Goal: Information Seeking & Learning: Check status

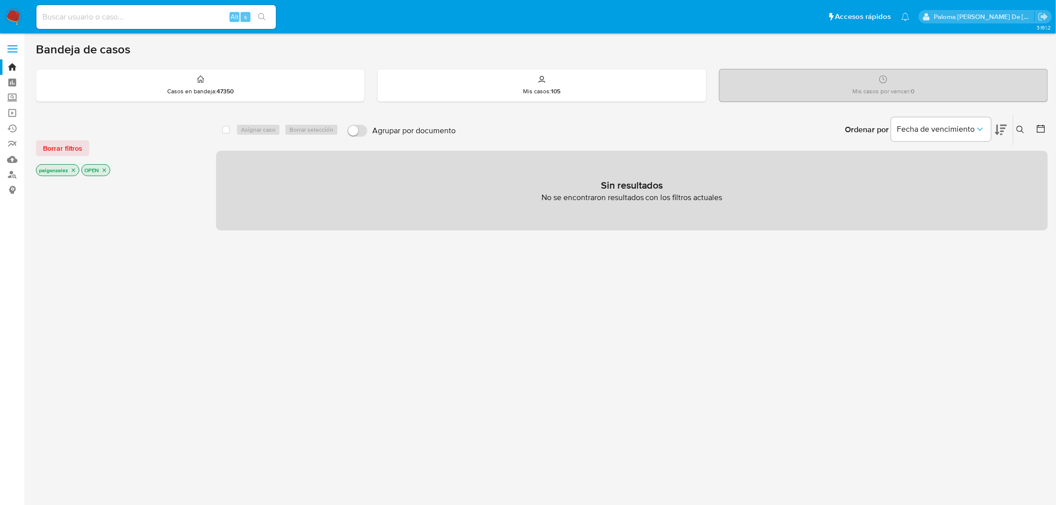
click at [95, 15] on input at bounding box center [156, 16] width 240 height 13
paste input "2582377050"
type input "2582377050"
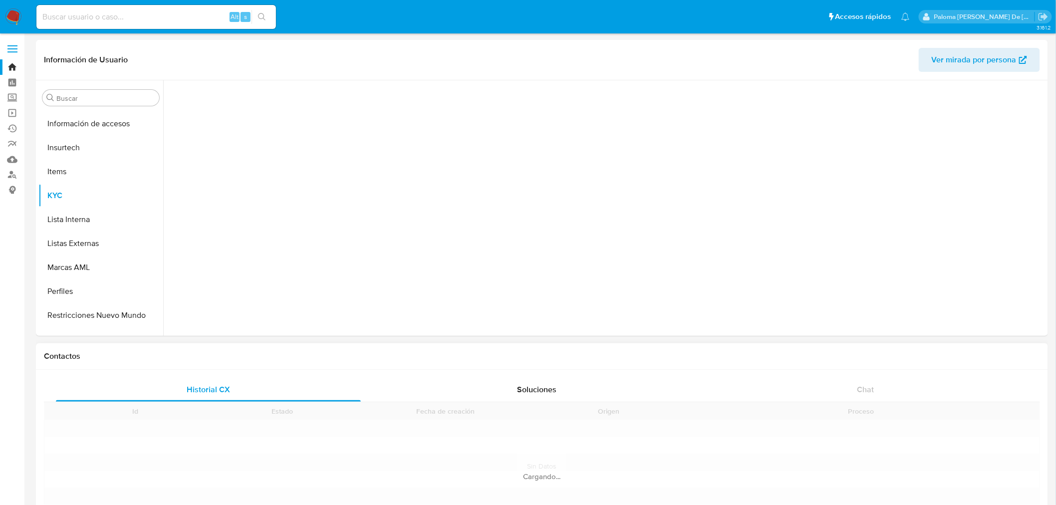
scroll to position [469, 0]
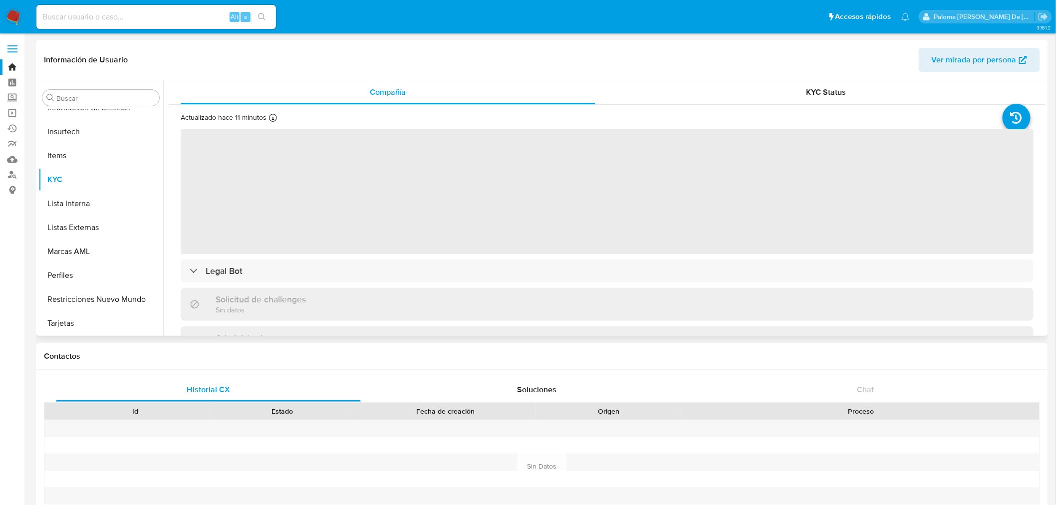
select select "10"
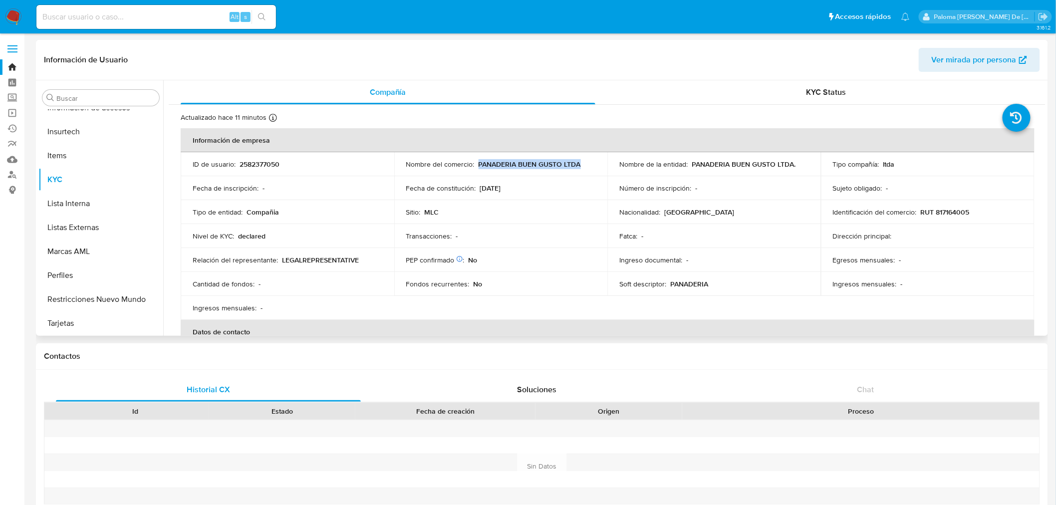
drag, startPoint x: 582, startPoint y: 165, endPoint x: 476, endPoint y: 164, distance: 105.4
click at [476, 164] on div "Nombre del comercio : PANADERIA BUEN GUSTO LTDA" at bounding box center [501, 164] width 190 height 9
copy p "PANADERIA BUEN GUSTO LTDA"
click at [822, 88] on span "KYC Status" at bounding box center [827, 91] width 40 height 11
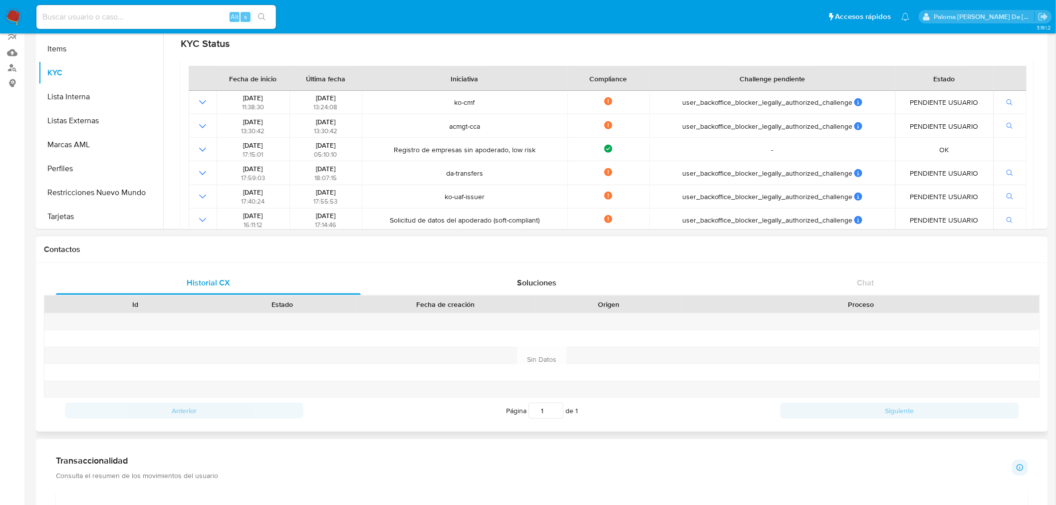
scroll to position [111, 0]
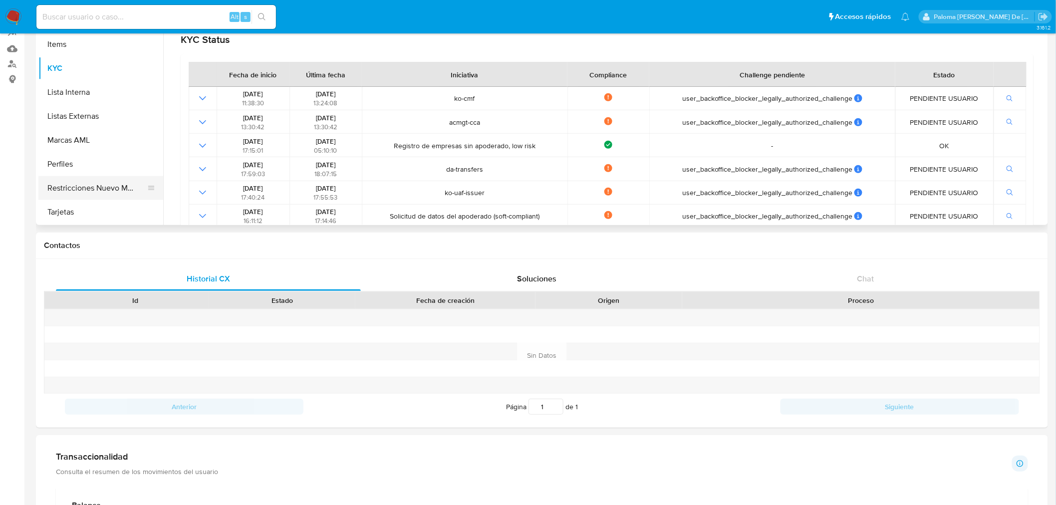
click at [88, 180] on button "Restricciones Nuevo Mundo" at bounding box center [96, 188] width 117 height 24
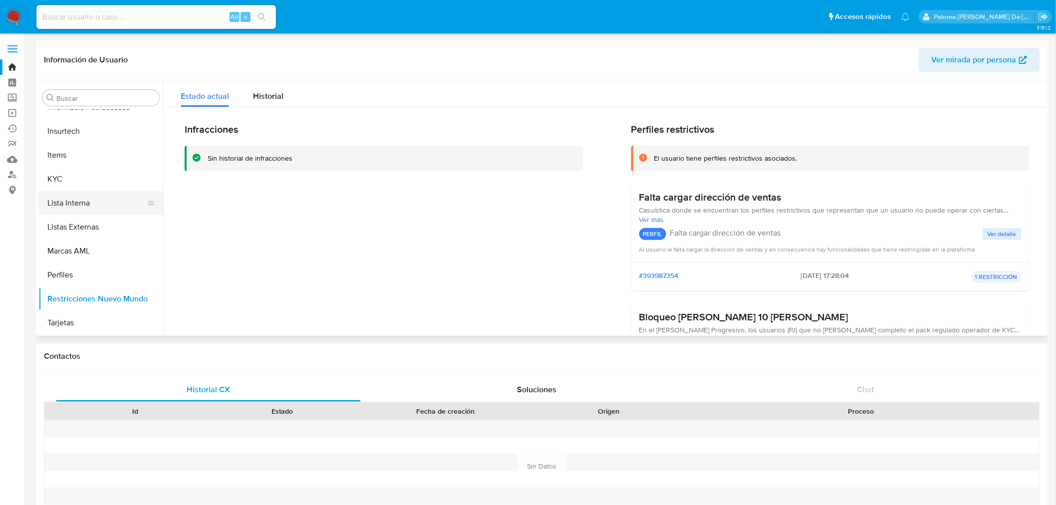
scroll to position [358, 0]
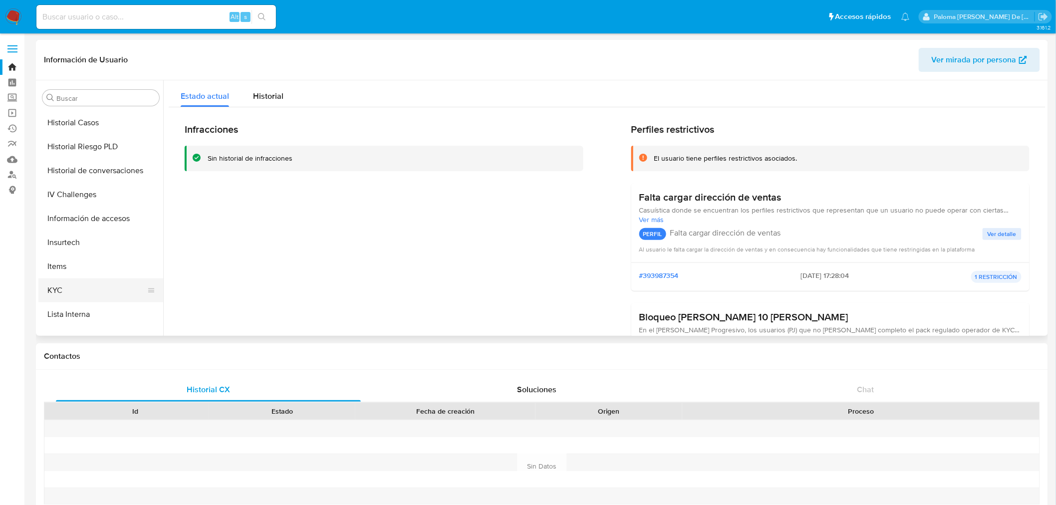
click at [69, 292] on button "KYC" at bounding box center [96, 291] width 117 height 24
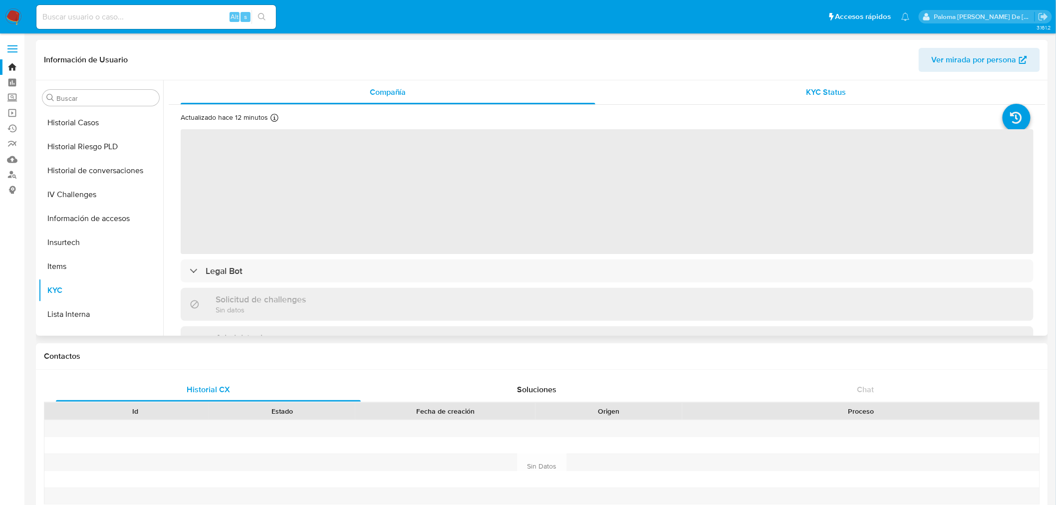
click at [840, 90] on span "KYC Status" at bounding box center [827, 91] width 40 height 11
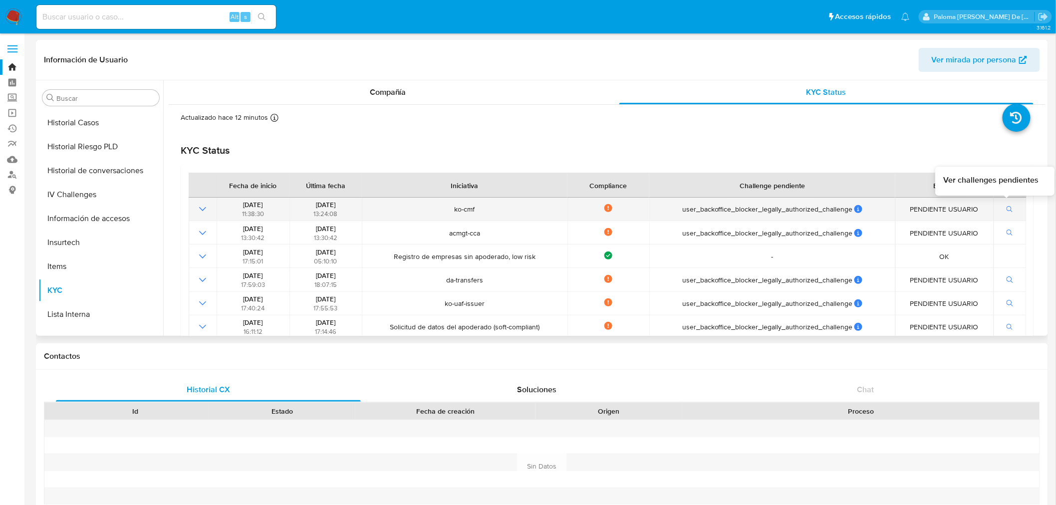
click at [1007, 210] on icon "button" at bounding box center [1010, 209] width 7 height 7
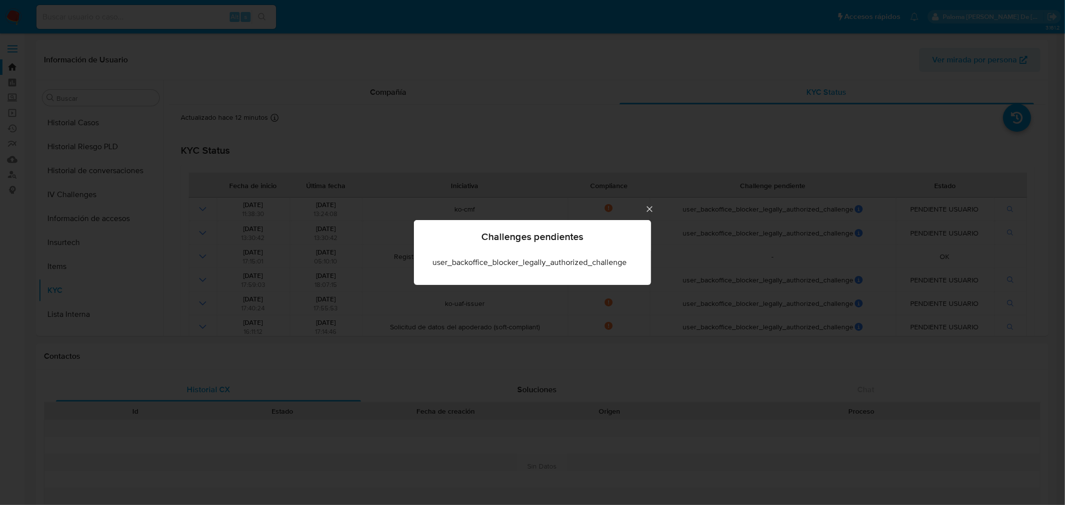
click at [647, 209] on icon "Cerrar" at bounding box center [650, 209] width 10 height 10
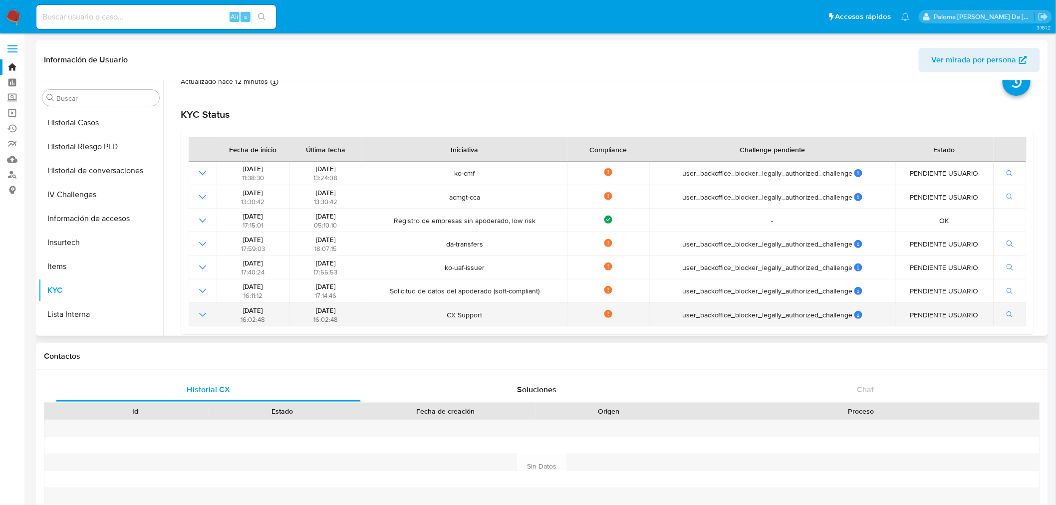
scroll to position [55, 0]
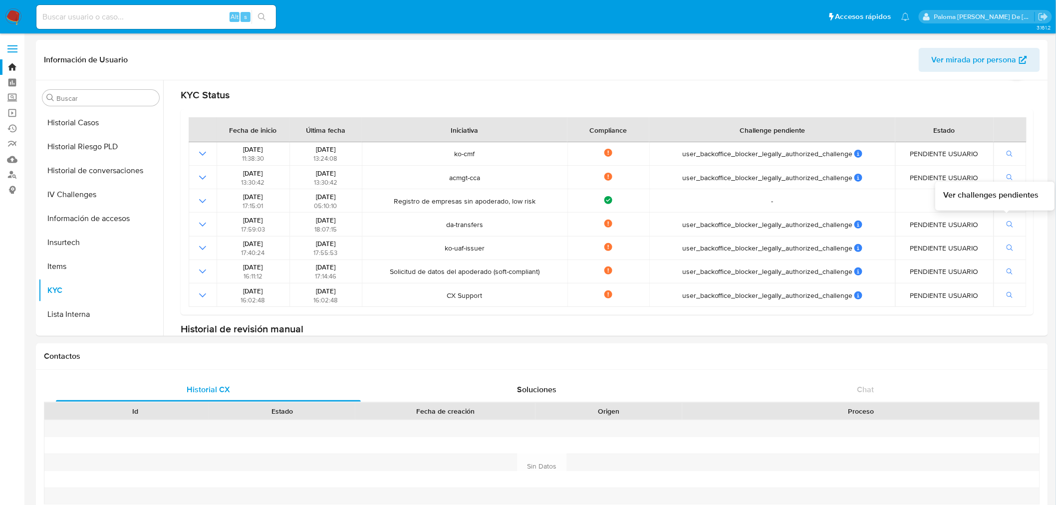
click at [1002, 196] on span "Ver challenges pendientes" at bounding box center [991, 195] width 95 height 11
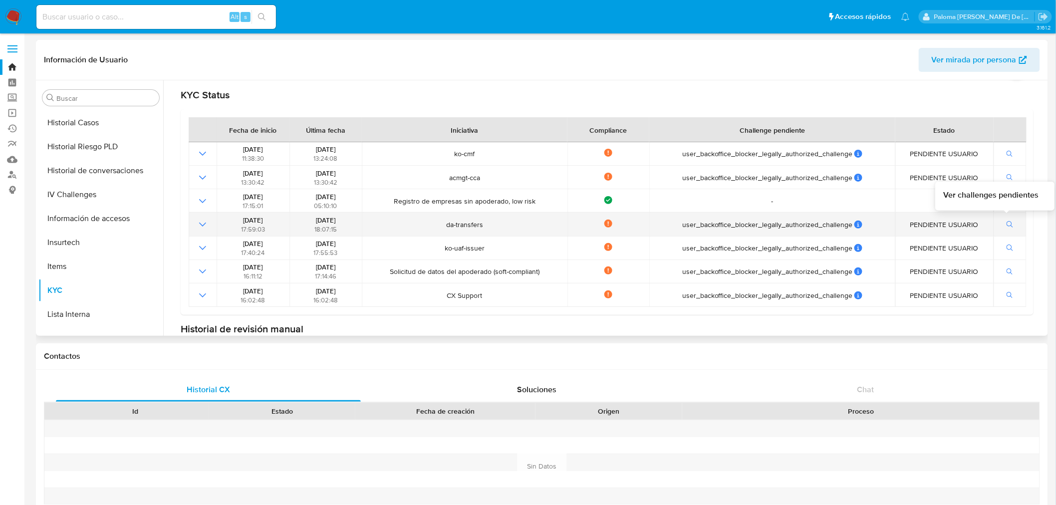
click at [1010, 223] on icon "button" at bounding box center [1010, 224] width 7 height 7
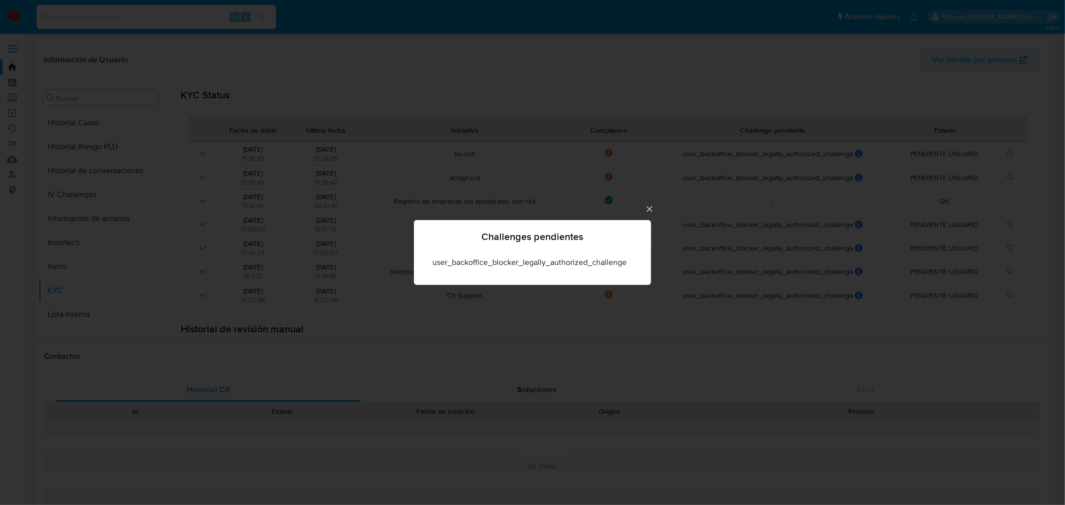
click at [650, 208] on icon "Cerrar" at bounding box center [650, 209] width 10 height 10
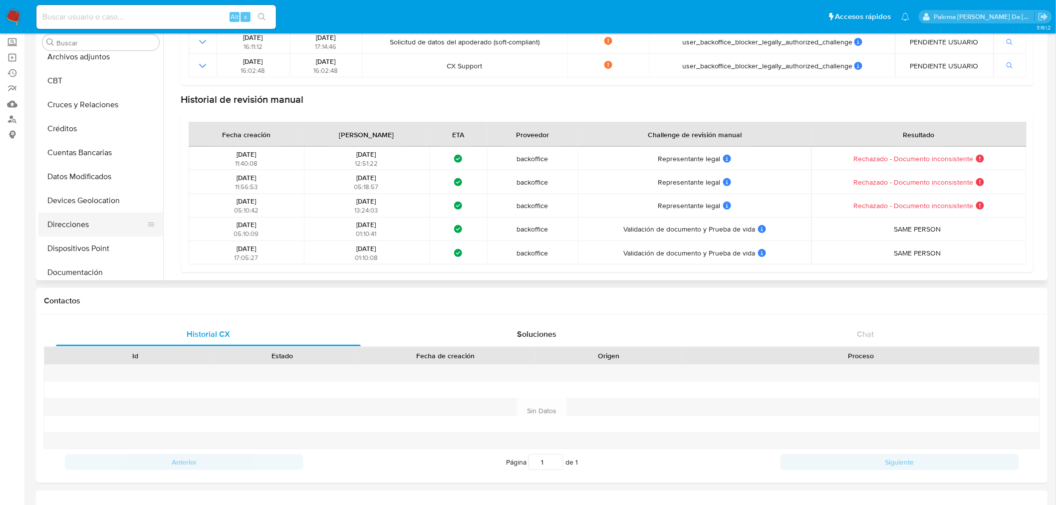
scroll to position [137, 0]
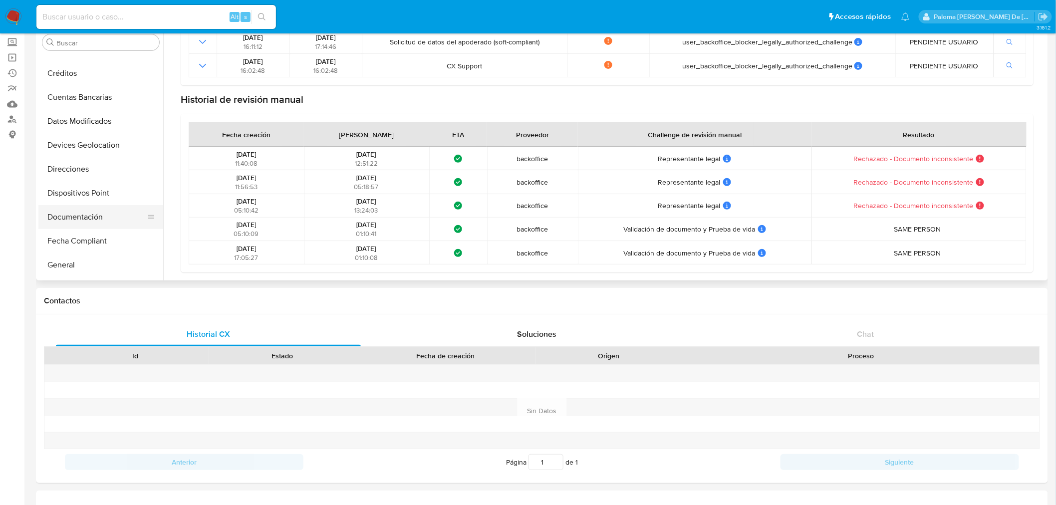
click at [72, 215] on button "Documentación" at bounding box center [96, 217] width 117 height 24
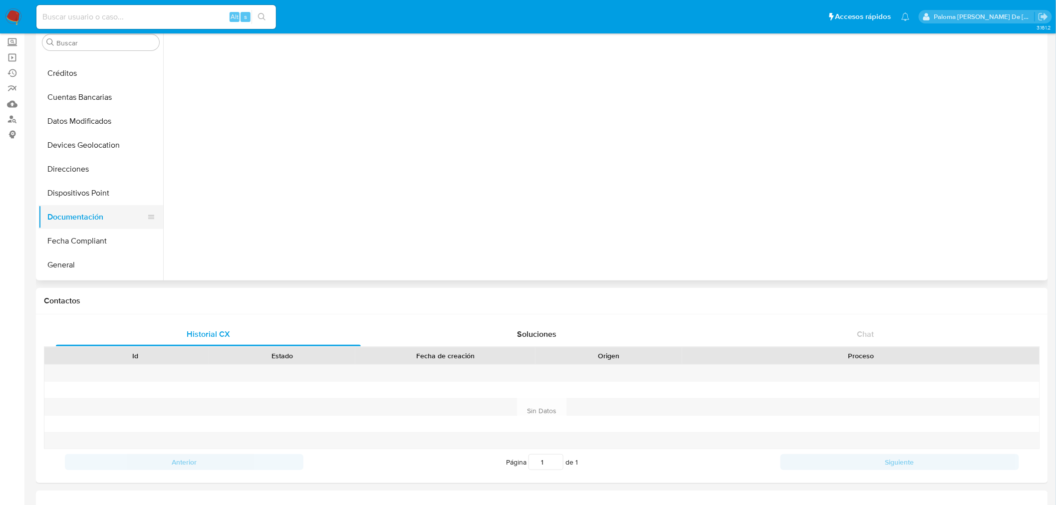
scroll to position [0, 0]
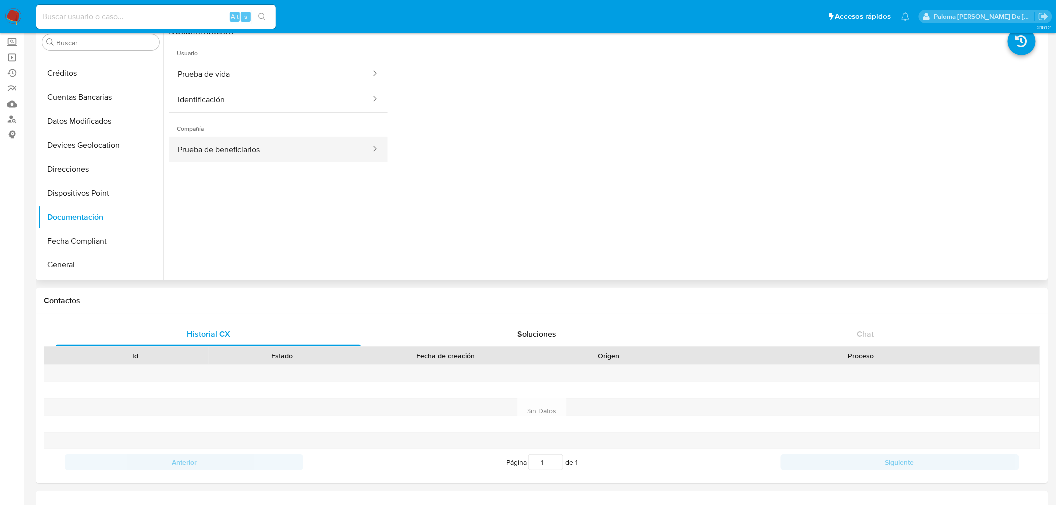
click at [237, 148] on button "Prueba de beneficiarios" at bounding box center [270, 149] width 203 height 25
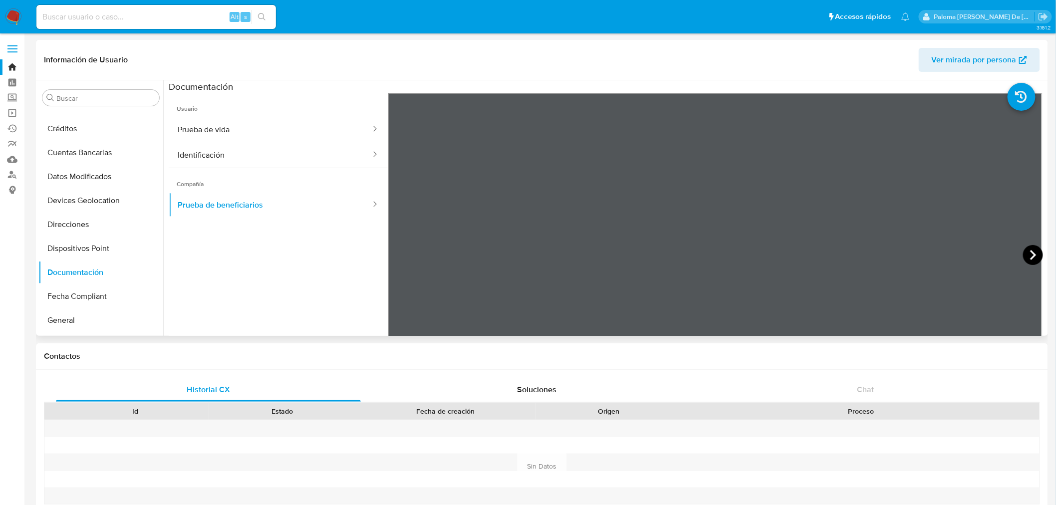
click at [1033, 251] on icon at bounding box center [1033, 255] width 20 height 20
click at [1027, 250] on icon at bounding box center [1033, 255] width 20 height 20
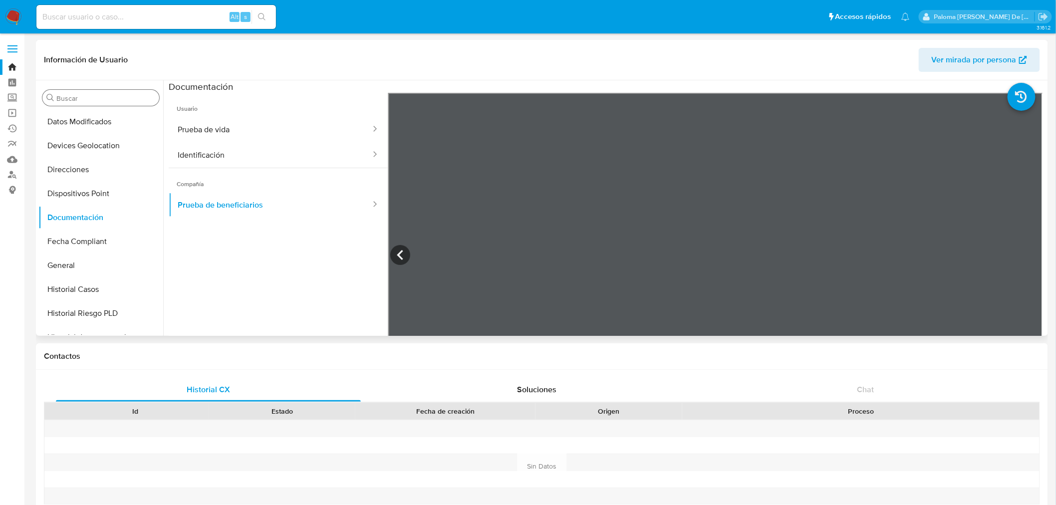
click at [96, 96] on input "Buscar" at bounding box center [105, 98] width 99 height 9
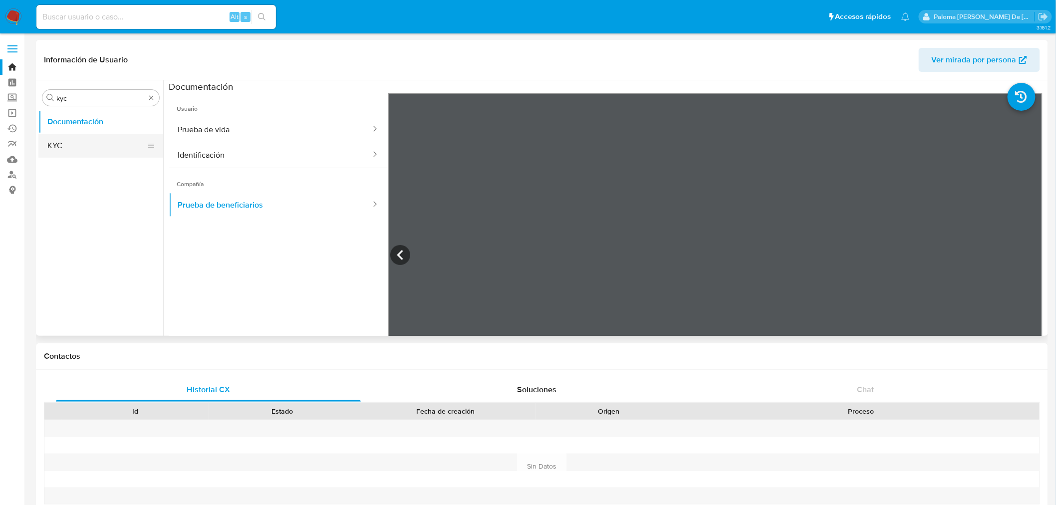
click at [93, 145] on button "KYC" at bounding box center [96, 146] width 117 height 24
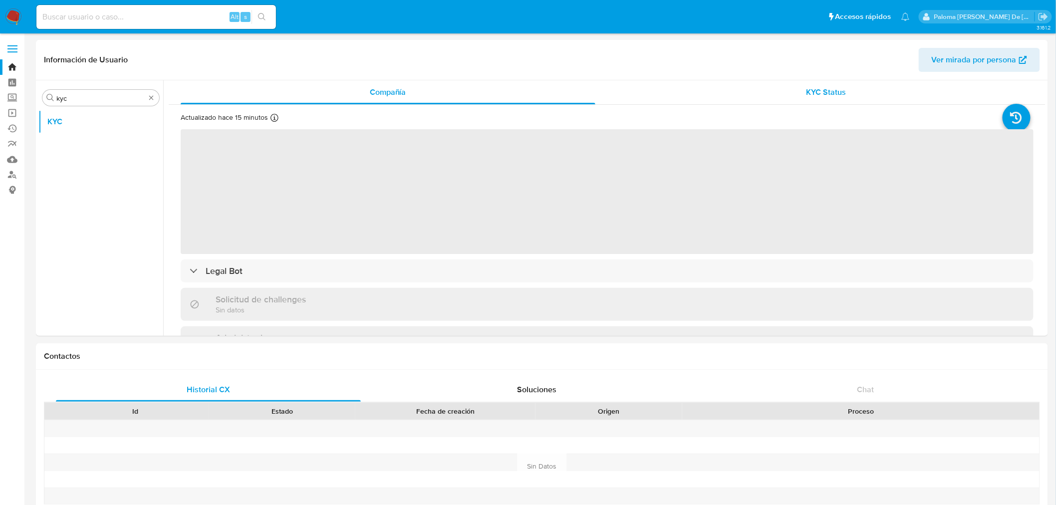
click at [820, 95] on span "KYC Status" at bounding box center [827, 91] width 40 height 11
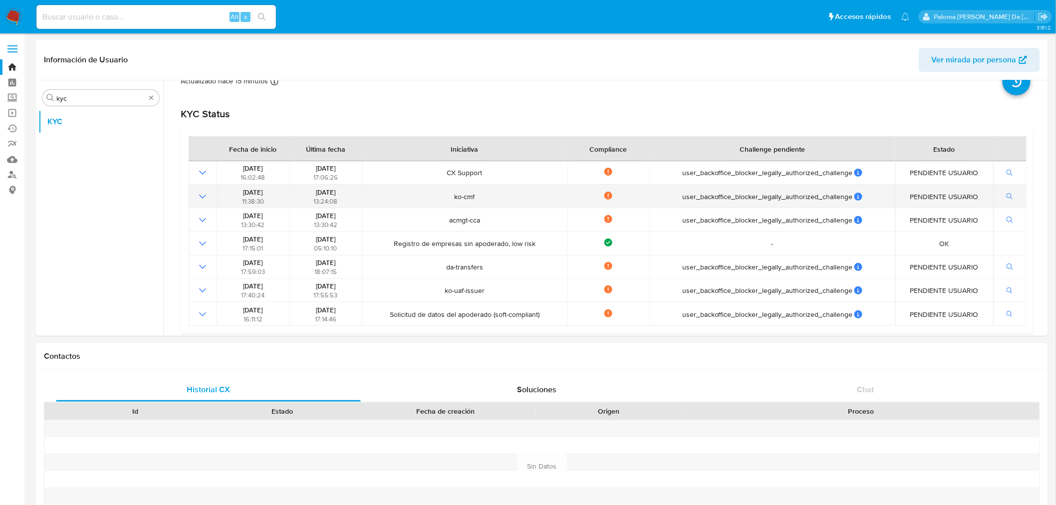
scroll to position [55, 0]
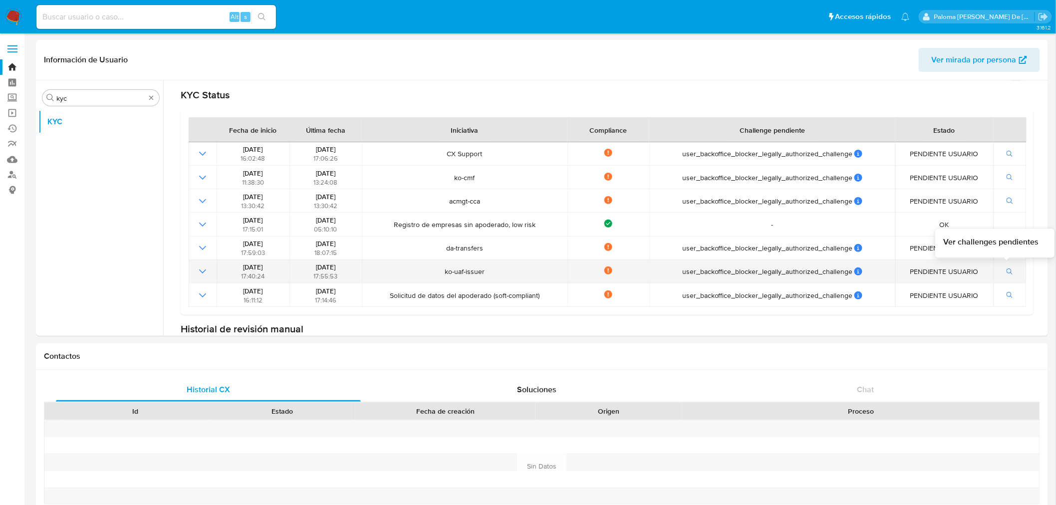
click at [1007, 271] on icon "button" at bounding box center [1010, 272] width 7 height 7
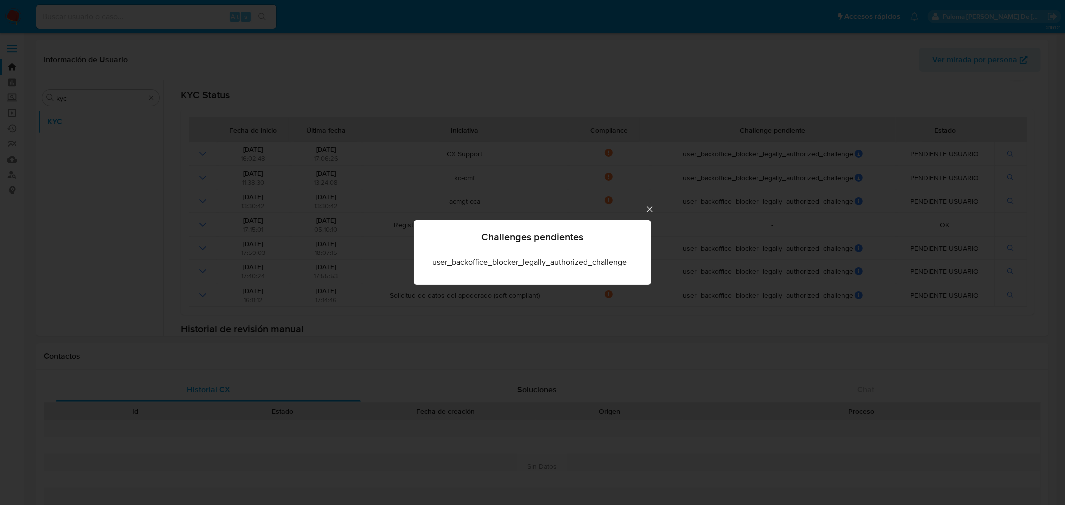
click at [646, 207] on icon "Cerrar" at bounding box center [650, 209] width 10 height 10
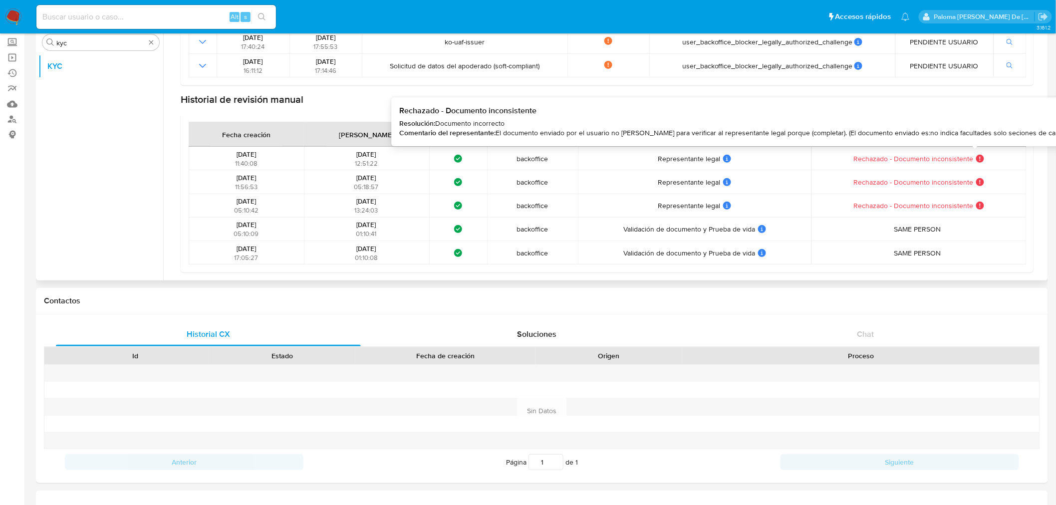
click at [977, 157] on icon at bounding box center [981, 159] width 8 height 8
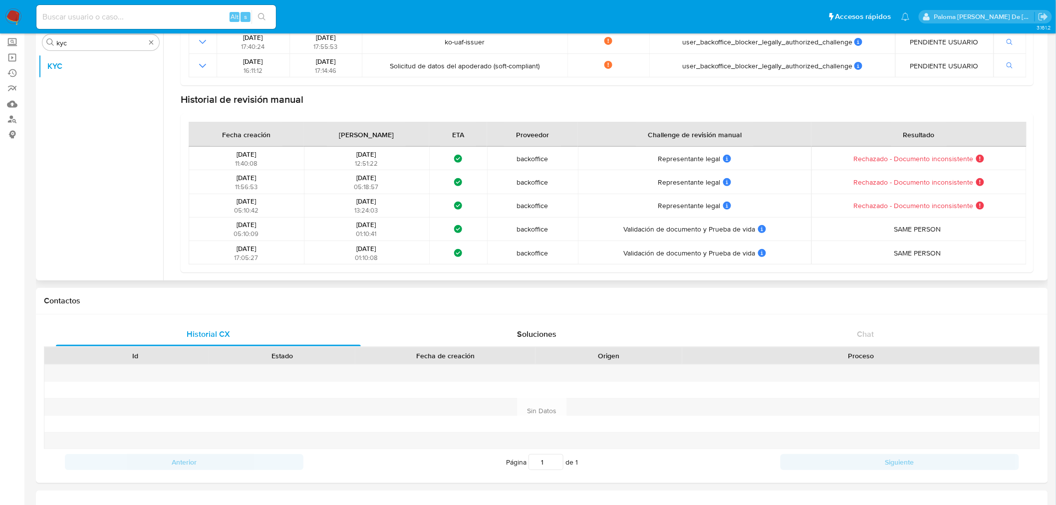
drag, startPoint x: 907, startPoint y: 158, endPoint x: 932, endPoint y: 162, distance: 25.3
click at [927, 159] on span "Rechazado - Documento inconsistente" at bounding box center [914, 158] width 120 height 9
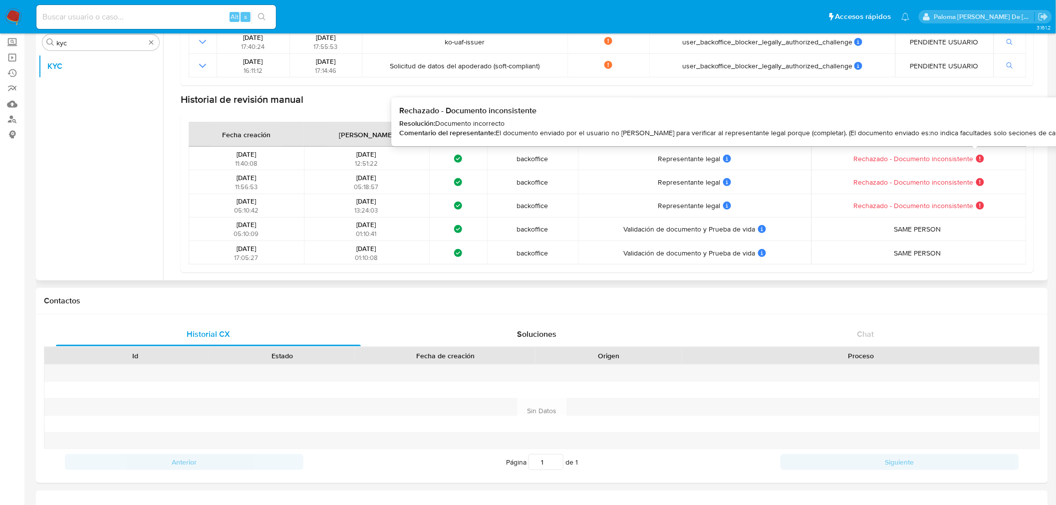
click at [977, 160] on icon at bounding box center [981, 159] width 8 height 8
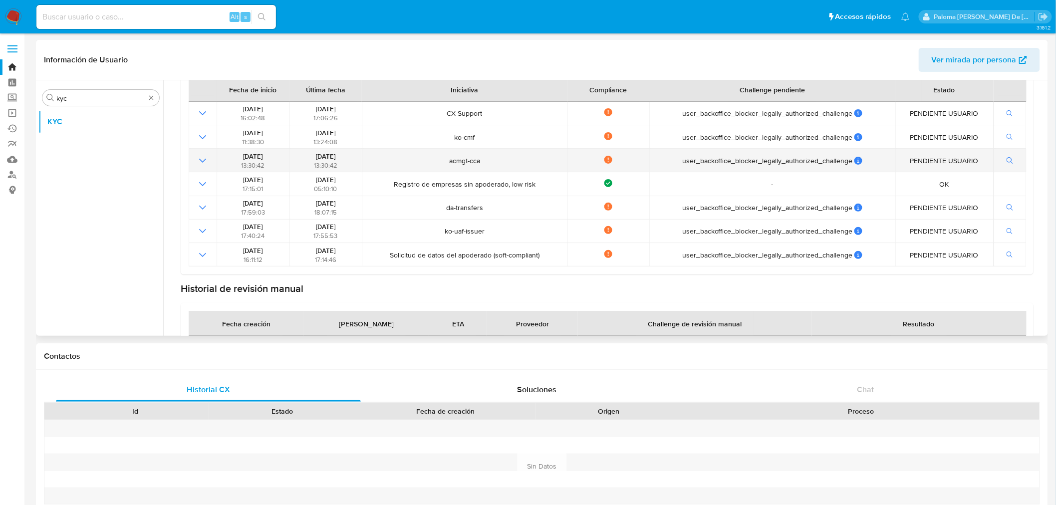
scroll to position [0, 0]
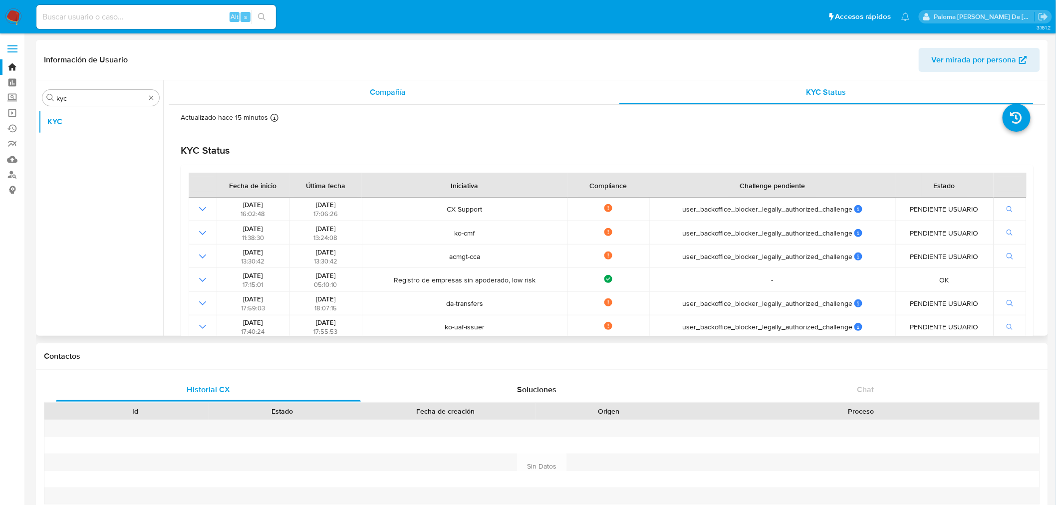
click at [385, 98] on div "Compañía" at bounding box center [388, 92] width 415 height 24
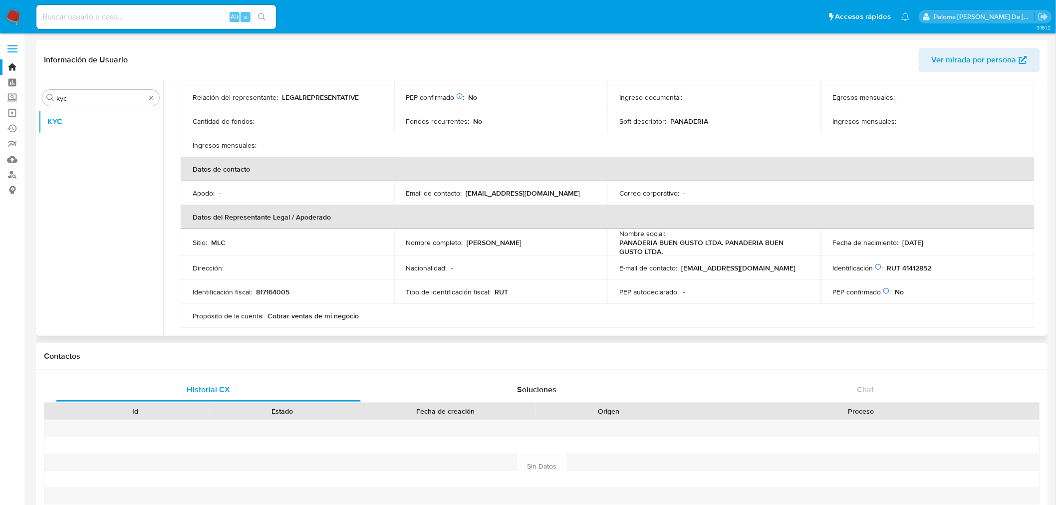
scroll to position [222, 0]
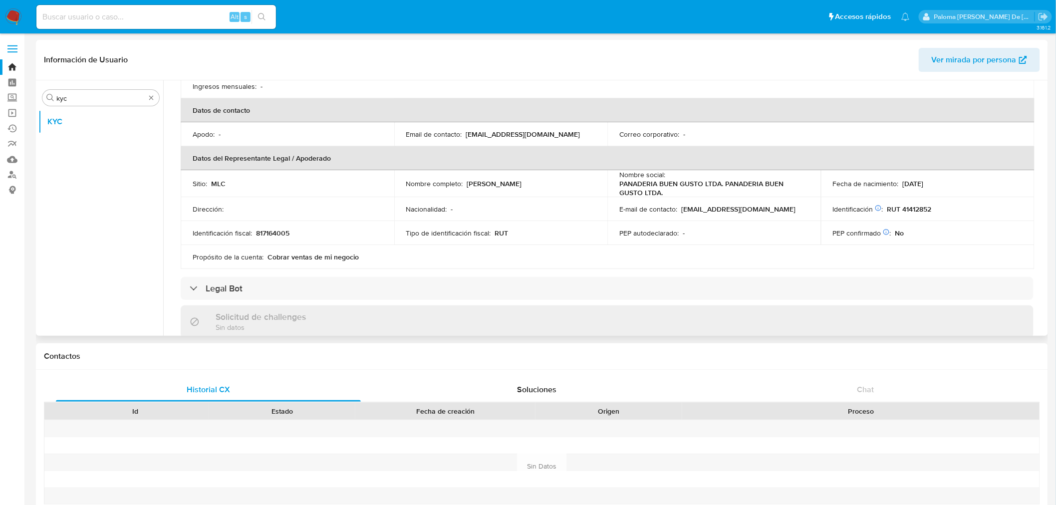
drag, startPoint x: 533, startPoint y: 185, endPoint x: 467, endPoint y: 185, distance: 65.4
click at [467, 185] on div "Nombre completo : [PERSON_NAME]" at bounding box center [501, 183] width 190 height 9
copy p "[PERSON_NAME]"
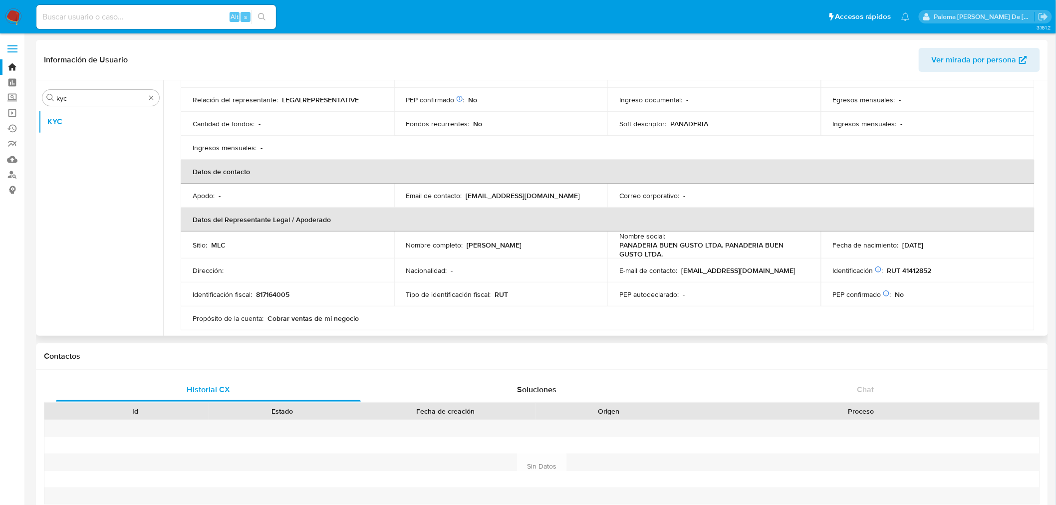
scroll to position [0, 0]
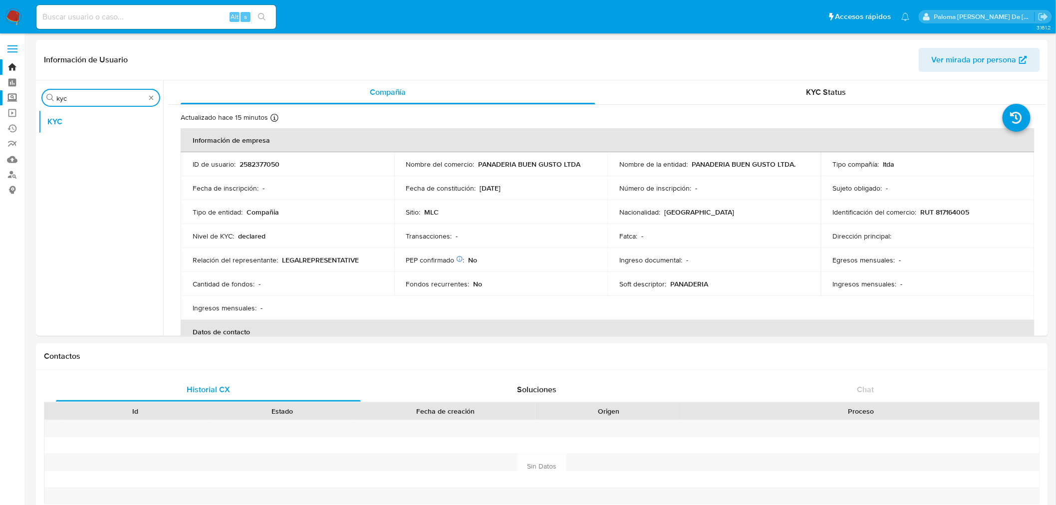
drag, startPoint x: 74, startPoint y: 98, endPoint x: 7, endPoint y: 97, distance: 66.9
click at [80, 190] on button "Documentación" at bounding box center [96, 194] width 117 height 24
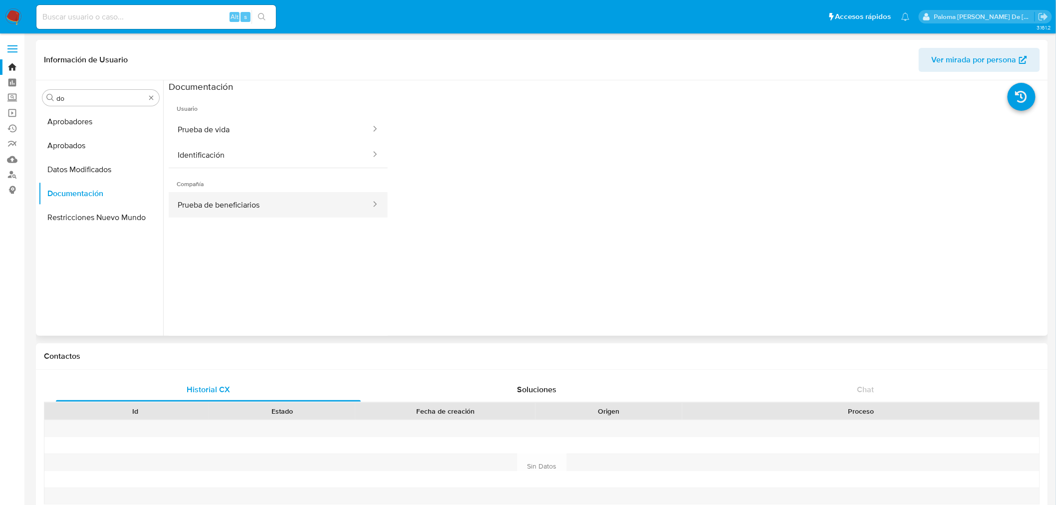
click at [248, 212] on button "Prueba de beneficiarios" at bounding box center [270, 204] width 203 height 25
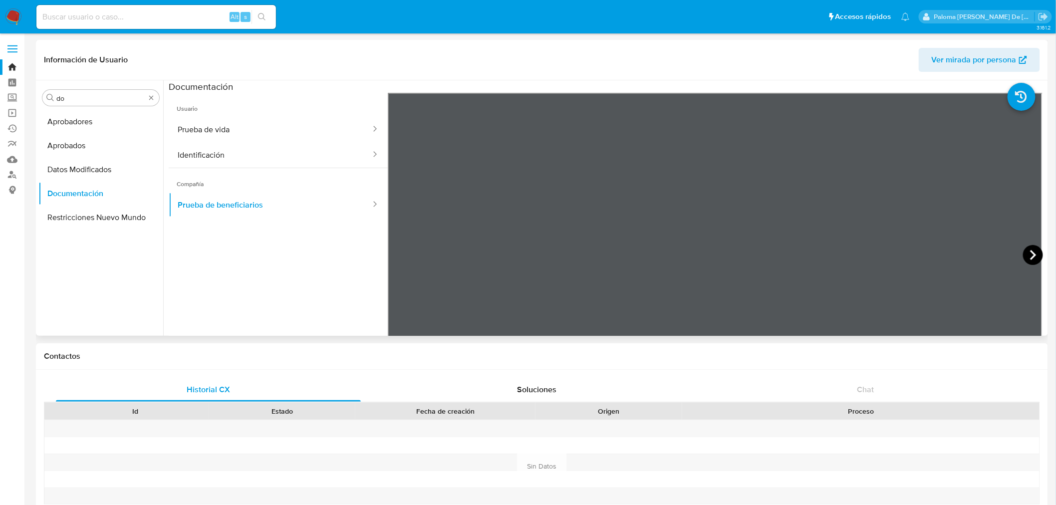
click at [1029, 255] on icon at bounding box center [1033, 255] width 20 height 20
click at [1030, 255] on icon at bounding box center [1033, 255] width 20 height 20
drag, startPoint x: 70, startPoint y: 98, endPoint x: -16, endPoint y: 101, distance: 86.4
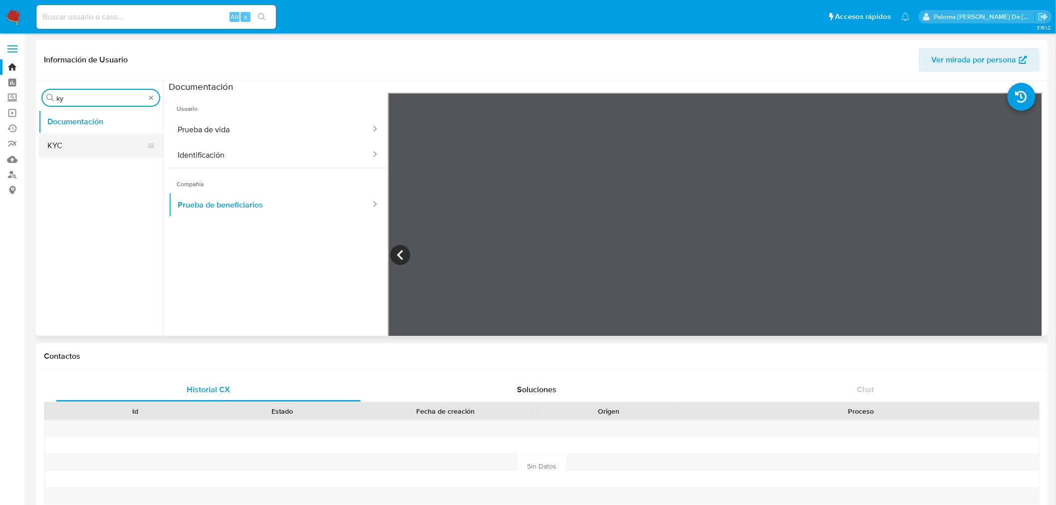
type input "ky"
click at [71, 145] on button "KYC" at bounding box center [96, 146] width 117 height 24
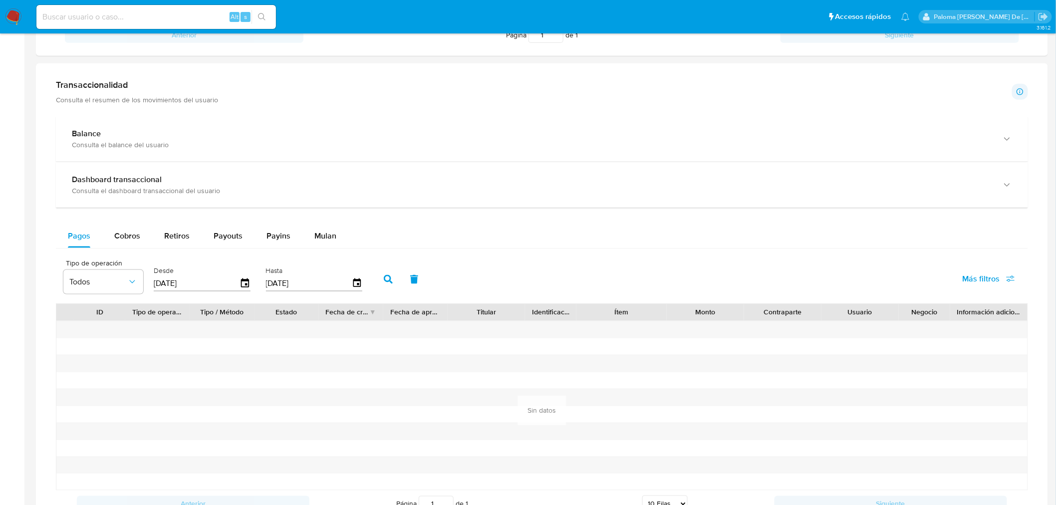
scroll to position [479, 0]
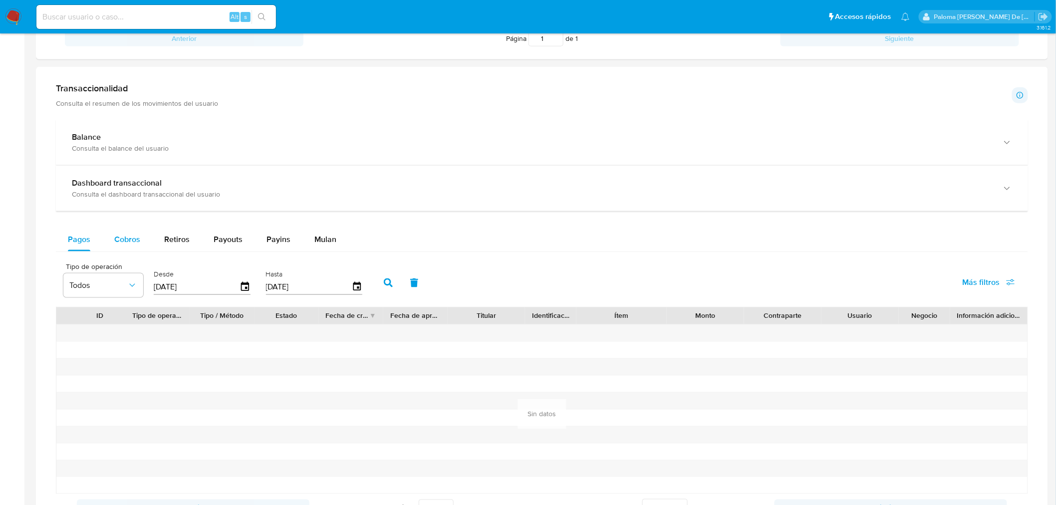
click at [125, 239] on span "Cobros" at bounding box center [127, 239] width 26 height 11
select select "10"
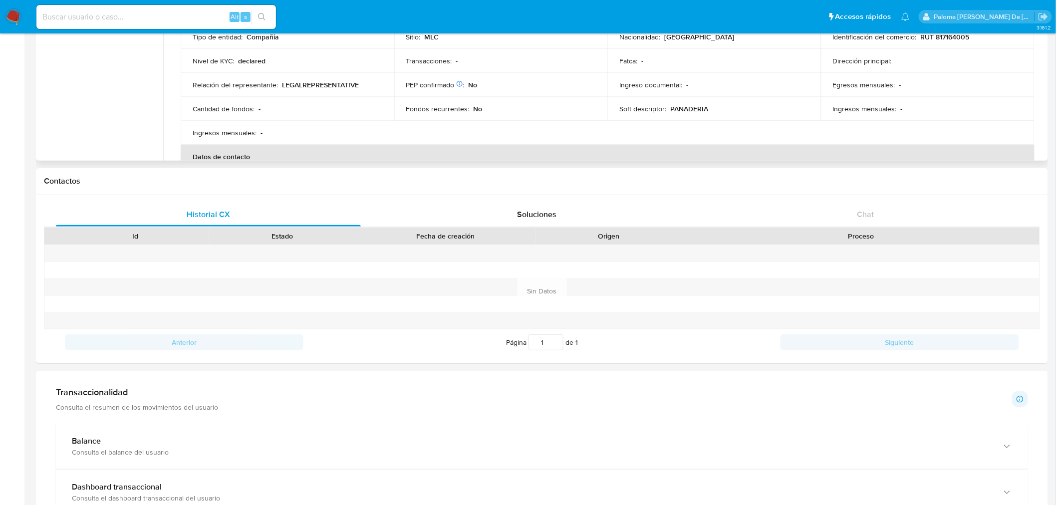
scroll to position [3, 0]
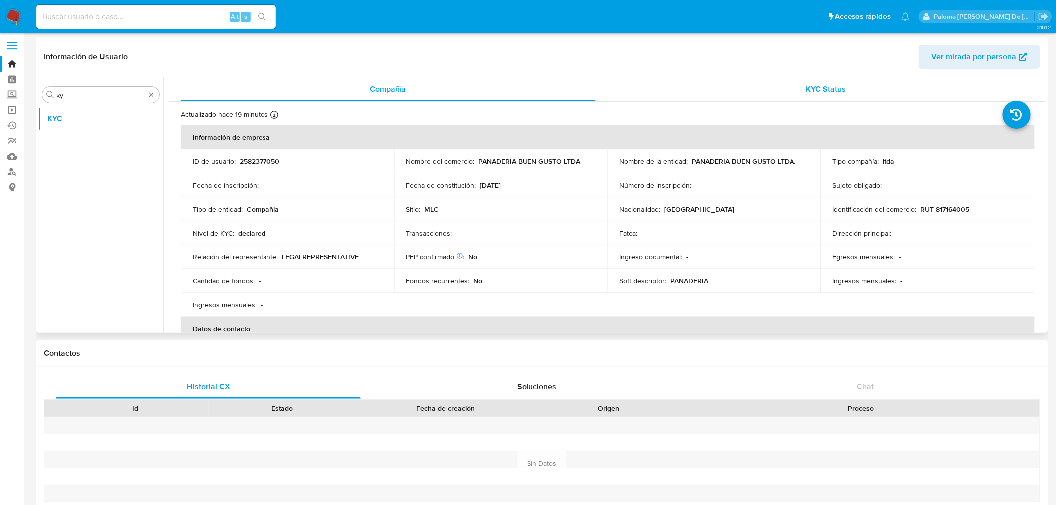
click at [829, 87] on span "KYC Status" at bounding box center [827, 88] width 40 height 11
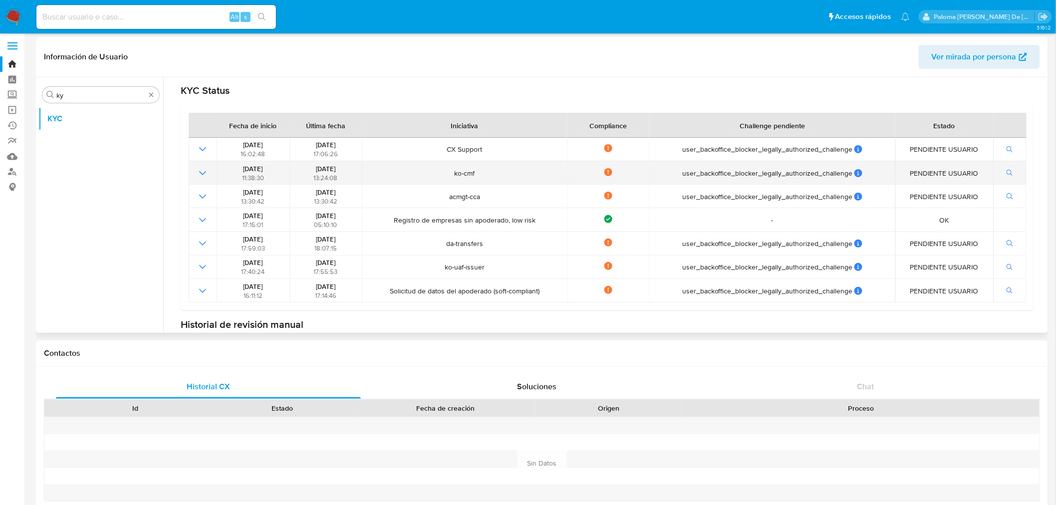
scroll to position [111, 0]
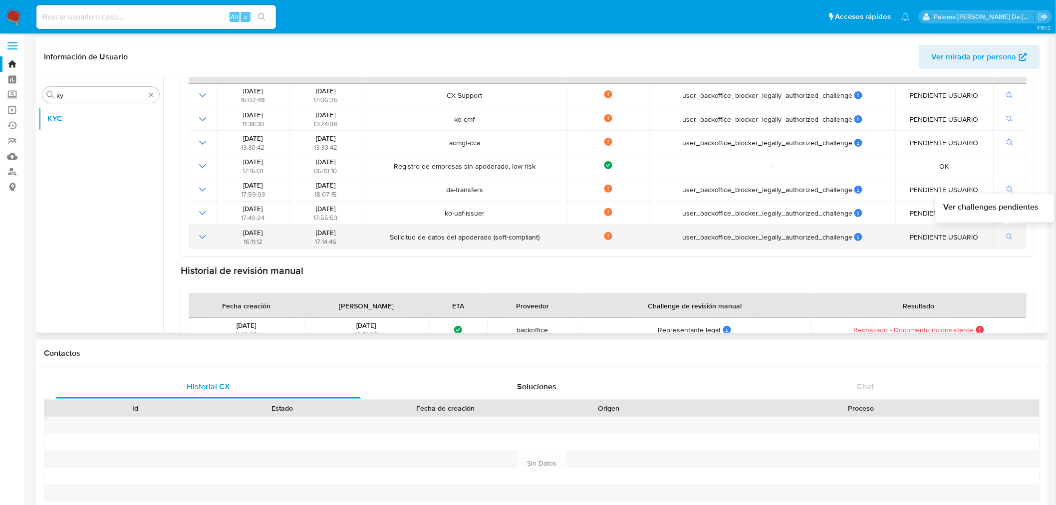
click at [1007, 236] on icon "button" at bounding box center [1010, 237] width 7 height 7
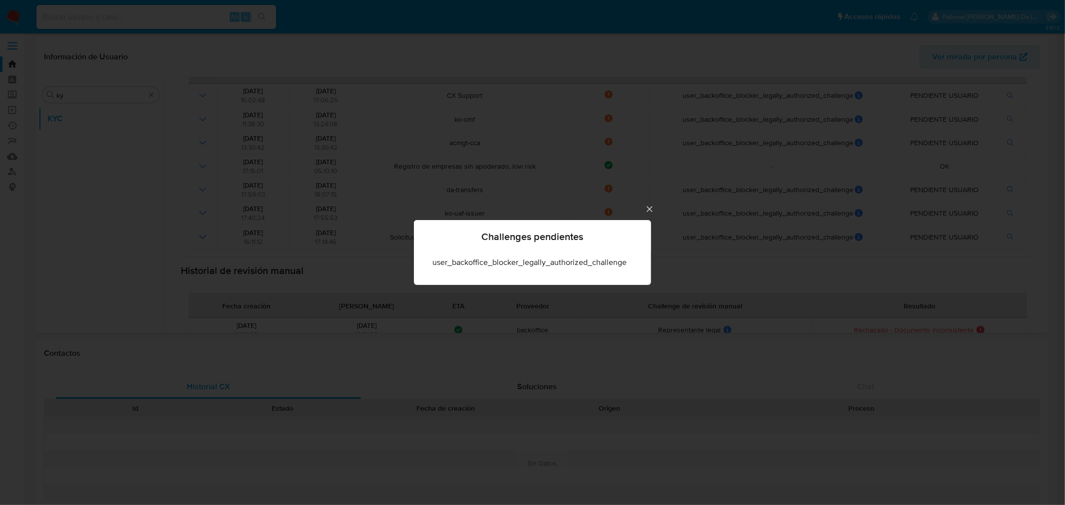
click at [650, 208] on icon "Cerrar" at bounding box center [650, 209] width 10 height 10
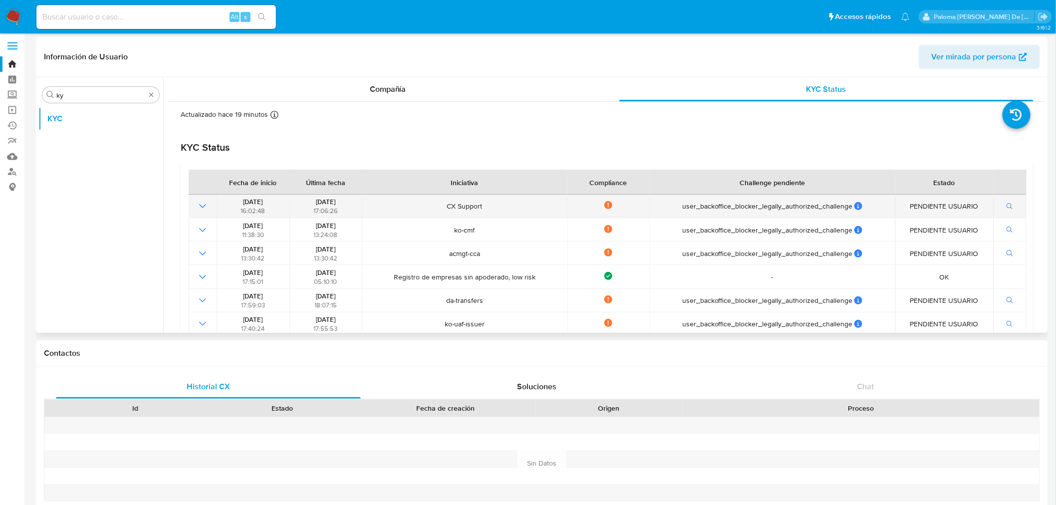
scroll to position [55, 0]
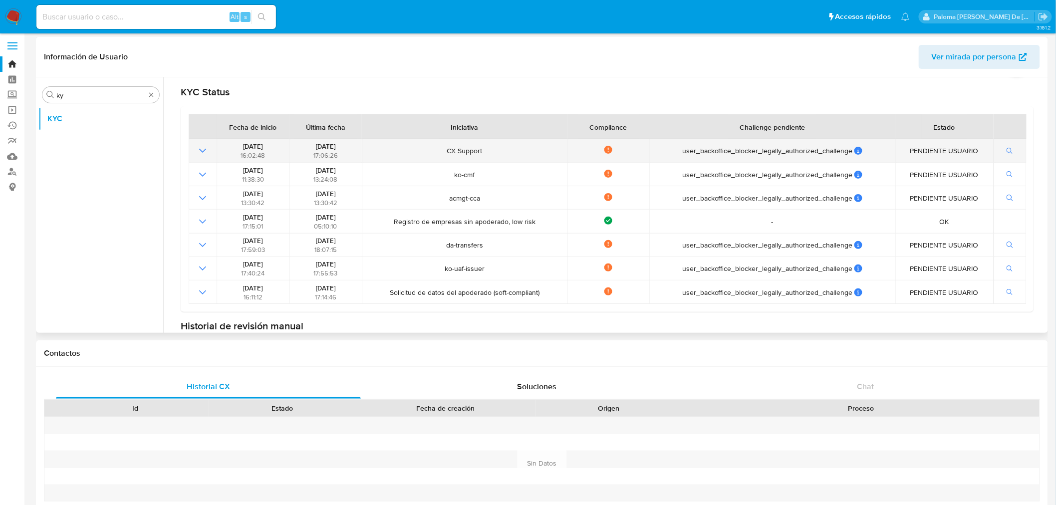
click at [205, 151] on icon "Mostrar operación" at bounding box center [203, 151] width 12 height 12
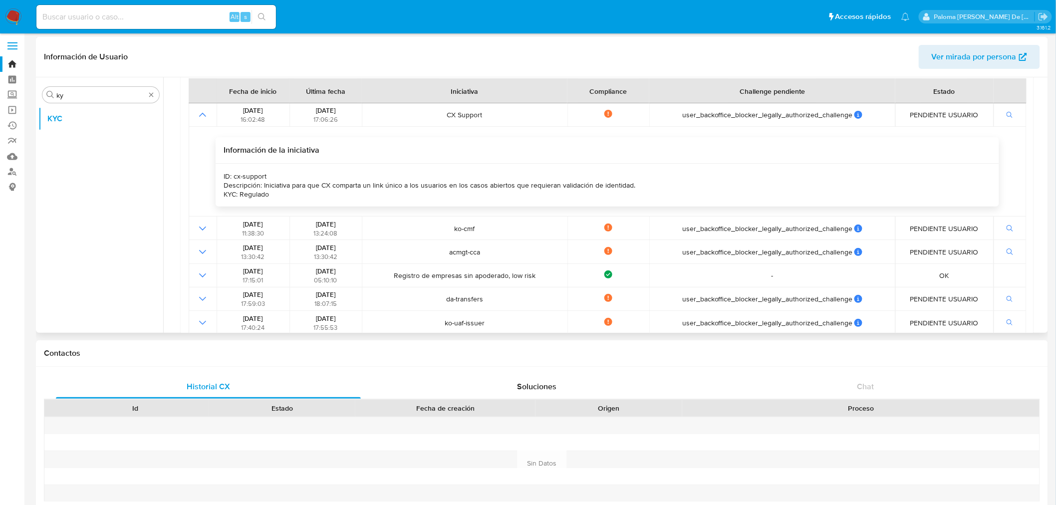
scroll to position [111, 0]
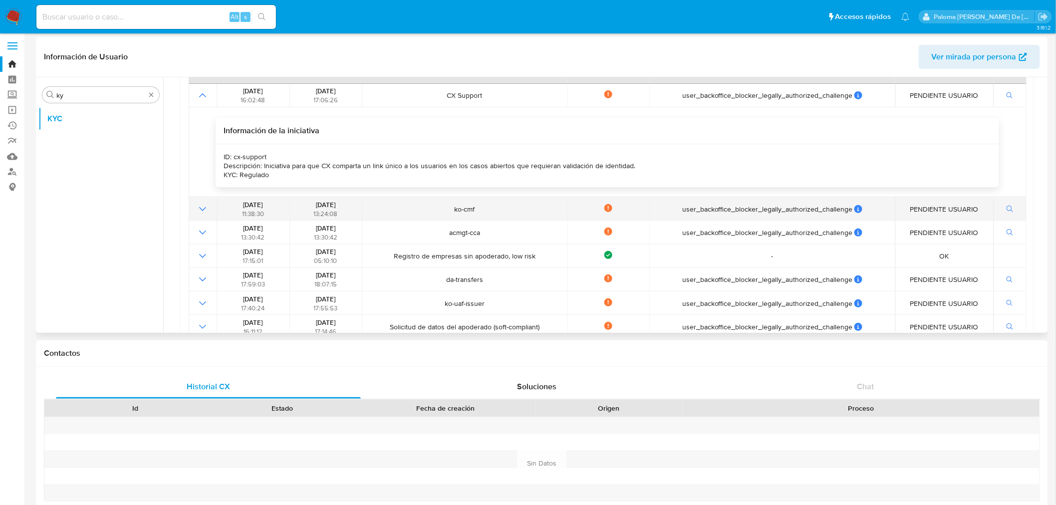
click at [198, 210] on icon "Mostrar operación" at bounding box center [203, 209] width 12 height 12
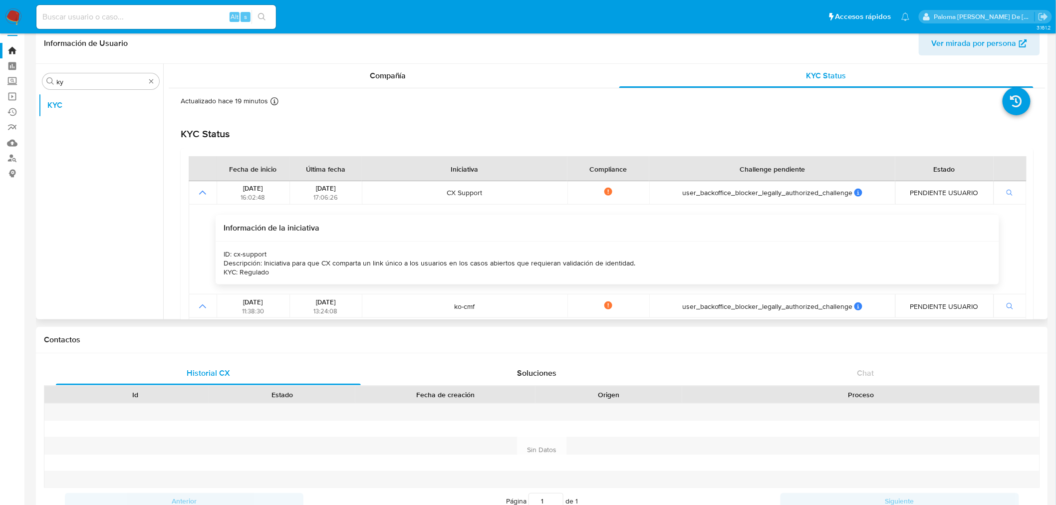
scroll to position [0, 0]
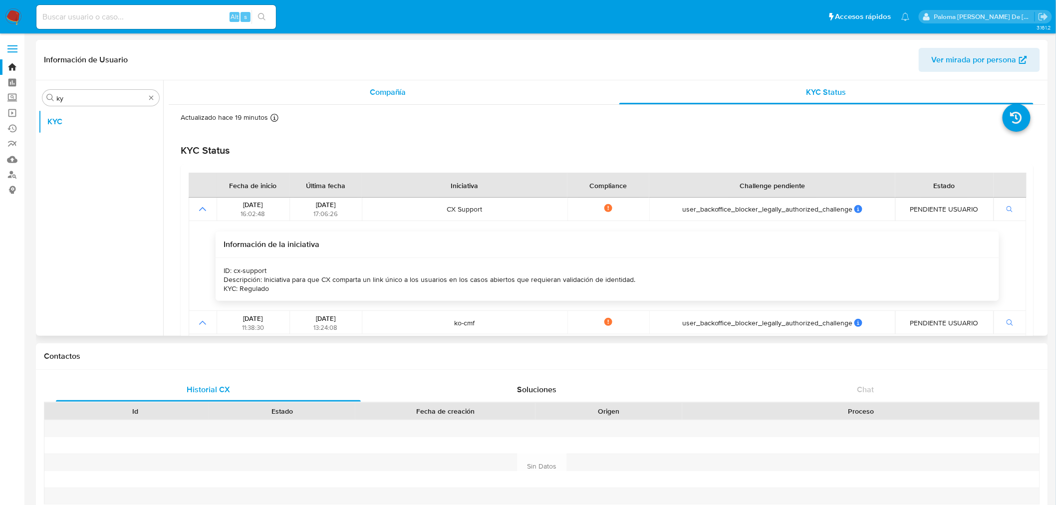
click at [419, 98] on div "Compañía" at bounding box center [388, 92] width 415 height 24
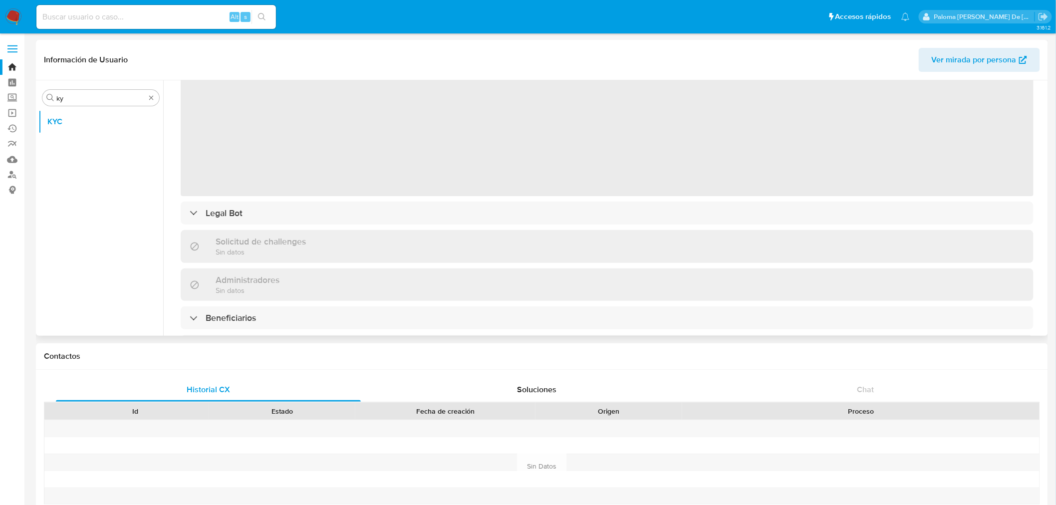
scroll to position [166, 0]
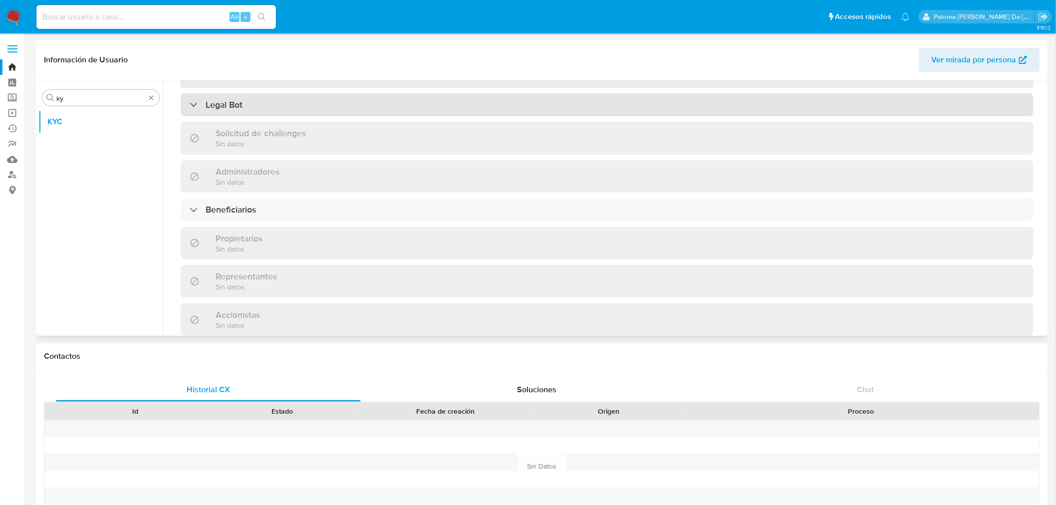
click at [275, 104] on div "Legal Bot" at bounding box center [607, 104] width 853 height 23
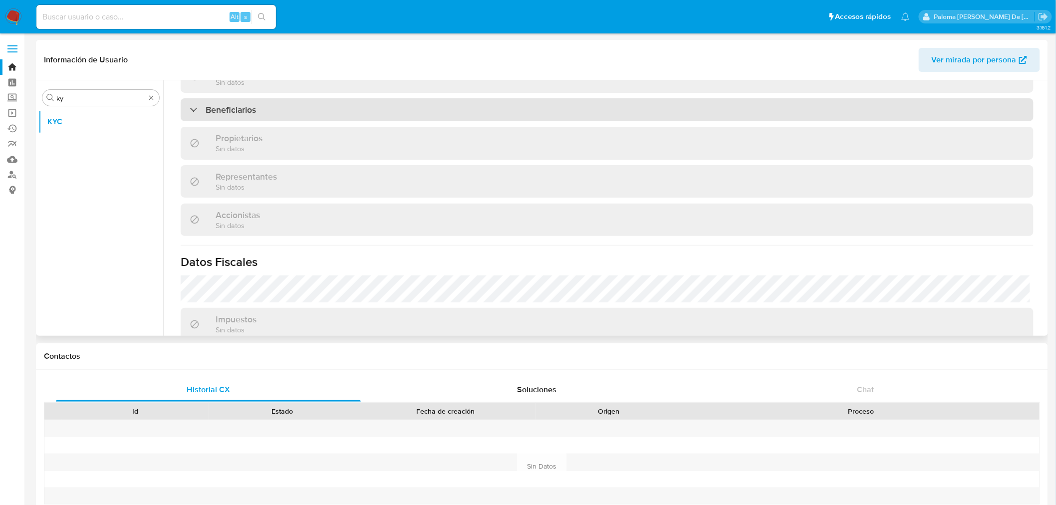
scroll to position [555, 0]
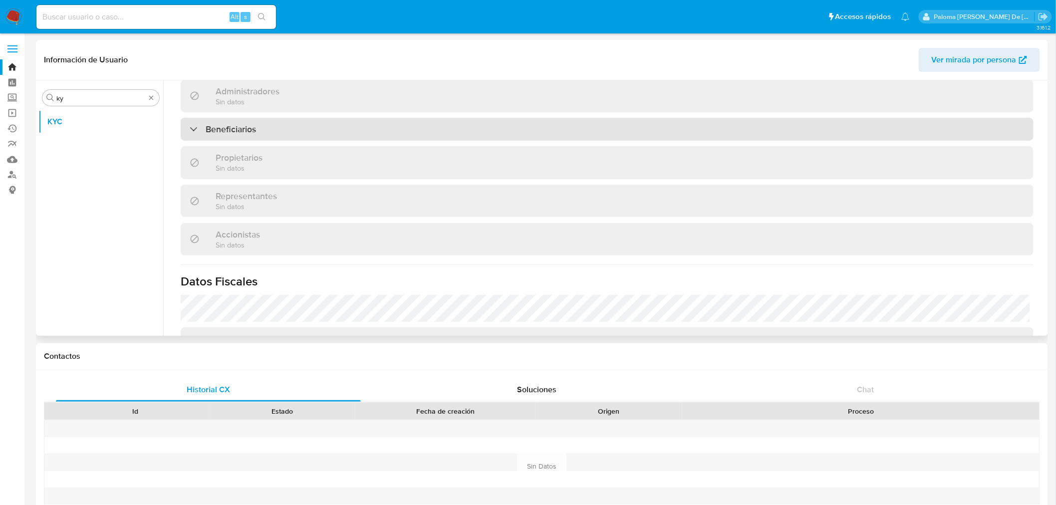
click at [268, 137] on div "Beneficiarios" at bounding box center [607, 129] width 853 height 23
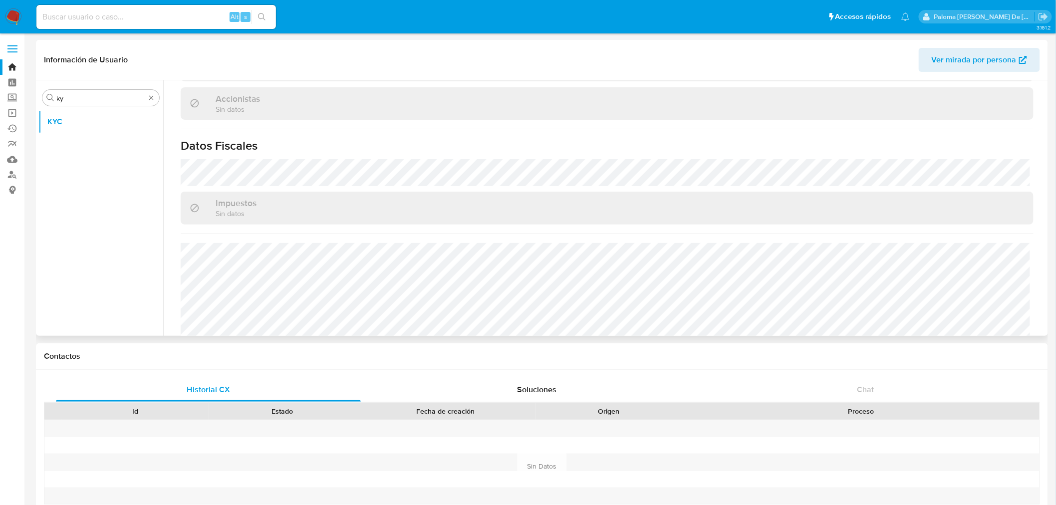
scroll to position [812, 0]
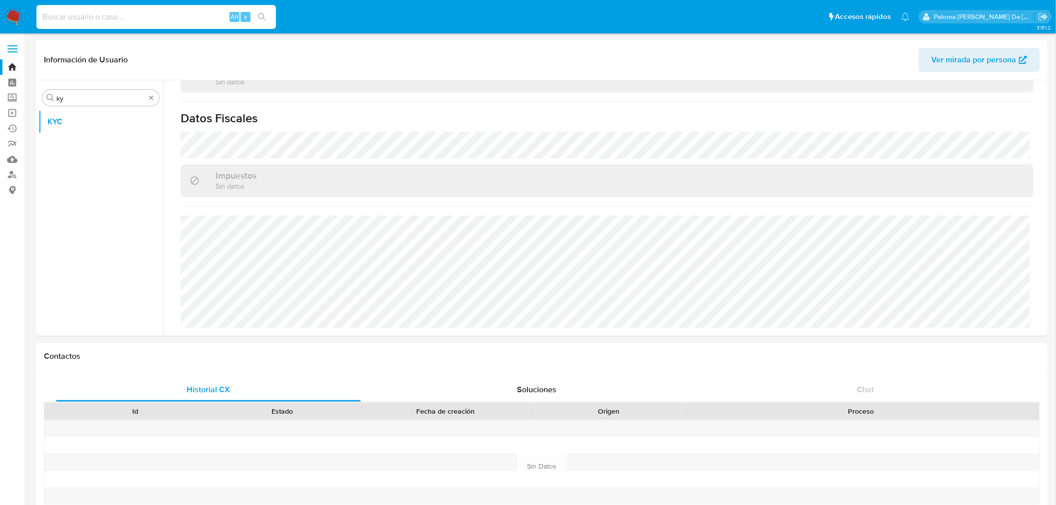
click at [200, 17] on input at bounding box center [156, 16] width 240 height 13
paste input "725307071"
type input "725307071"
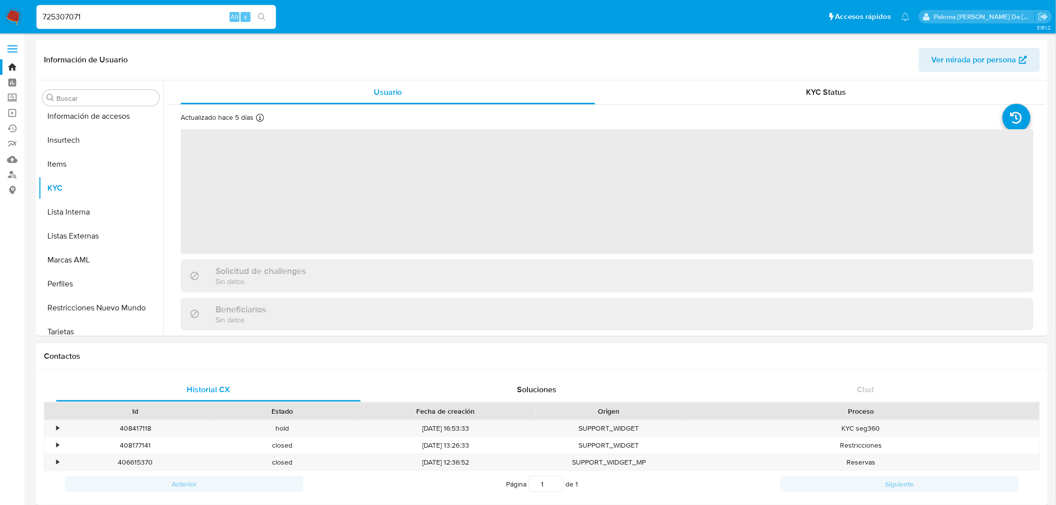
scroll to position [469, 0]
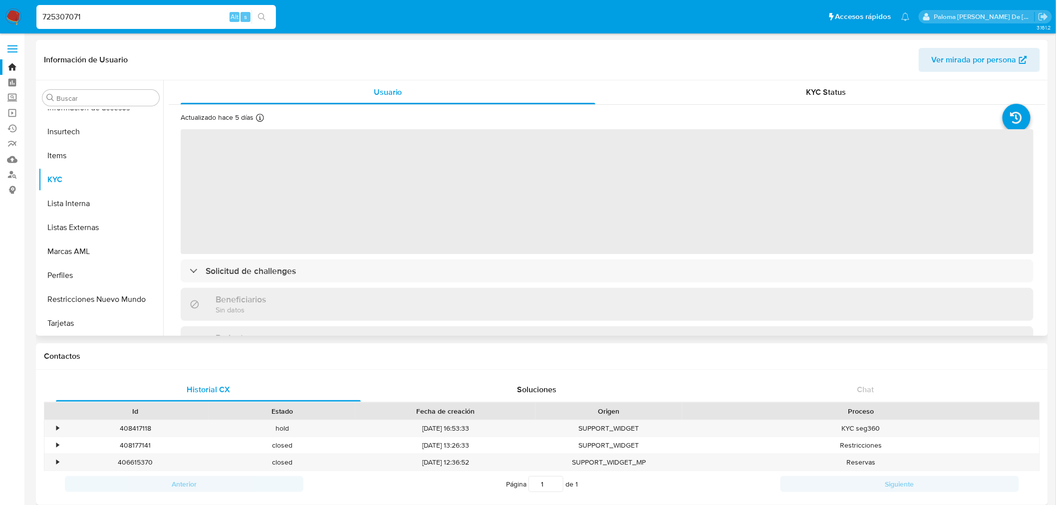
select select "10"
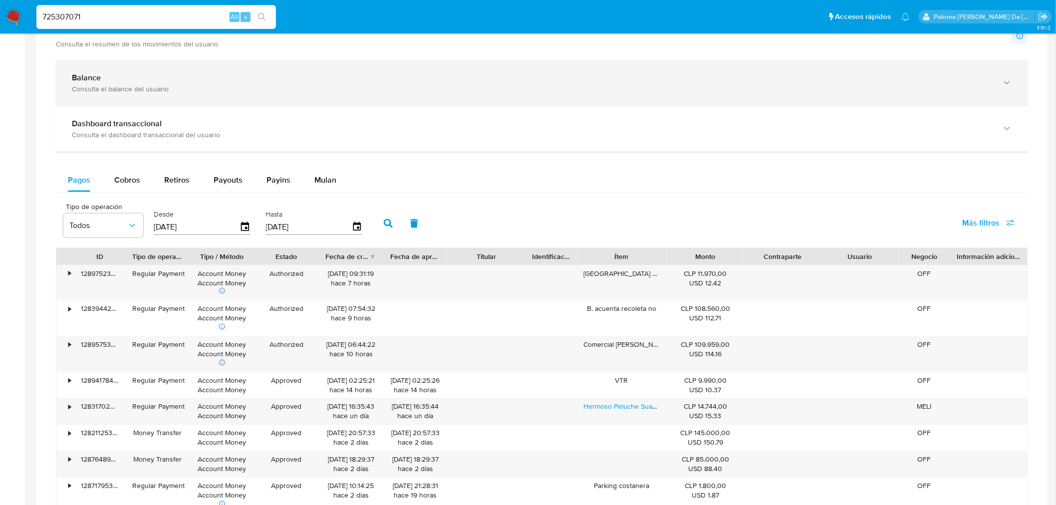
scroll to position [555, 0]
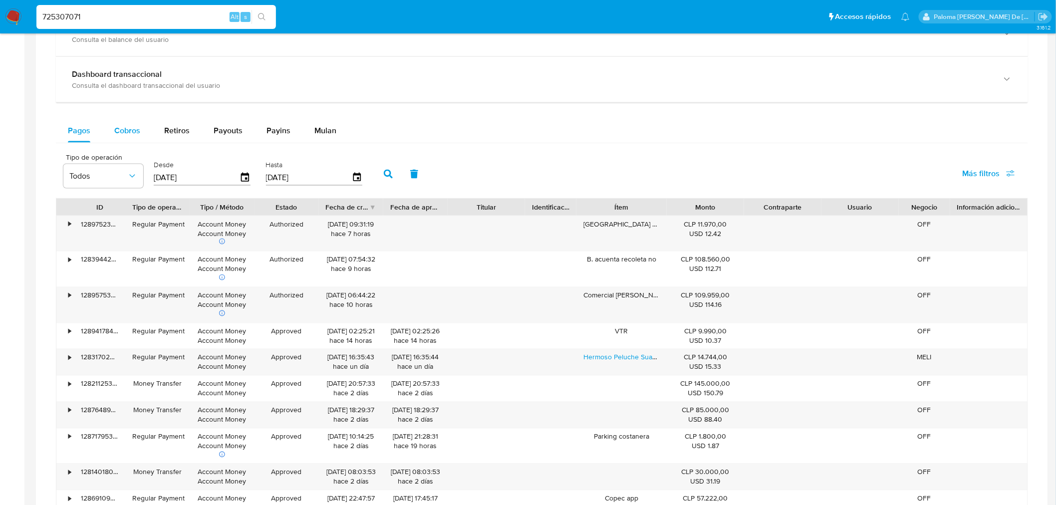
click at [130, 135] on span "Cobros" at bounding box center [127, 130] width 26 height 11
select select "10"
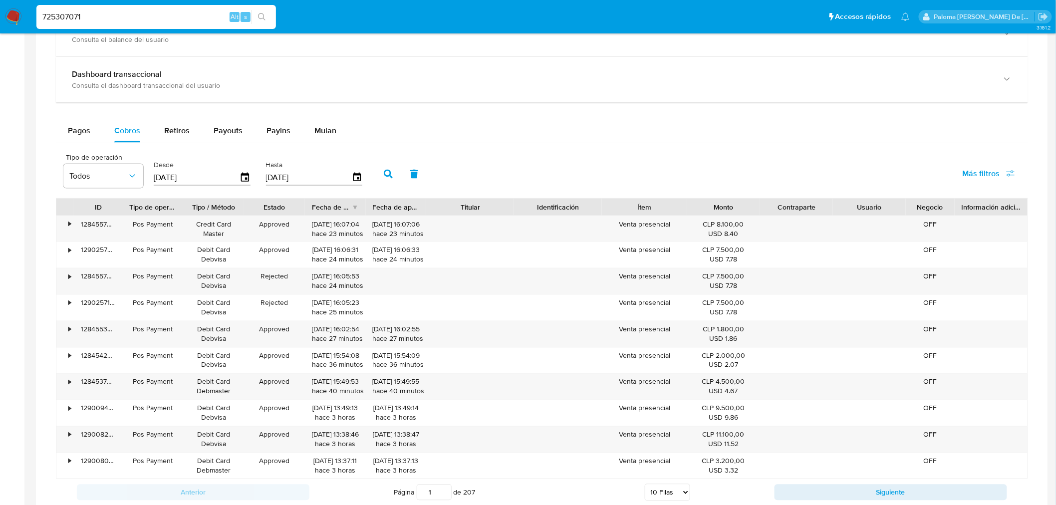
drag, startPoint x: 522, startPoint y: 207, endPoint x: 533, endPoint y: 203, distance: 11.4
click at [533, 203] on div "ID Tipo de operación Tipo / Método Estado Fecha de creación Fecha de aprobación…" at bounding box center [542, 207] width 972 height 17
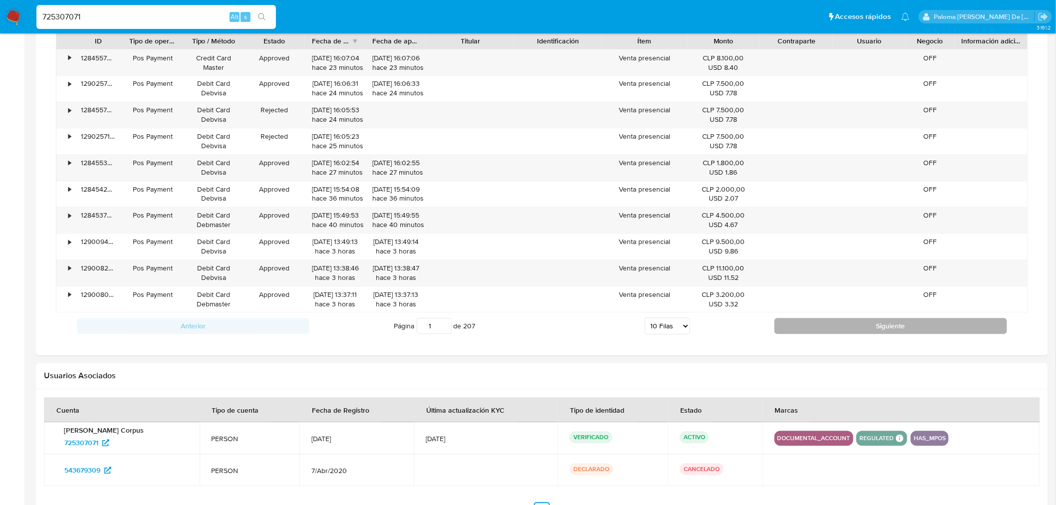
click at [882, 328] on button "Siguiente" at bounding box center [891, 327] width 233 height 16
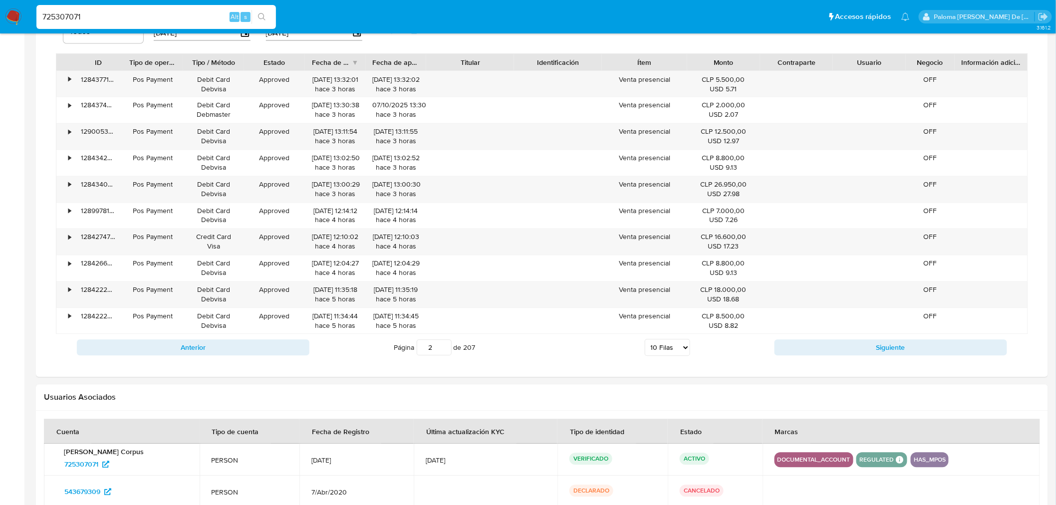
scroll to position [721, 0]
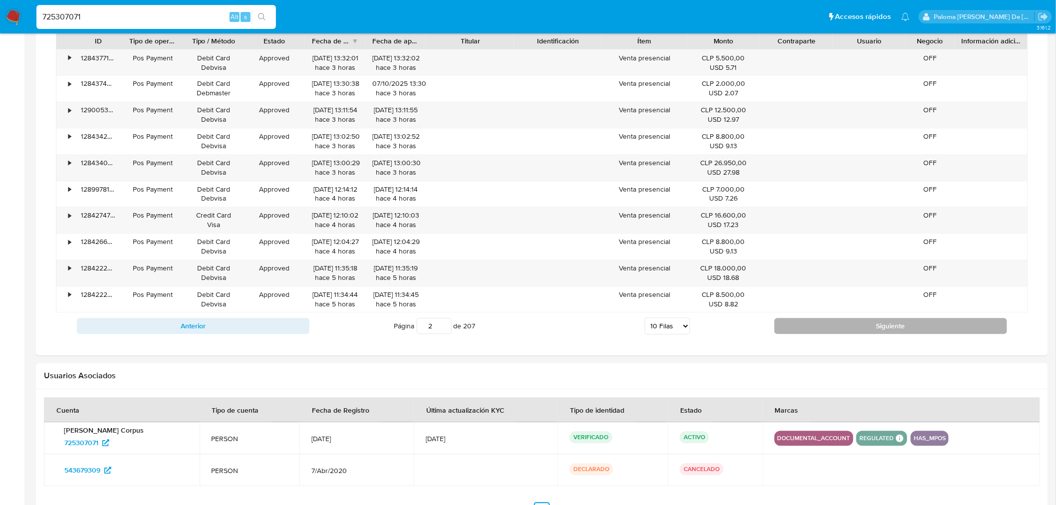
click at [871, 332] on button "Siguiente" at bounding box center [891, 327] width 233 height 16
click at [873, 328] on button "Siguiente" at bounding box center [891, 327] width 233 height 16
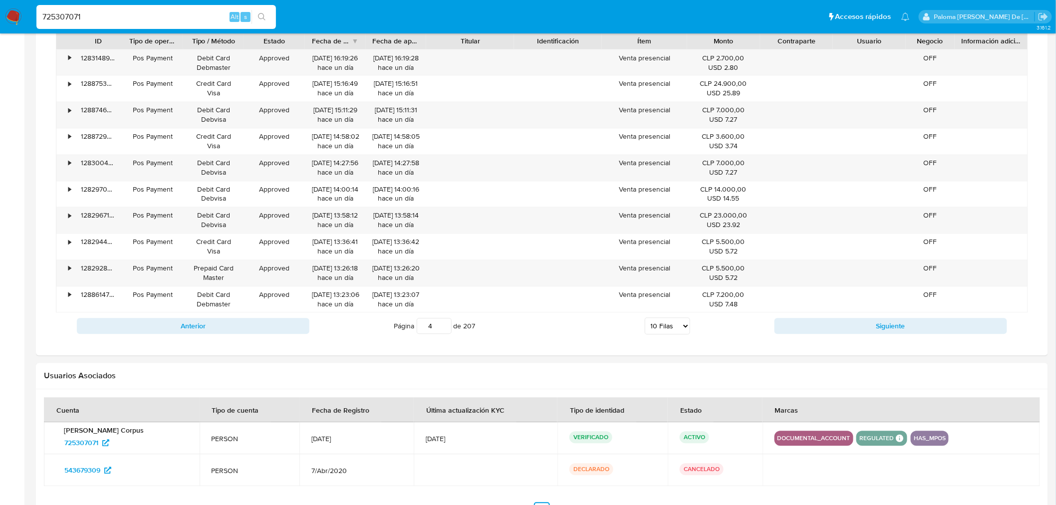
click at [874, 330] on button "Siguiente" at bounding box center [891, 327] width 233 height 16
type input "5"
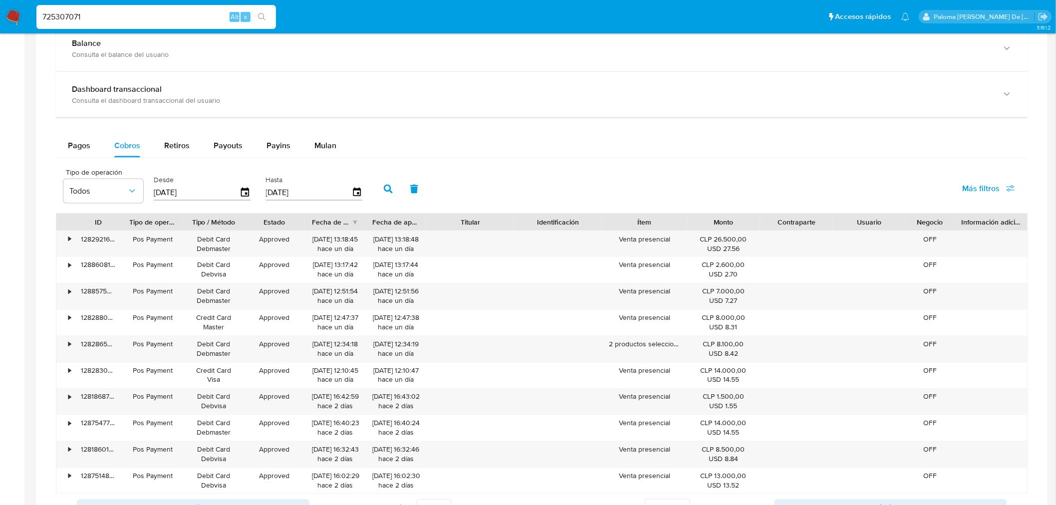
scroll to position [666, 0]
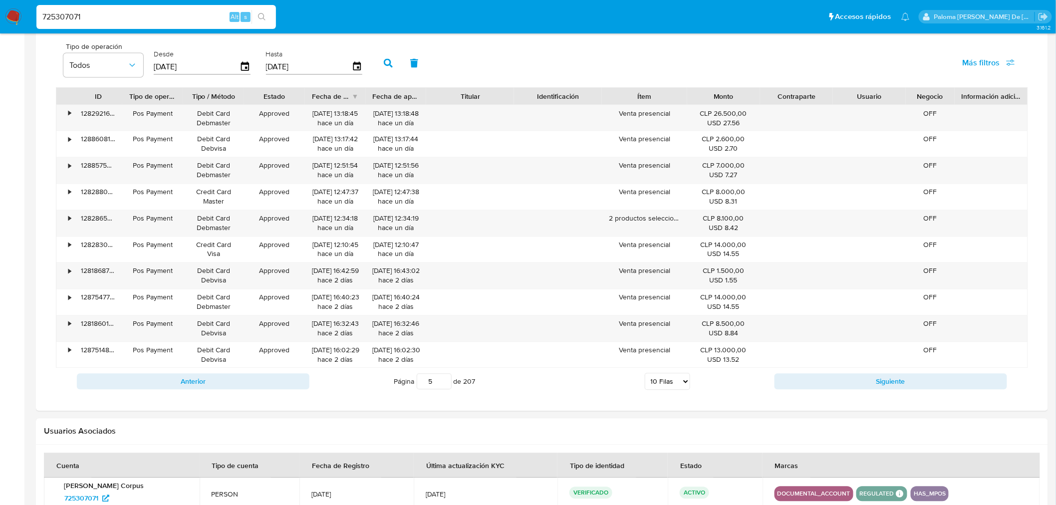
click at [667, 383] on select "5 Filas 10 Filas 20 Filas 25 Filas 50 Filas 100 Filas" at bounding box center [667, 381] width 45 height 17
select select "100"
click at [645, 375] on select "5 Filas 10 Filas 20 Filas 25 Filas 50 Filas 100 Filas" at bounding box center [667, 381] width 45 height 17
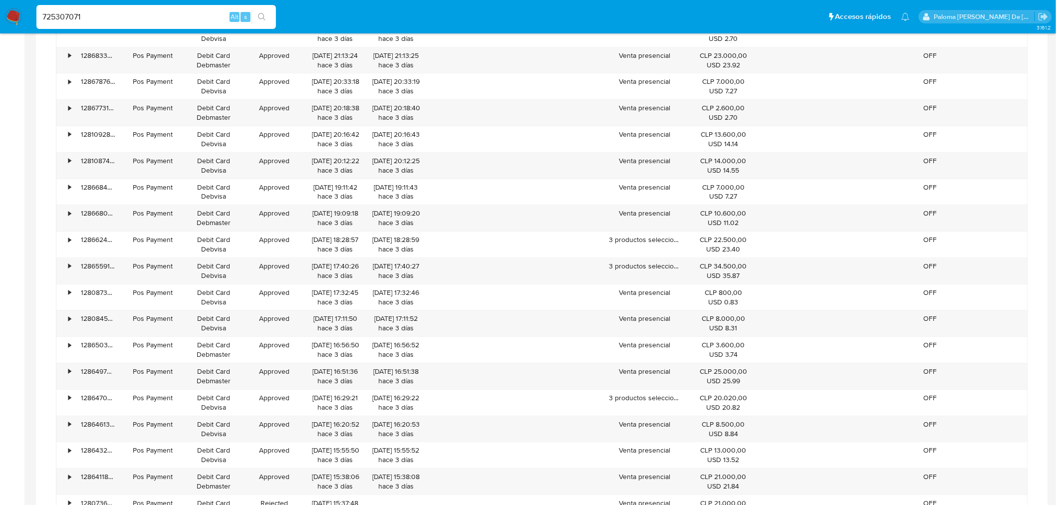
scroll to position [3169, 0]
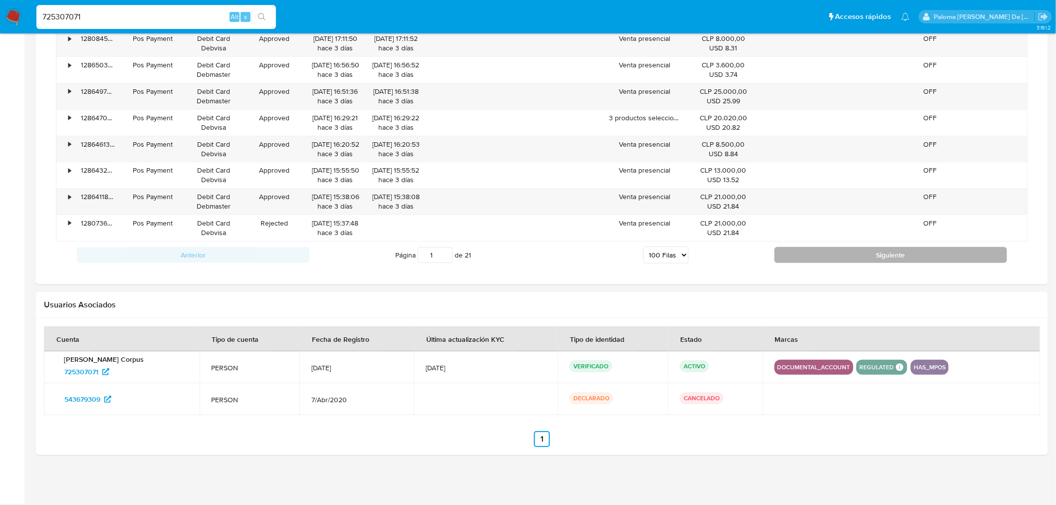
click at [891, 260] on button "Siguiente" at bounding box center [891, 255] width 233 height 16
type input "2"
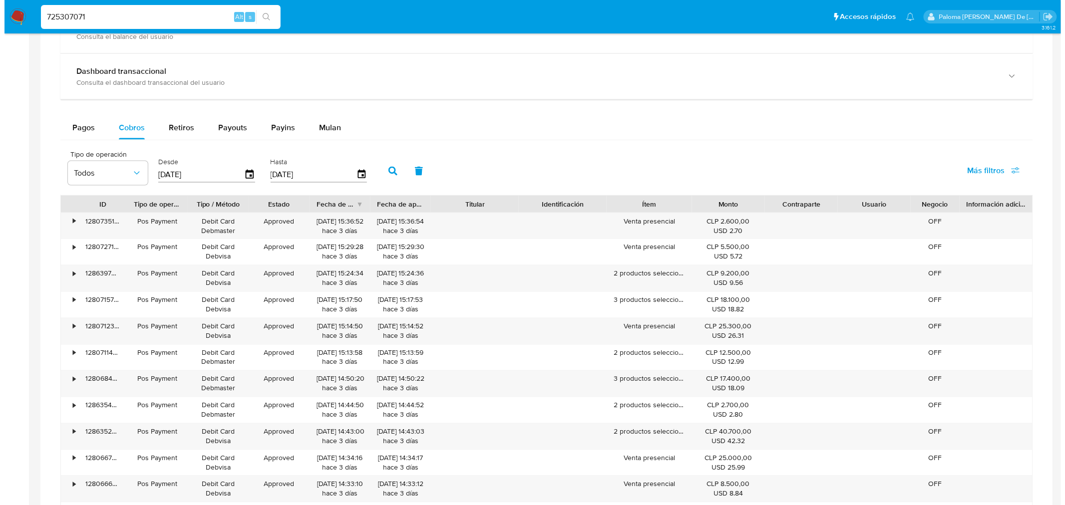
scroll to position [562, 0]
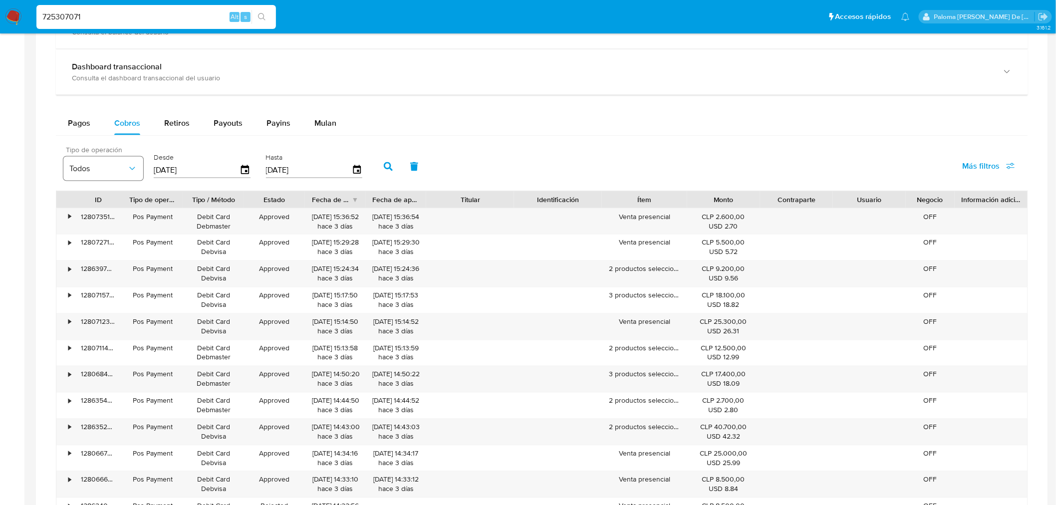
click at [95, 167] on span "Todos" at bounding box center [98, 169] width 58 height 10
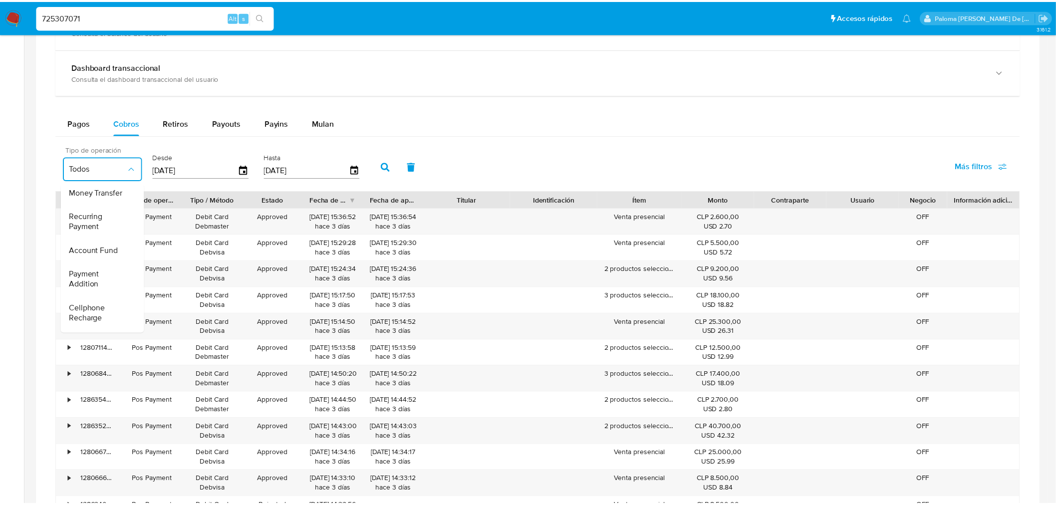
scroll to position [70, 0]
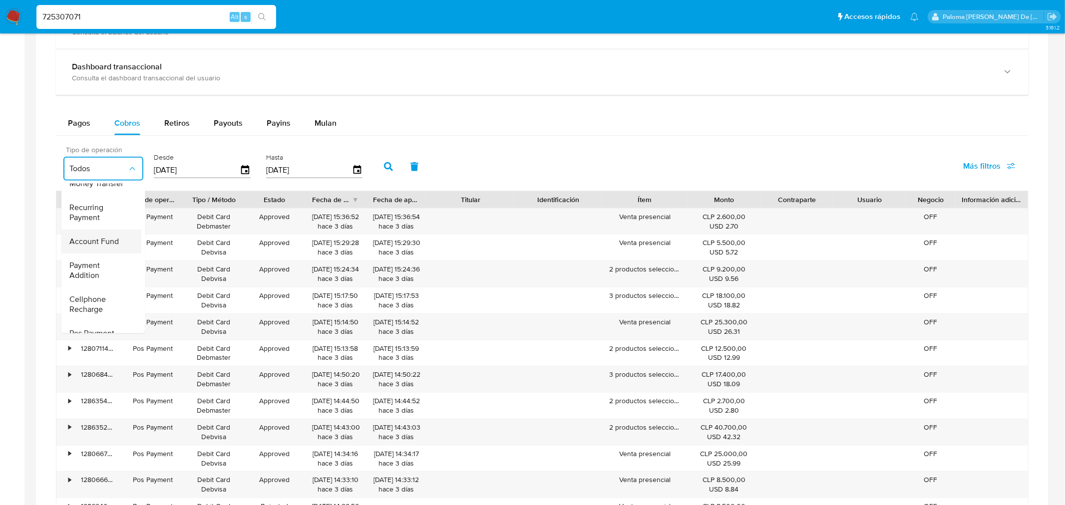
click at [108, 235] on div "Account Fund" at bounding box center [98, 242] width 58 height 24
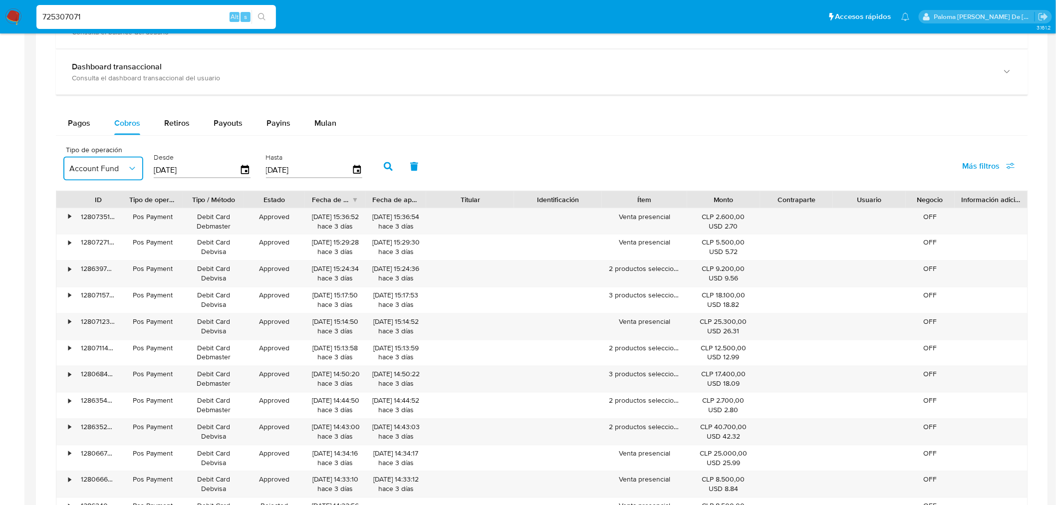
drag, startPoint x: 381, startPoint y: 167, endPoint x: 401, endPoint y: 185, distance: 26.9
click at [384, 167] on icon "button" at bounding box center [388, 166] width 9 height 9
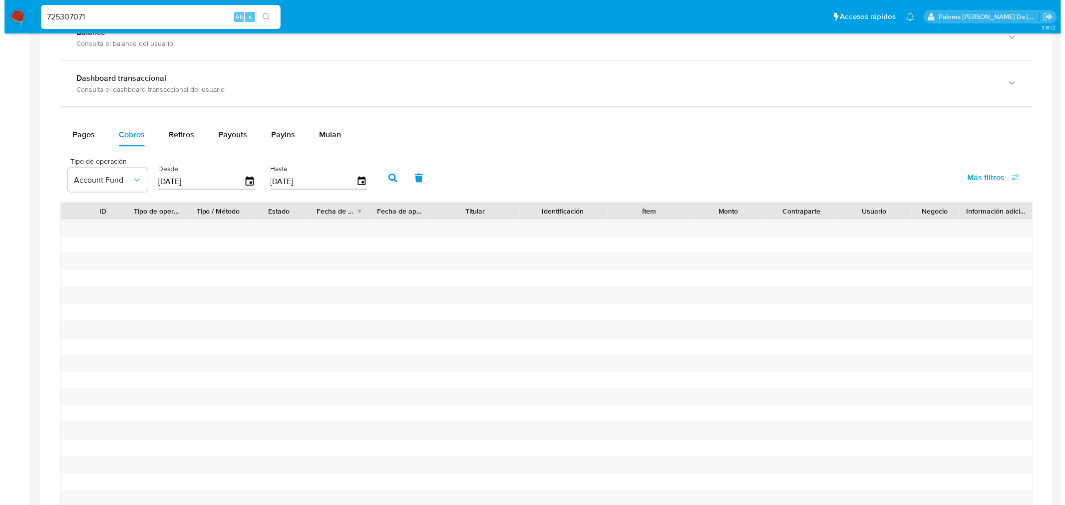
scroll to position [666, 0]
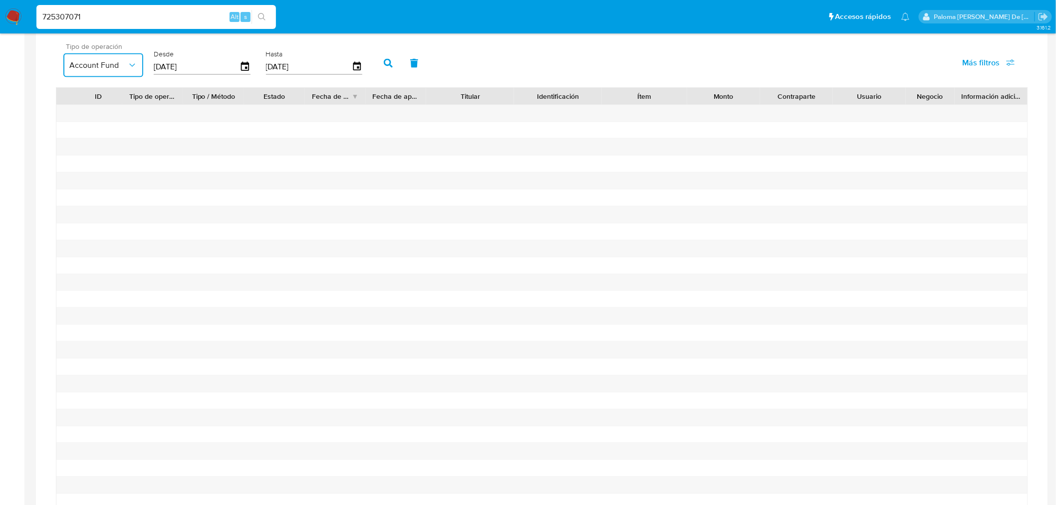
click at [112, 65] on span "Account Fund" at bounding box center [98, 65] width 58 height 10
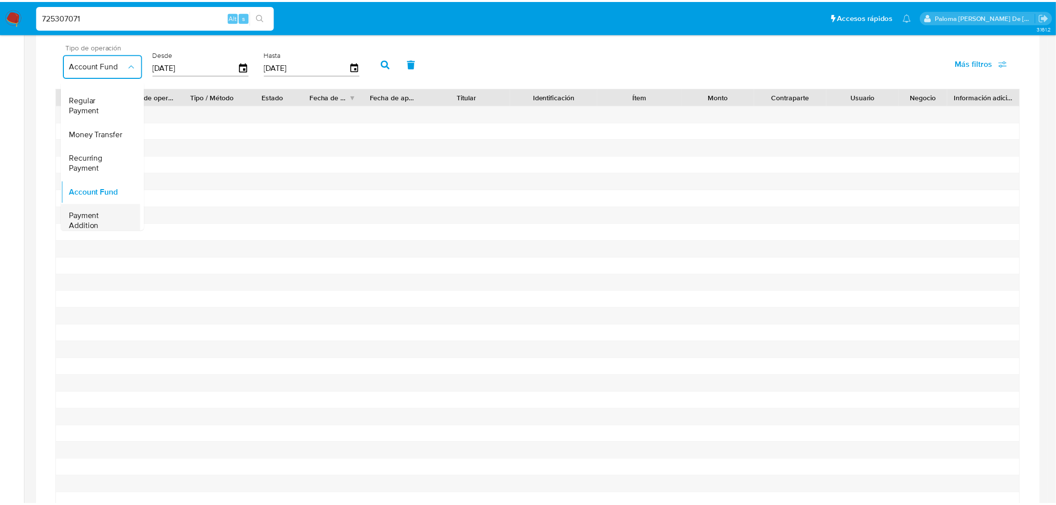
scroll to position [0, 0]
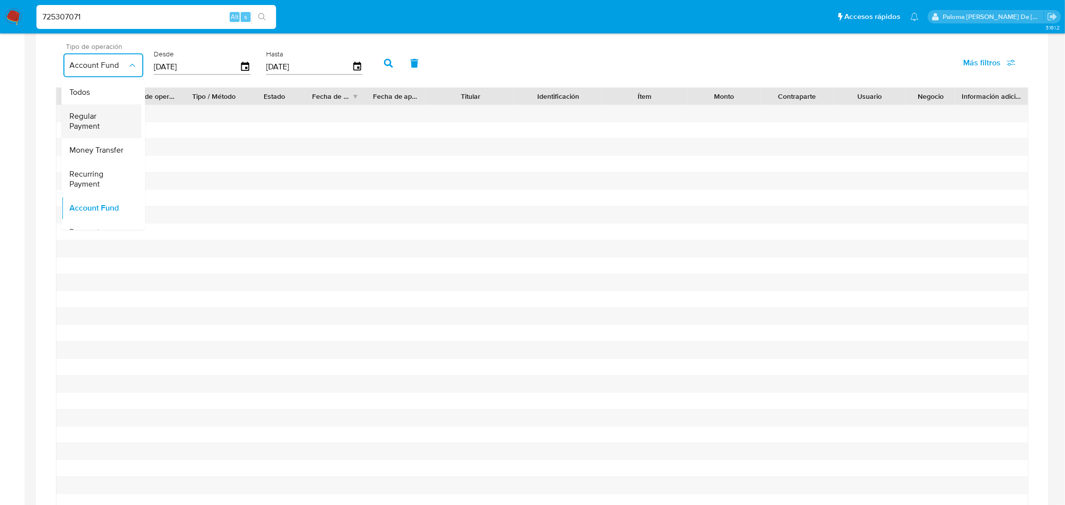
click at [88, 137] on div "Regular Payment" at bounding box center [98, 121] width 58 height 34
click at [93, 77] on button "Regular Payment" at bounding box center [103, 65] width 80 height 24
click at [92, 153] on span "Money Transfer" at bounding box center [96, 150] width 54 height 10
click at [384, 66] on icon "button" at bounding box center [388, 63] width 9 height 9
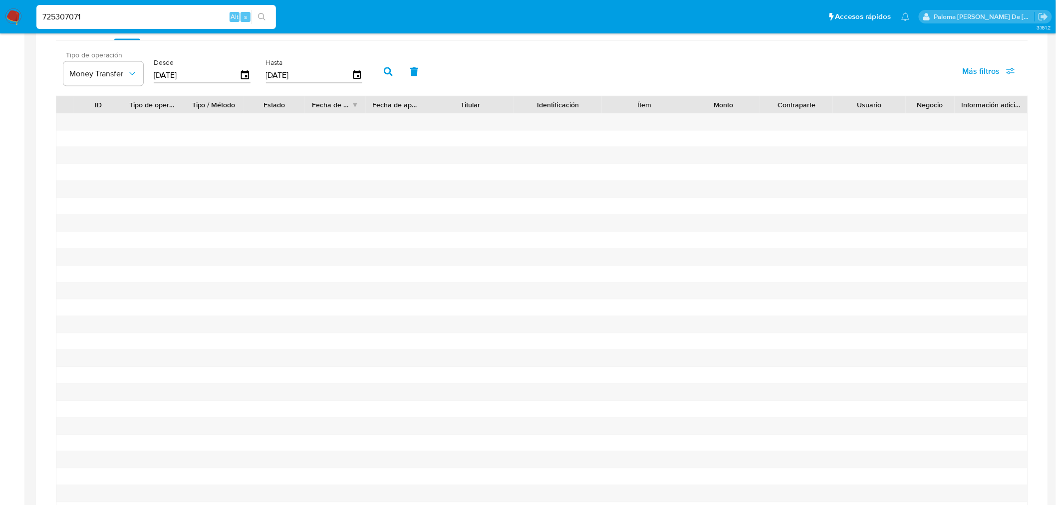
scroll to position [443, 0]
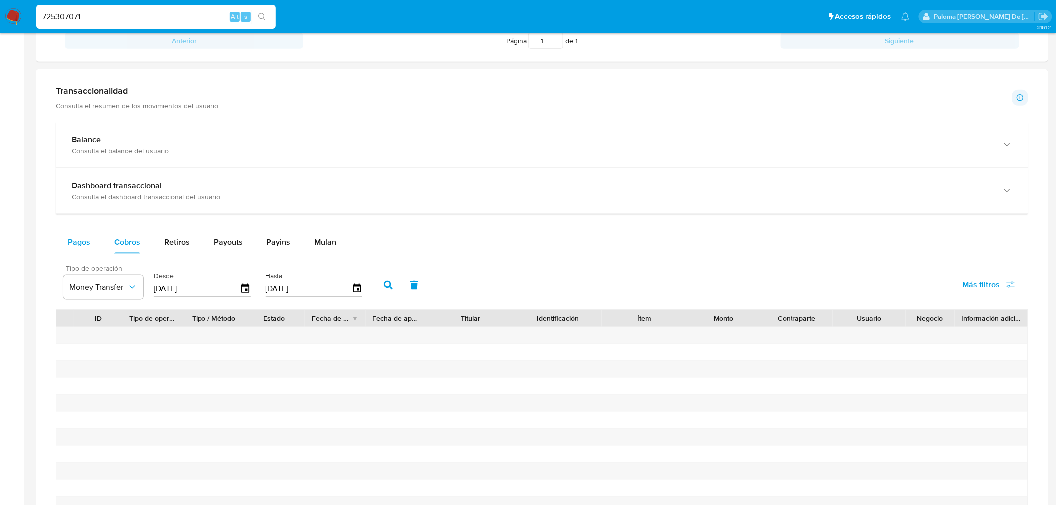
click at [89, 241] on span "Pagos" at bounding box center [79, 241] width 22 height 11
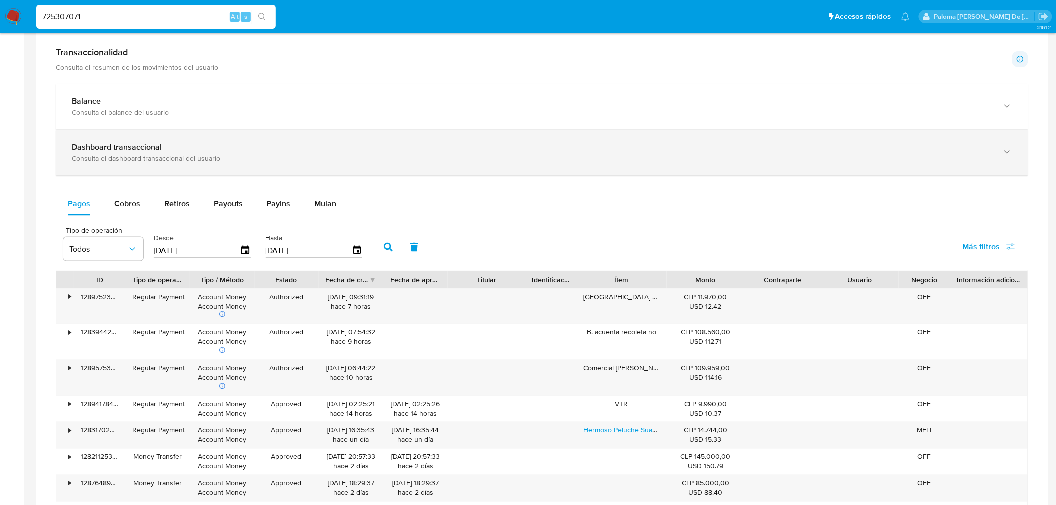
scroll to position [499, 0]
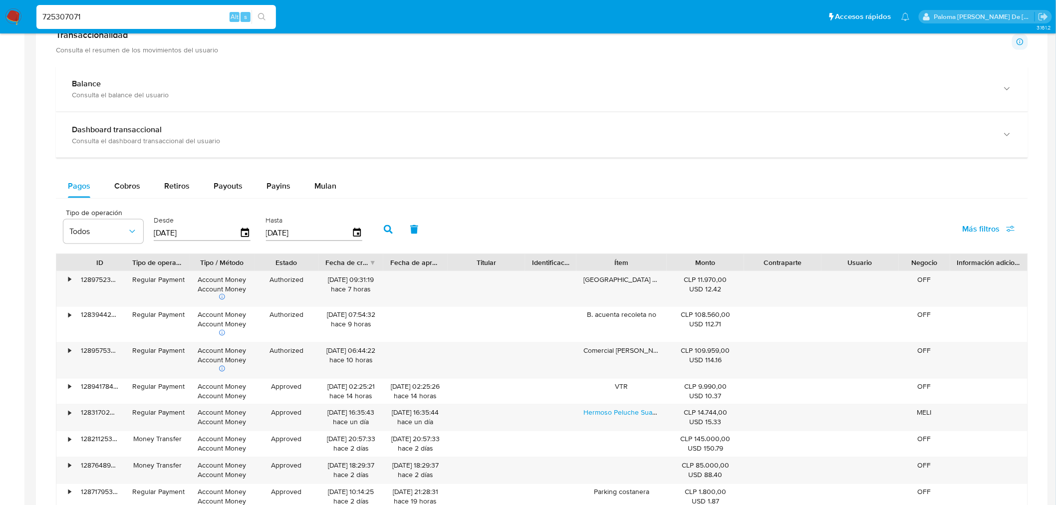
click at [142, 12] on input "725307071" at bounding box center [156, 16] width 240 height 13
click at [261, 17] on icon "search-icon" at bounding box center [262, 17] width 8 height 8
click at [90, 16] on input "725307071" at bounding box center [156, 16] width 240 height 13
drag, startPoint x: 110, startPoint y: 16, endPoint x: -318, endPoint y: 58, distance: 429.9
click at [0, 58] on html "Pausado Ver notificaciones 725307071 Alt s Accesos rápidos Presiona las siguien…" at bounding box center [528, 169] width 1056 height 1336
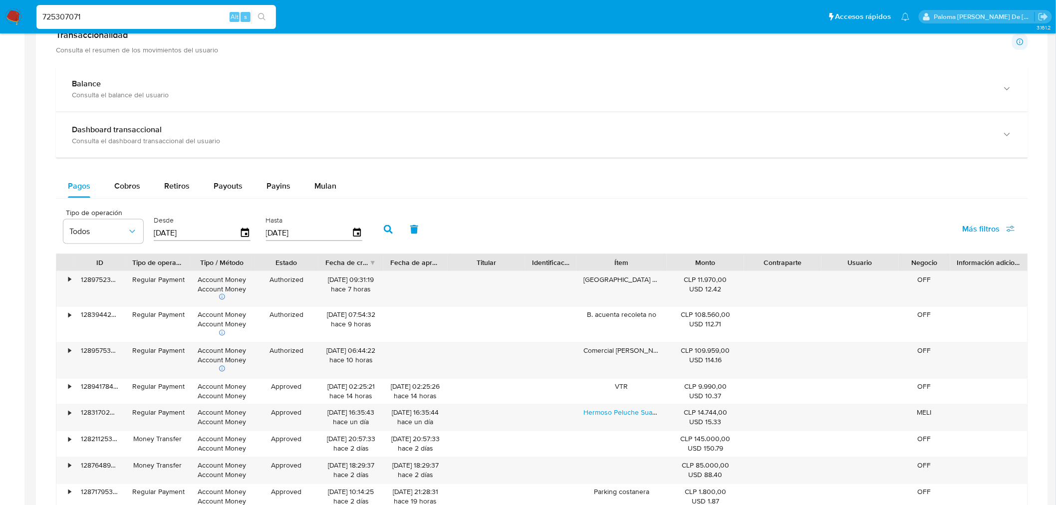
click at [8, 20] on img at bounding box center [13, 16] width 17 height 17
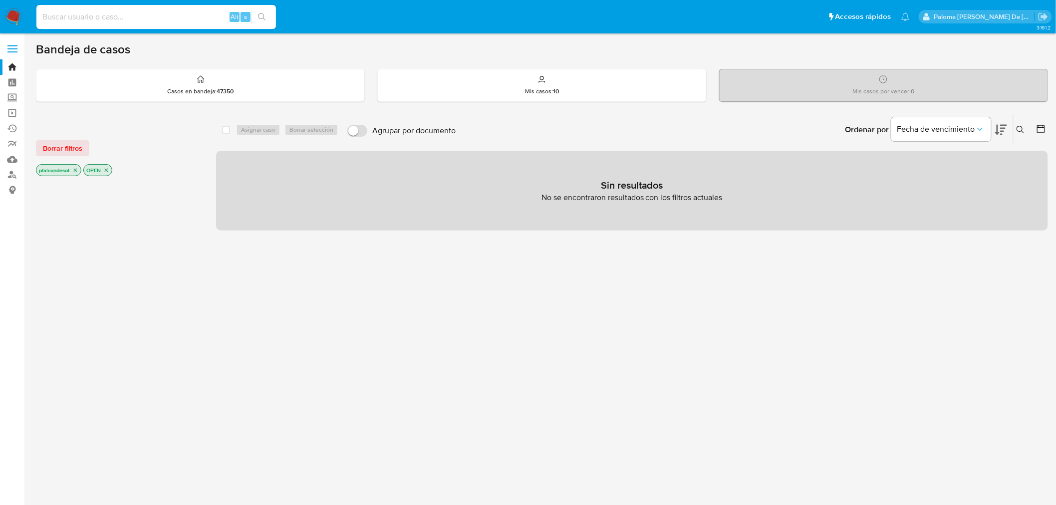
click at [135, 22] on input at bounding box center [156, 16] width 240 height 13
paste input "725307071"
type input "725307071"
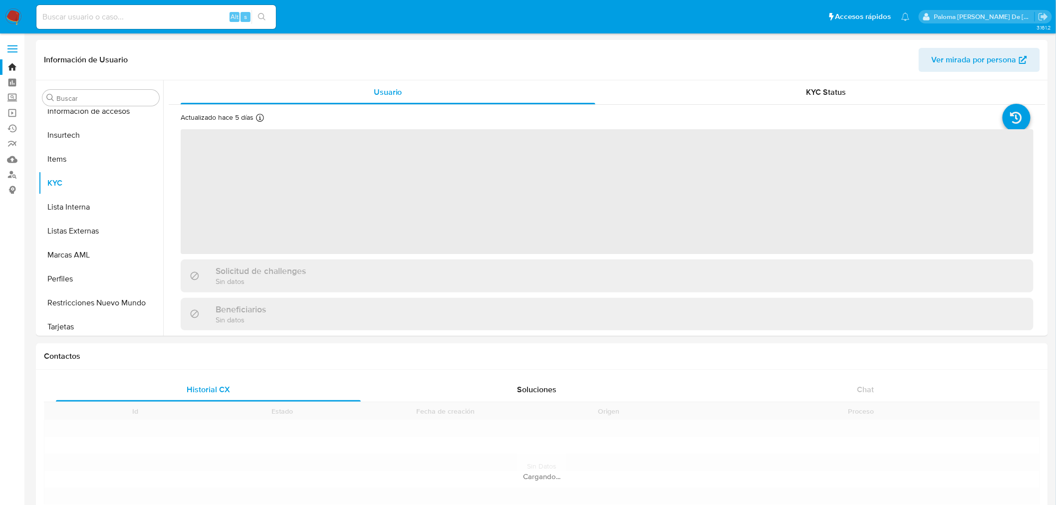
scroll to position [469, 0]
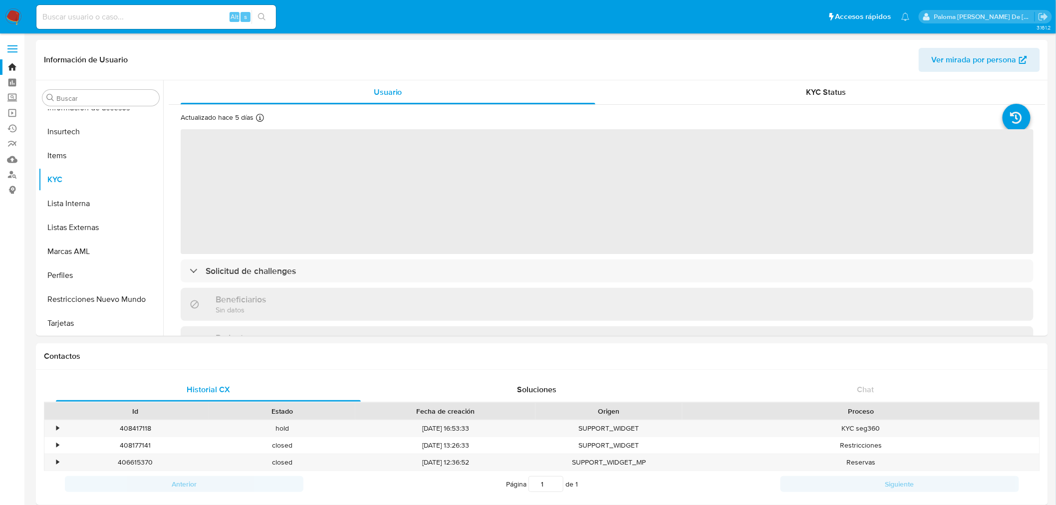
select select "10"
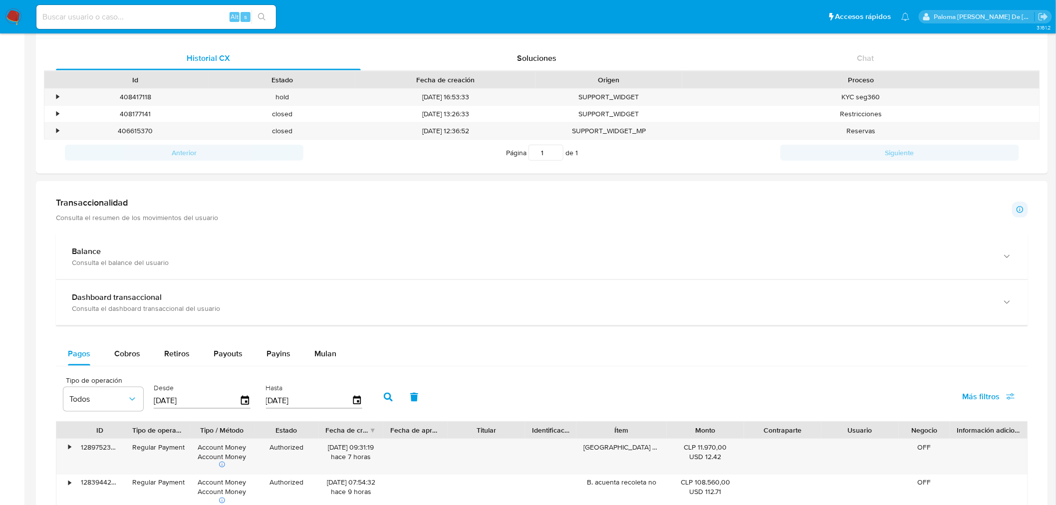
scroll to position [333, 0]
click at [60, 130] on div "•" at bounding box center [52, 130] width 17 height 16
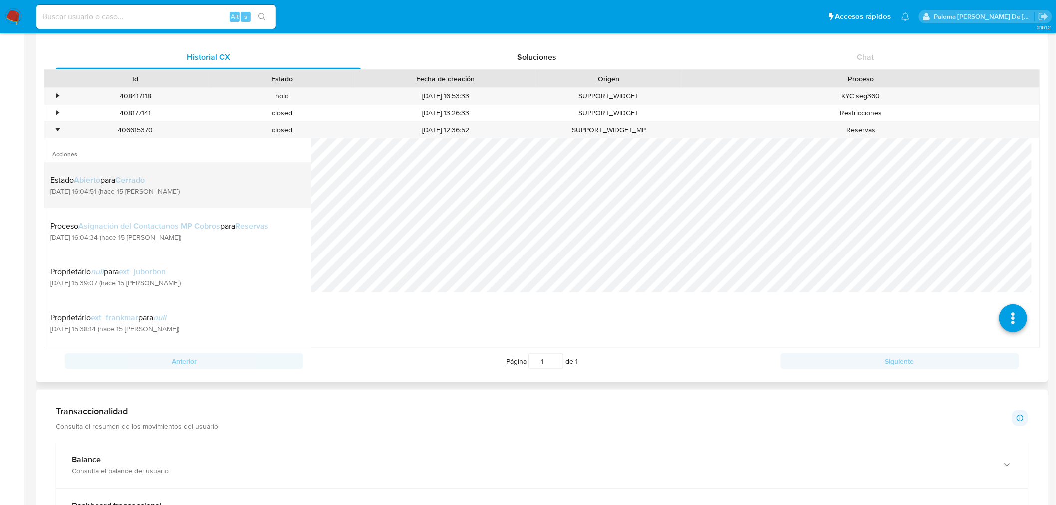
scroll to position [776, 0]
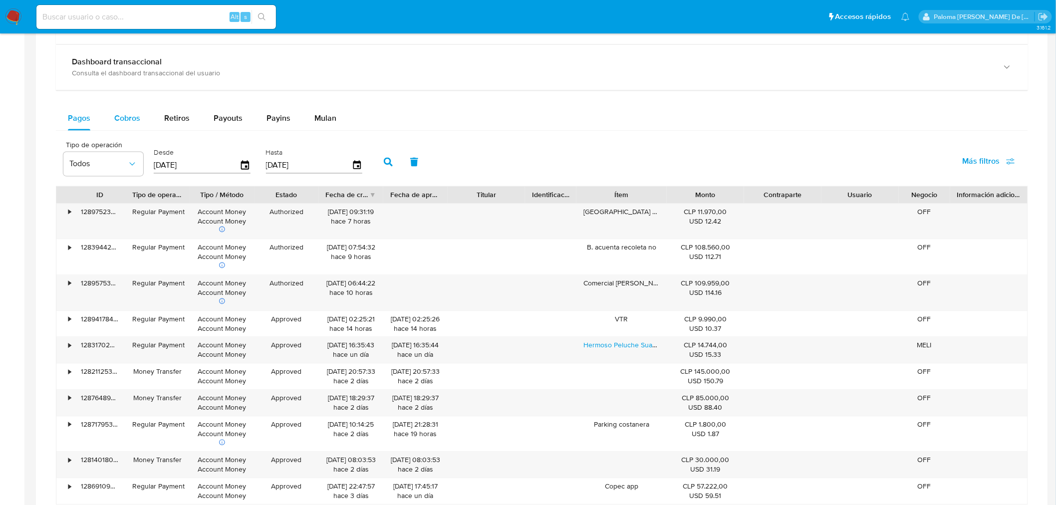
click at [131, 122] on span "Cobros" at bounding box center [127, 118] width 26 height 11
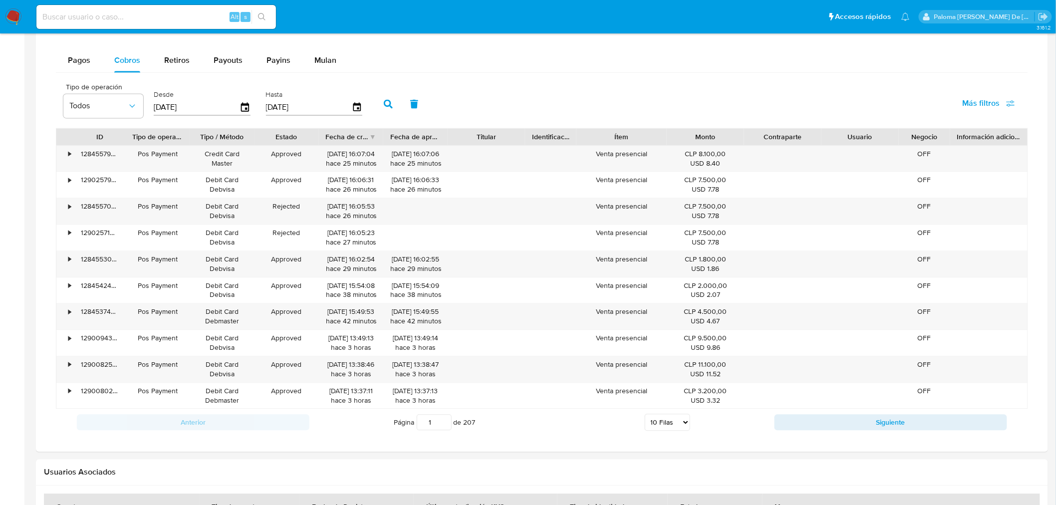
scroll to position [887, 0]
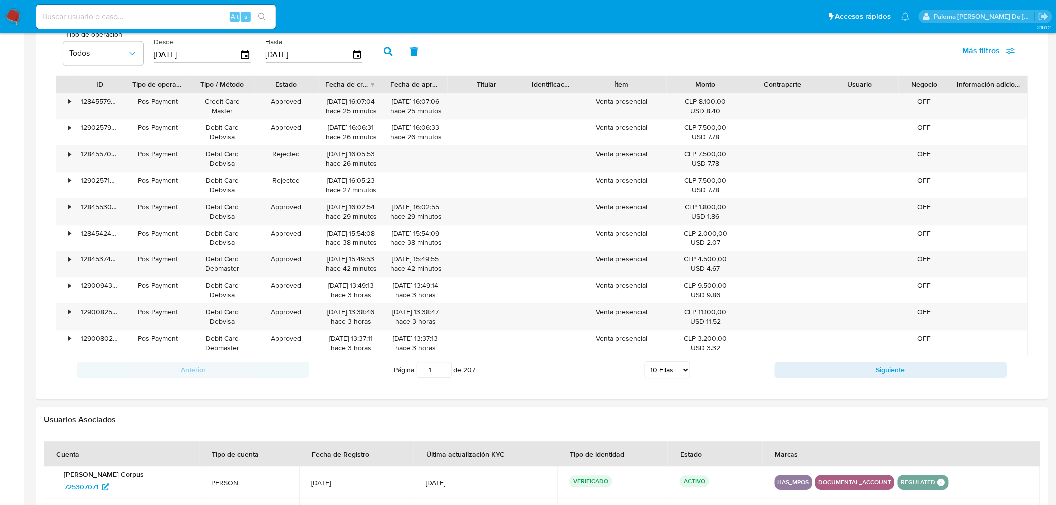
click at [672, 368] on select "5 Filas 10 Filas 20 Filas 25 Filas 50 Filas 100 Filas" at bounding box center [667, 369] width 45 height 17
select select "50"
click at [645, 363] on select "5 Filas 10 Filas 20 Filas 25 Filas 50 Filas 100 Filas" at bounding box center [667, 369] width 45 height 17
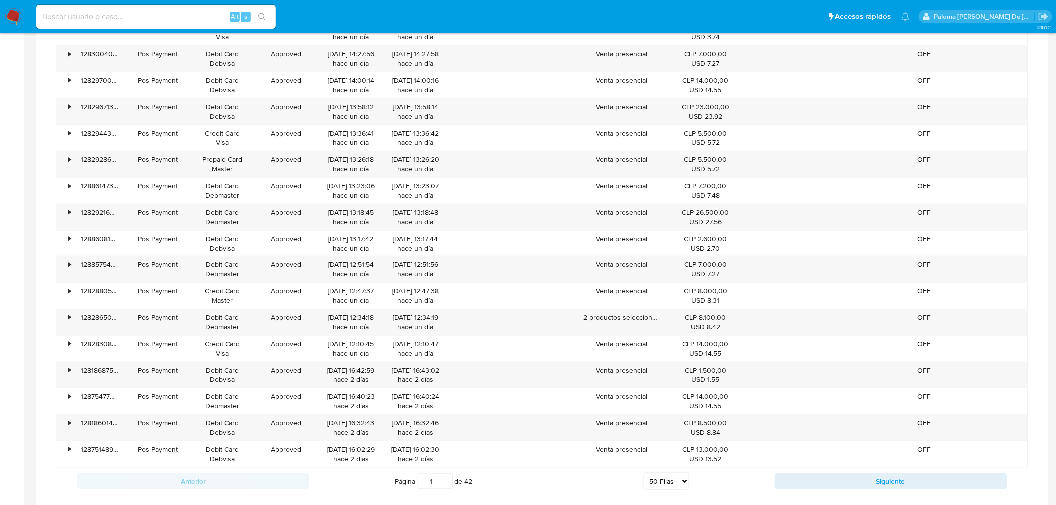
scroll to position [2059, 0]
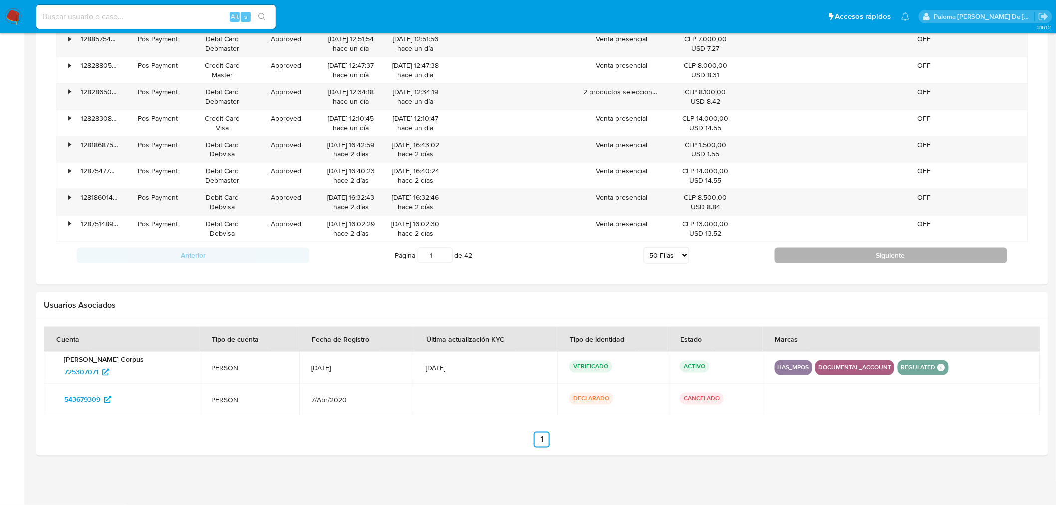
click at [882, 253] on button "Siguiente" at bounding box center [891, 256] width 233 height 16
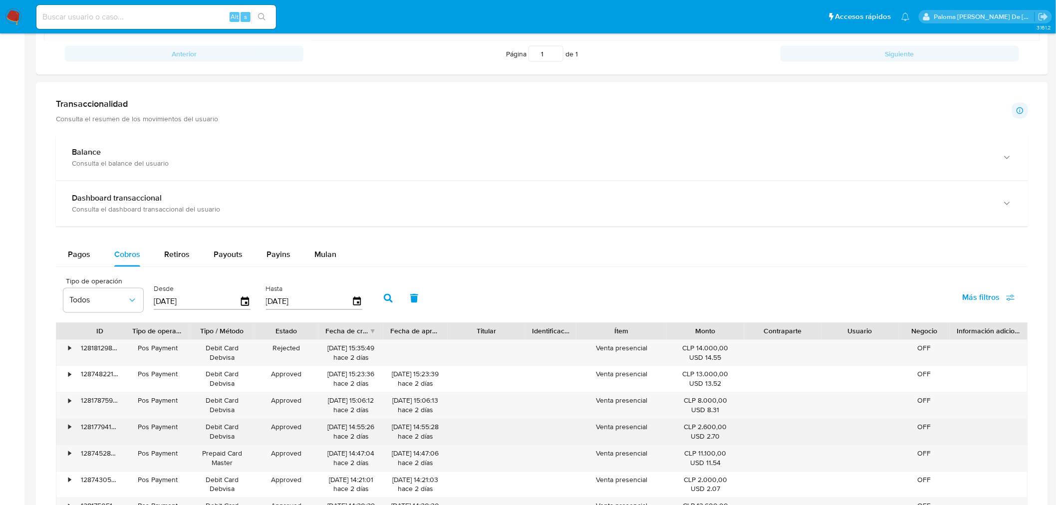
scroll to position [839, 0]
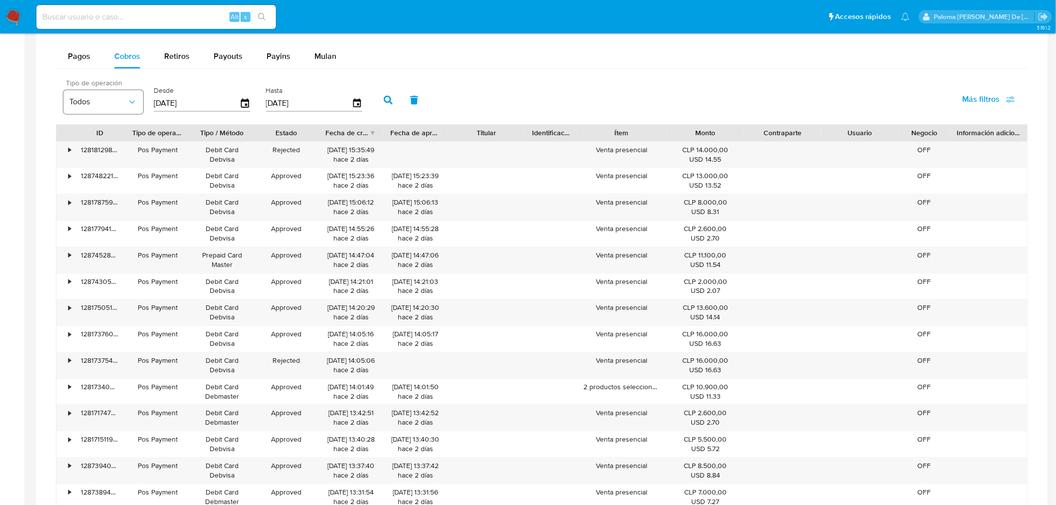
click at [92, 106] on span "Todos" at bounding box center [98, 102] width 58 height 10
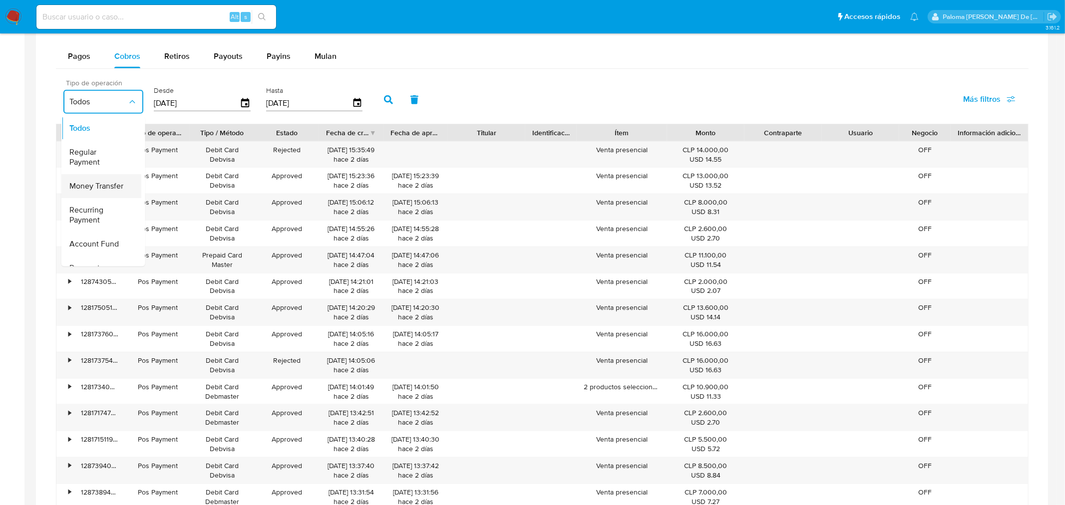
click at [86, 190] on span "Money Transfer" at bounding box center [96, 187] width 54 height 10
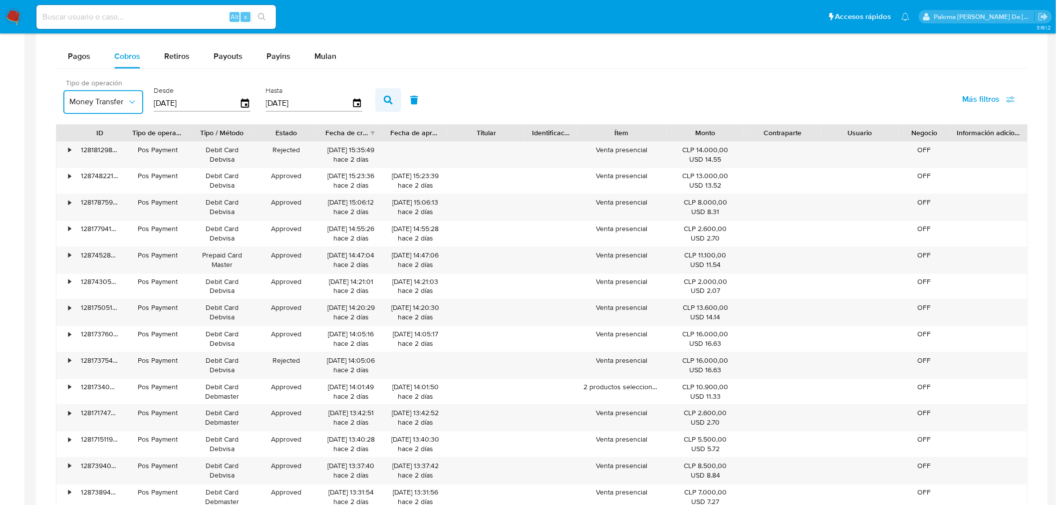
click at [384, 102] on icon "button" at bounding box center [388, 99] width 9 height 9
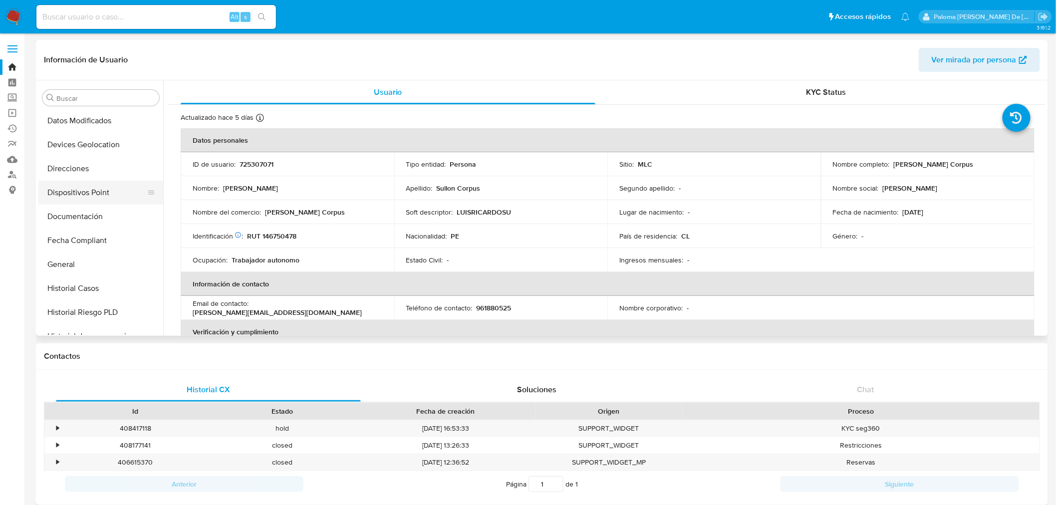
scroll to position [192, 0]
click at [84, 215] on button "Documentación" at bounding box center [96, 217] width 117 height 24
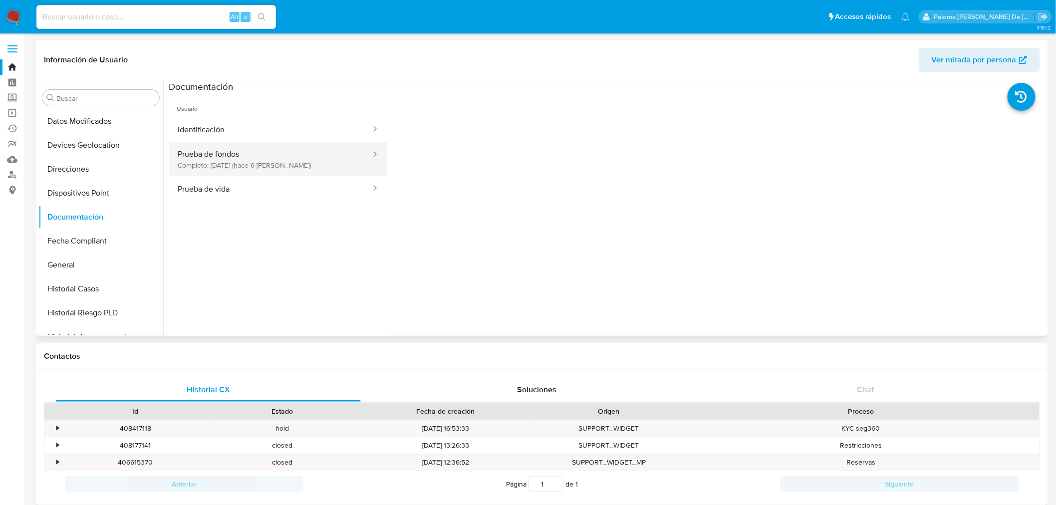
click at [250, 164] on button "Prueba de fondos Completo: 02/10/2025 (hace 6 días)" at bounding box center [270, 159] width 203 height 34
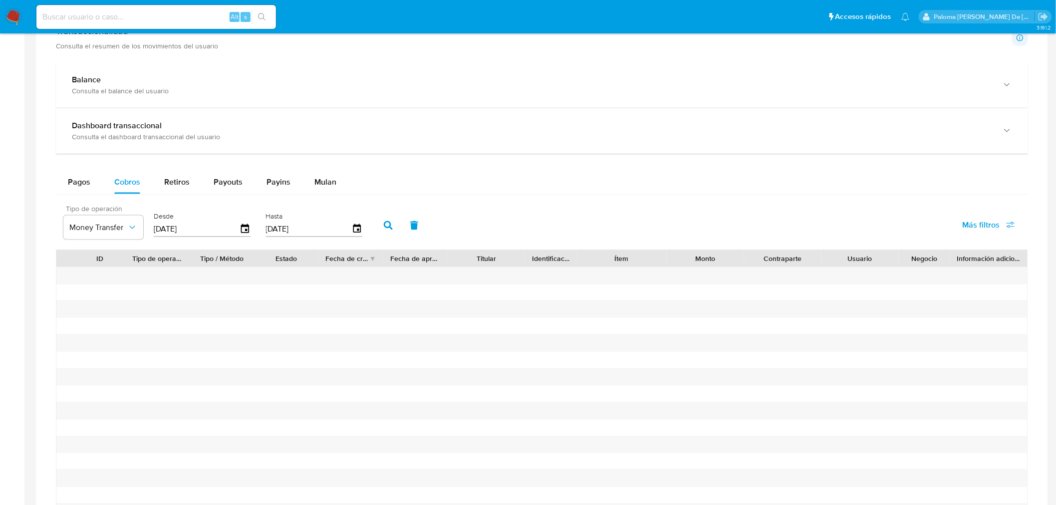
scroll to position [499, 0]
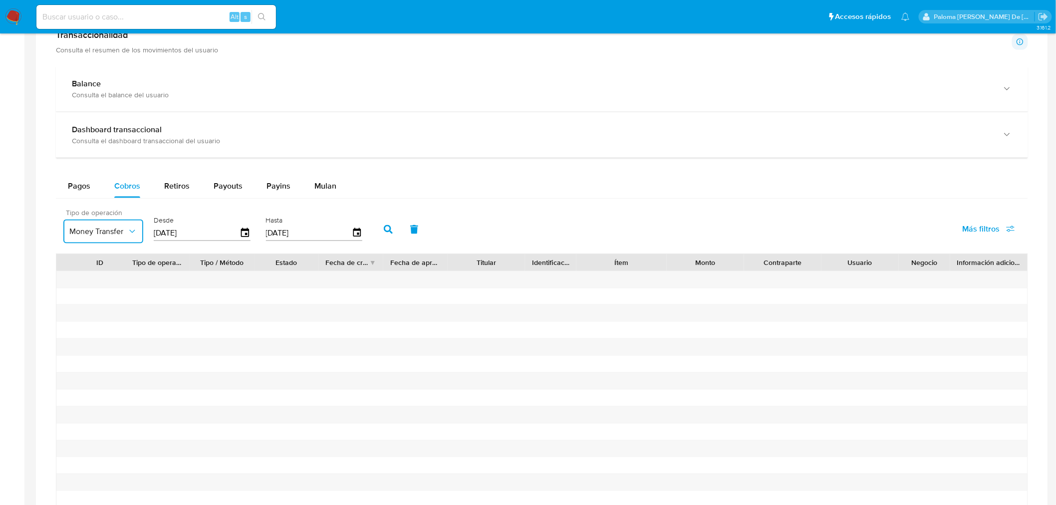
click at [108, 236] on span "Money Transfer" at bounding box center [98, 232] width 58 height 10
click at [103, 343] on span "Recurring Payment" at bounding box center [98, 346] width 58 height 20
click at [384, 230] on icon "button" at bounding box center [388, 229] width 9 height 9
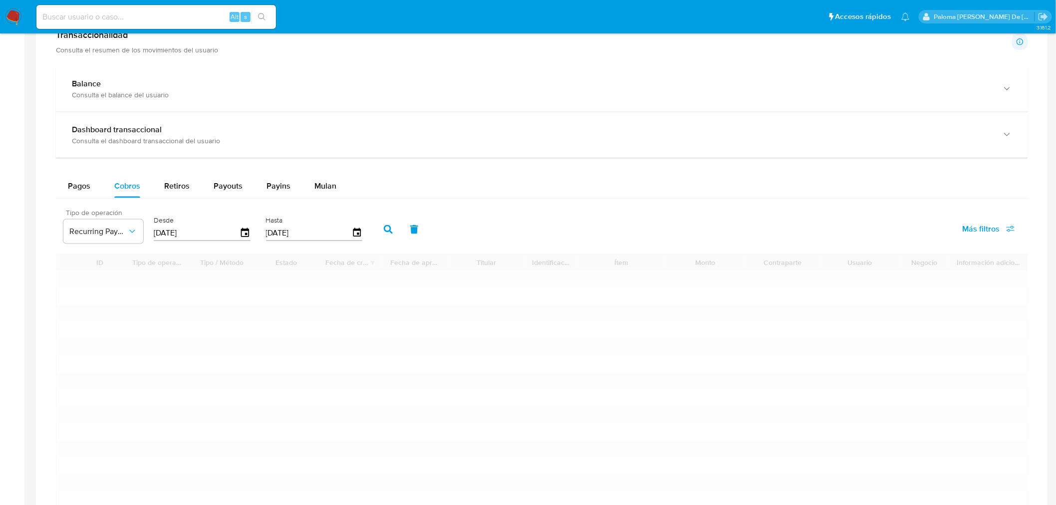
type input "1"
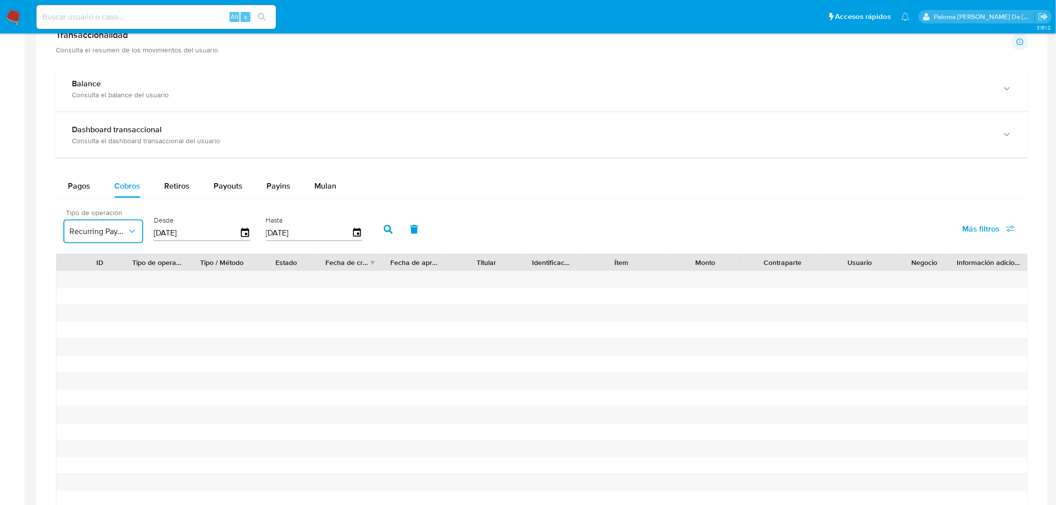
click at [92, 236] on span "Recurring Payment" at bounding box center [98, 232] width 58 height 10
click at [103, 372] on span "Account Fund" at bounding box center [93, 374] width 49 height 10
click at [384, 231] on icon "button" at bounding box center [388, 229] width 9 height 9
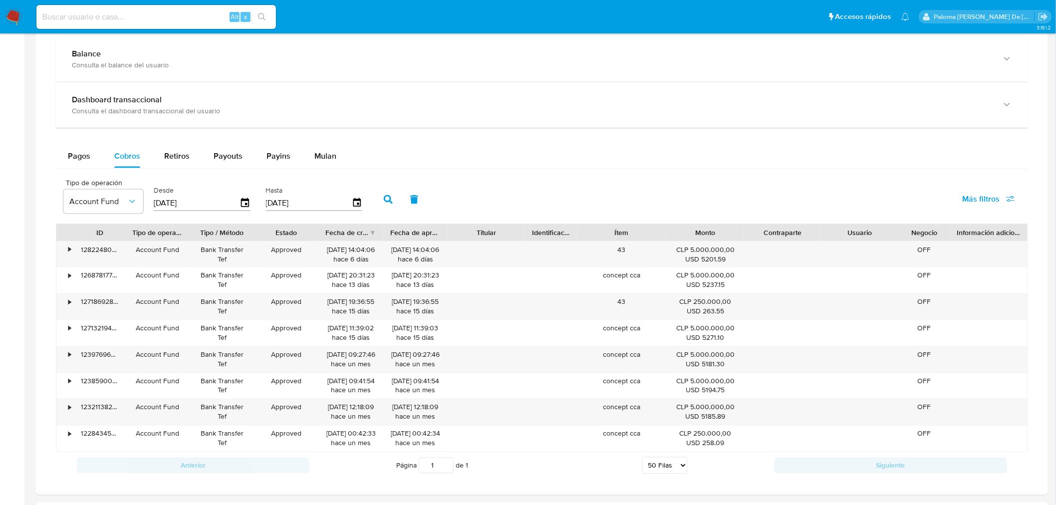
scroll to position [555, 0]
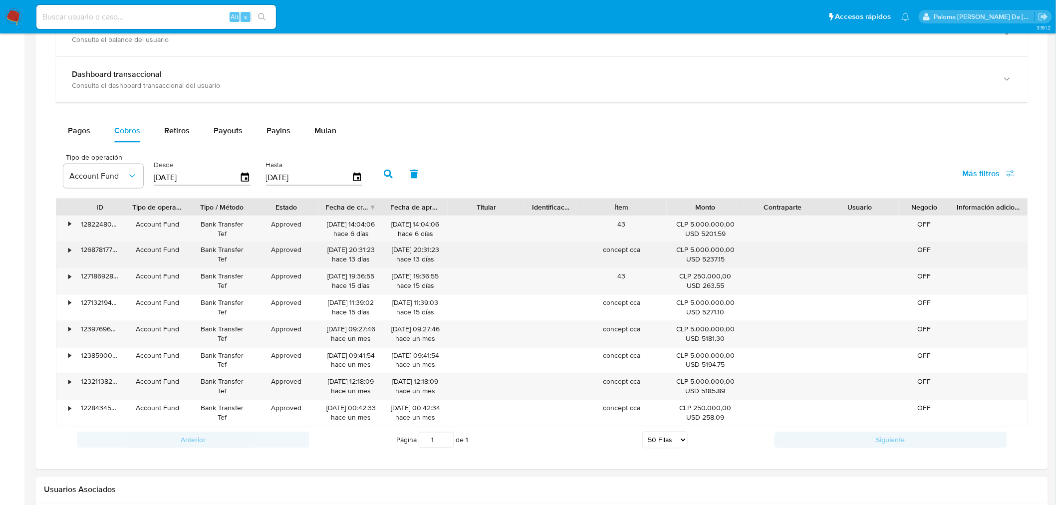
drag, startPoint x: 713, startPoint y: 231, endPoint x: 710, endPoint y: 253, distance: 22.6
click at [710, 253] on div "• 128224800514 Account Fund Bank Transfer Tef Approved 01/10/2025 14:04:06 hace…" at bounding box center [542, 321] width 973 height 211
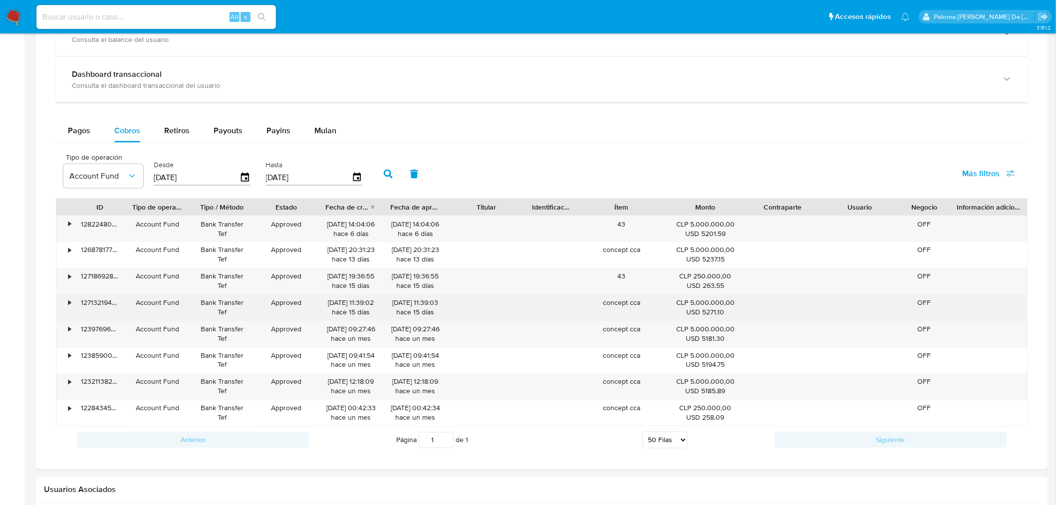
click at [723, 308] on div "CLP 5.000.000,00 USD 5271.10" at bounding box center [705, 308] width 63 height 19
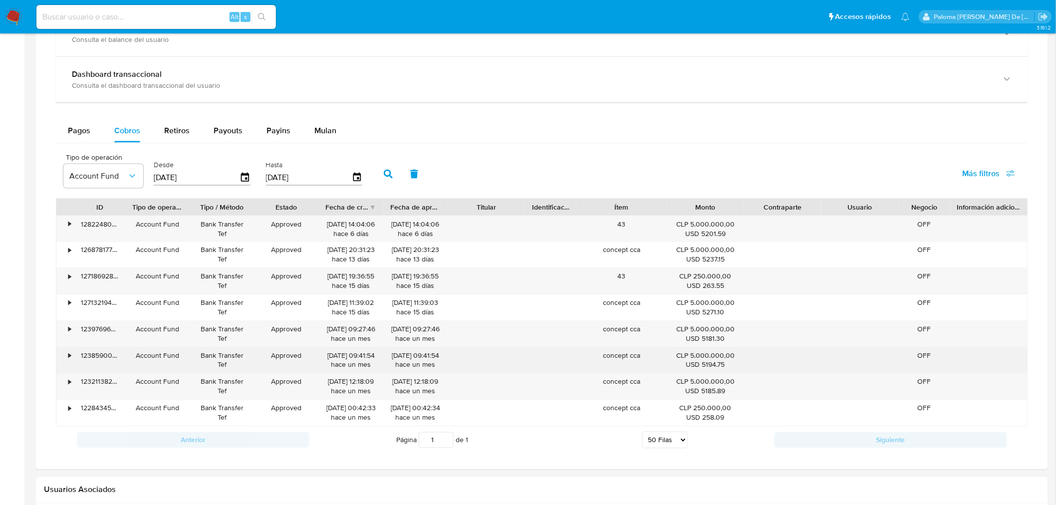
drag, startPoint x: 717, startPoint y: 307, endPoint x: 722, endPoint y: 357, distance: 50.6
click at [719, 346] on div "• 128224800514 Account Fund Bank Transfer Tef Approved 01/10/2025 14:04:06 hace…" at bounding box center [542, 321] width 973 height 211
click at [719, 362] on div "USD 5194.75" at bounding box center [705, 364] width 63 height 9
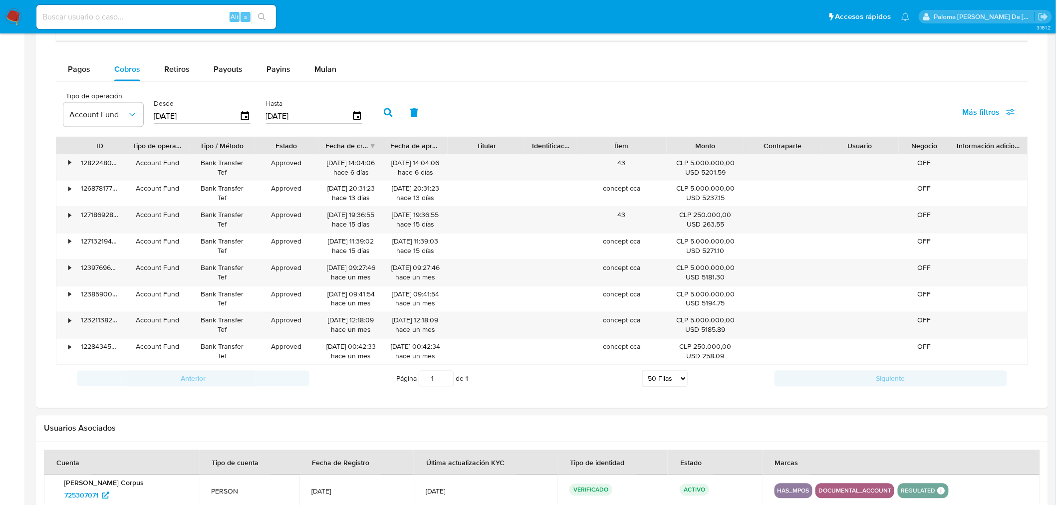
scroll to position [666, 0]
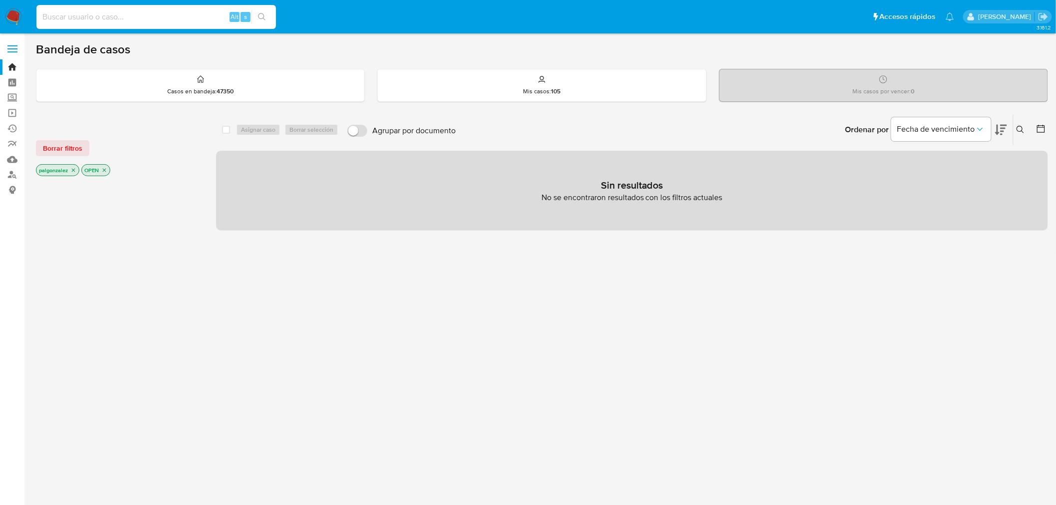
click at [100, 12] on input at bounding box center [156, 16] width 240 height 13
paste input "2582377050"
type input "2582377050"
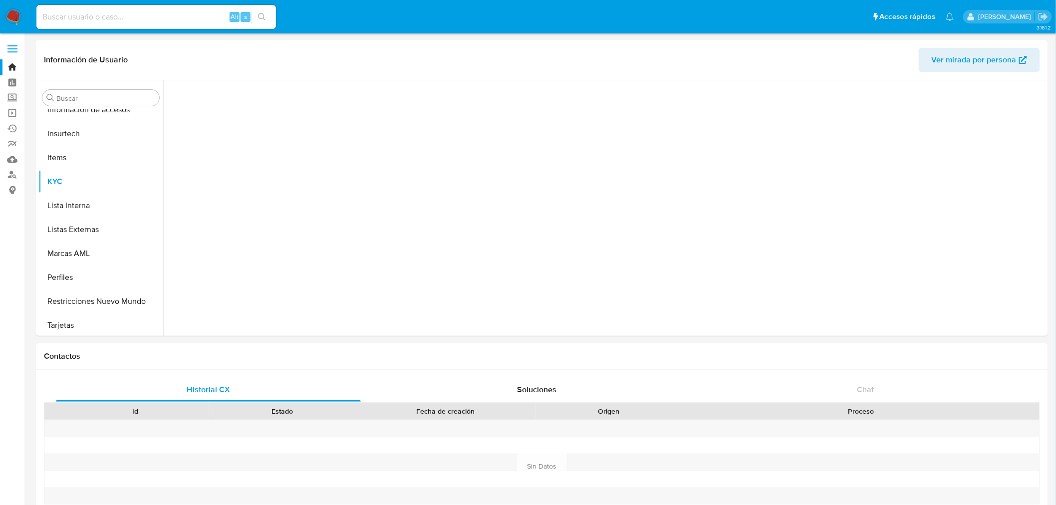
scroll to position [469, 0]
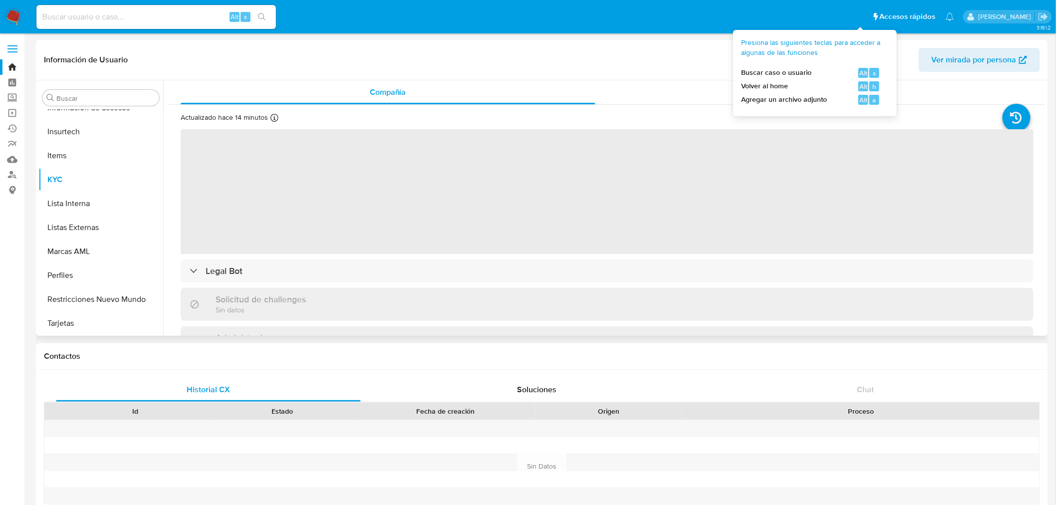
select select "10"
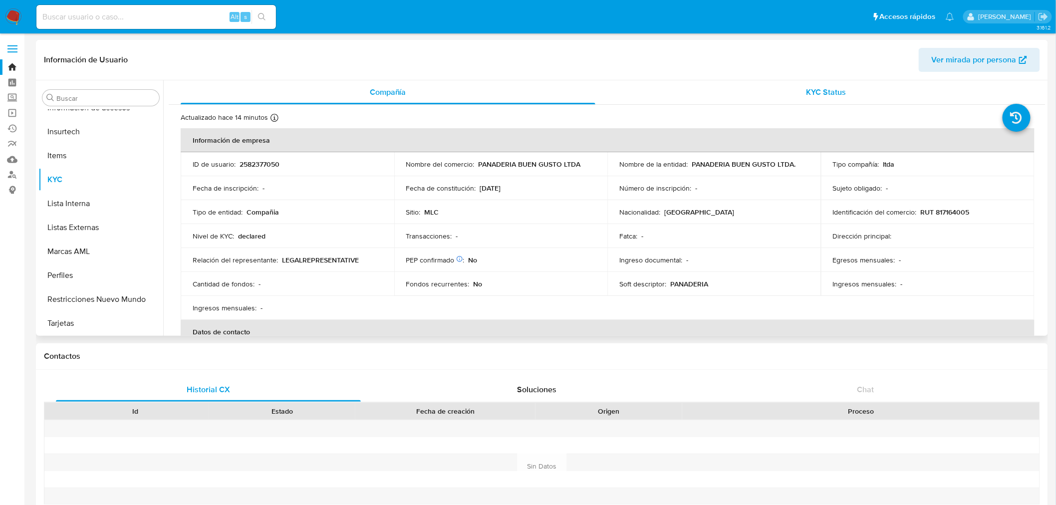
click at [822, 97] on span "KYC Status" at bounding box center [827, 91] width 40 height 11
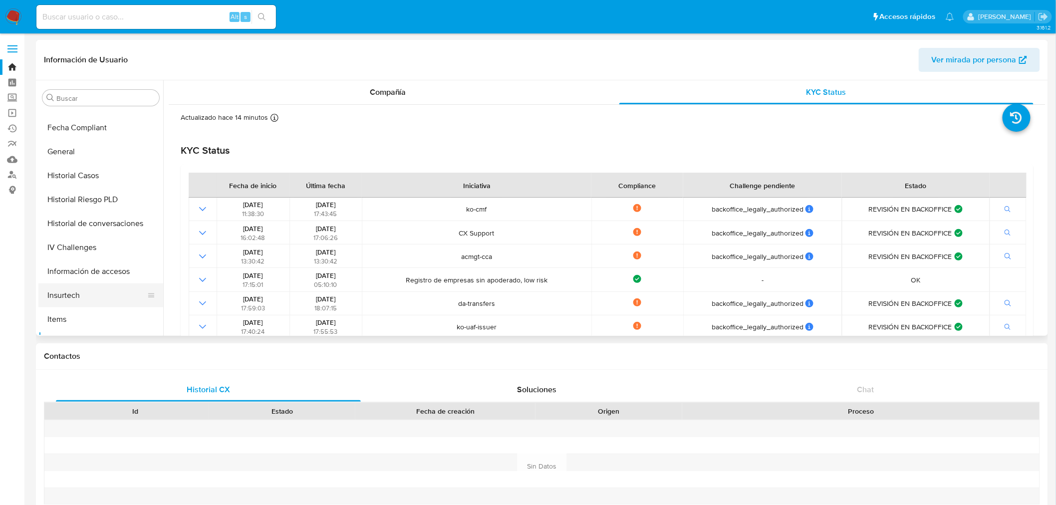
scroll to position [247, 0]
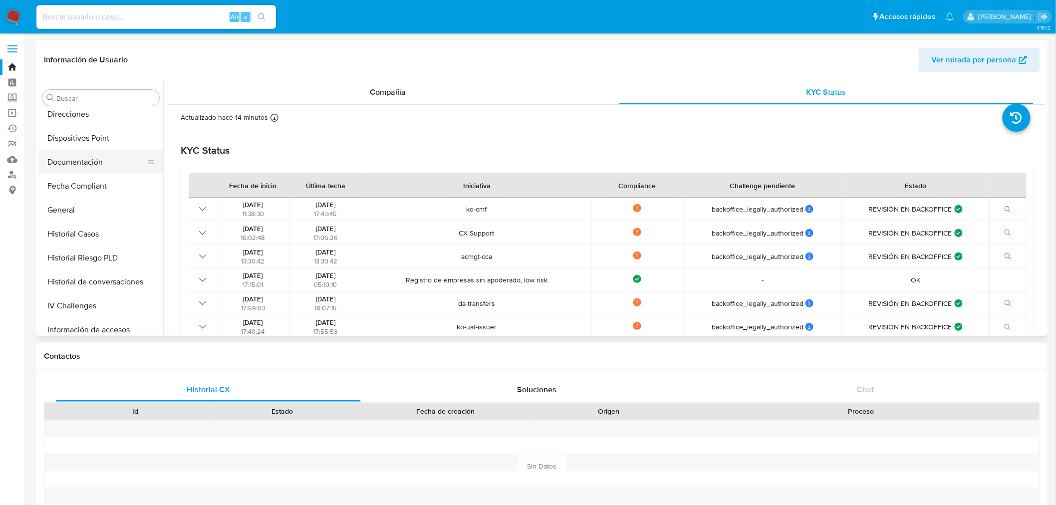
click at [89, 164] on button "Documentación" at bounding box center [96, 162] width 117 height 24
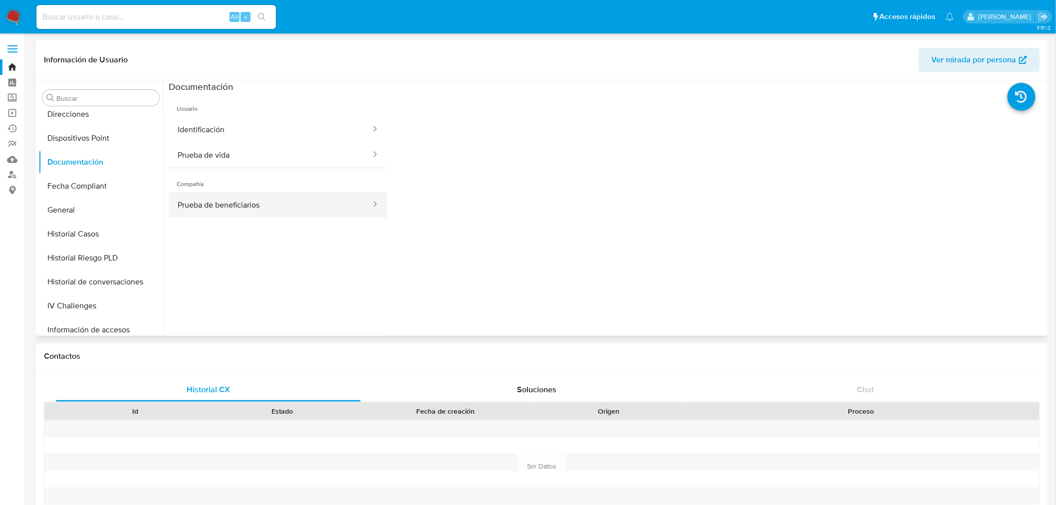
click at [297, 207] on button "Prueba de beneficiarios" at bounding box center [270, 204] width 203 height 25
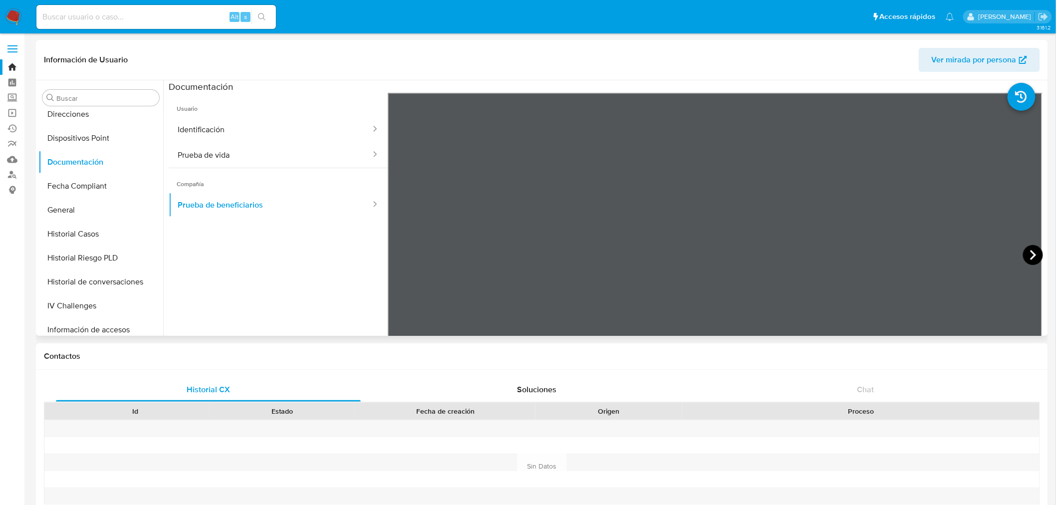
click at [1029, 255] on icon at bounding box center [1033, 255] width 20 height 20
click at [1030, 253] on icon at bounding box center [1033, 255] width 6 height 10
click at [1025, 255] on icon at bounding box center [1033, 255] width 20 height 20
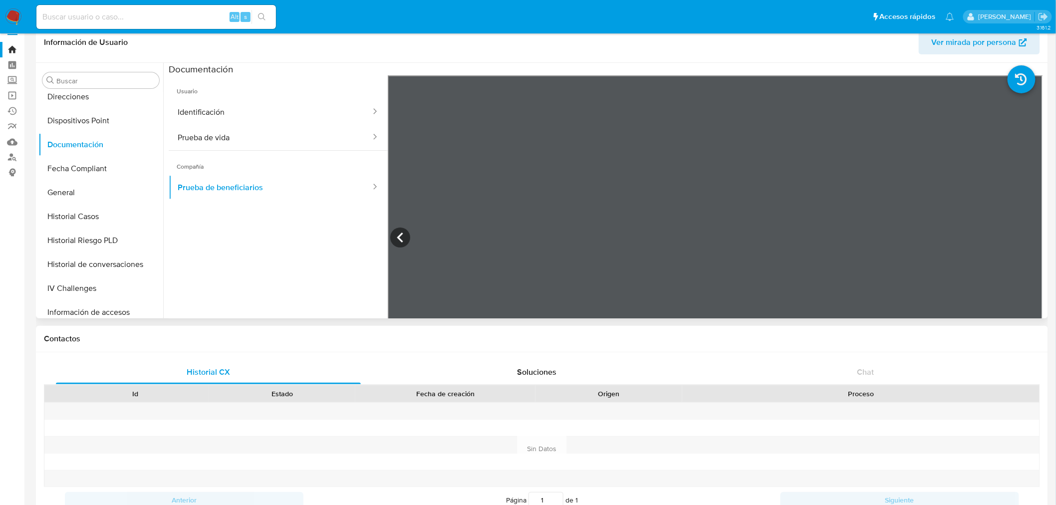
scroll to position [0, 0]
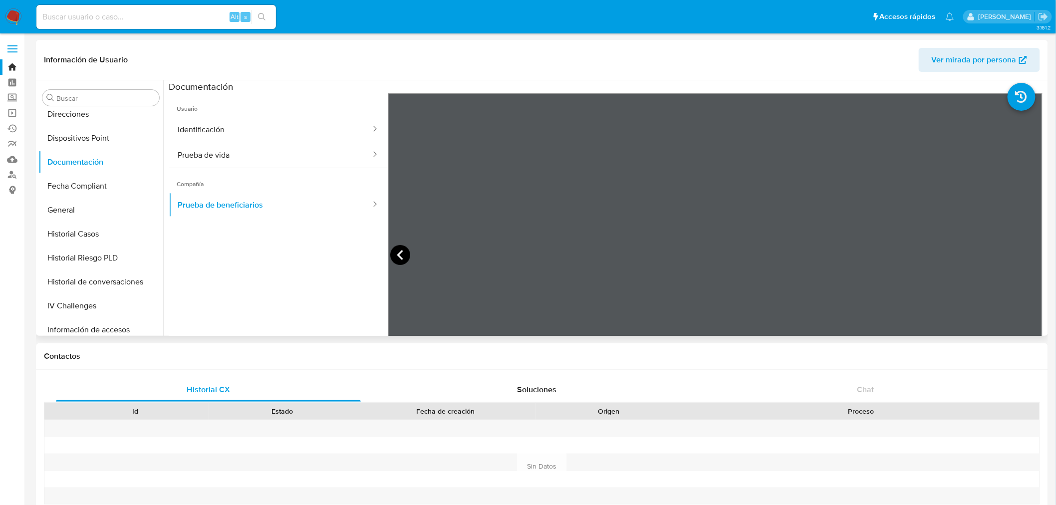
click at [406, 250] on icon at bounding box center [400, 255] width 20 height 20
click at [1032, 256] on icon at bounding box center [1033, 255] width 20 height 20
click at [402, 255] on icon at bounding box center [400, 255] width 20 height 20
click at [408, 256] on icon at bounding box center [400, 255] width 20 height 20
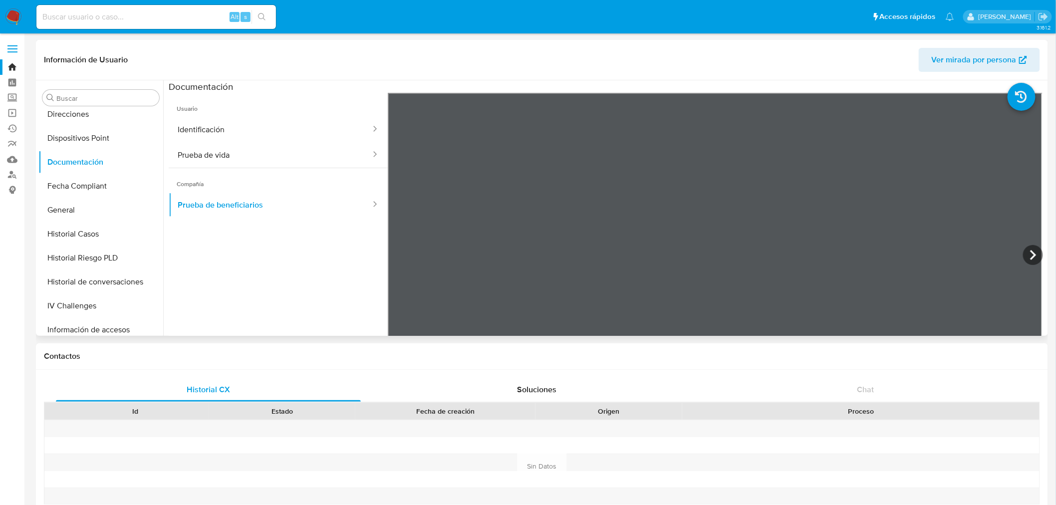
click at [172, 18] on input at bounding box center [156, 16] width 240 height 13
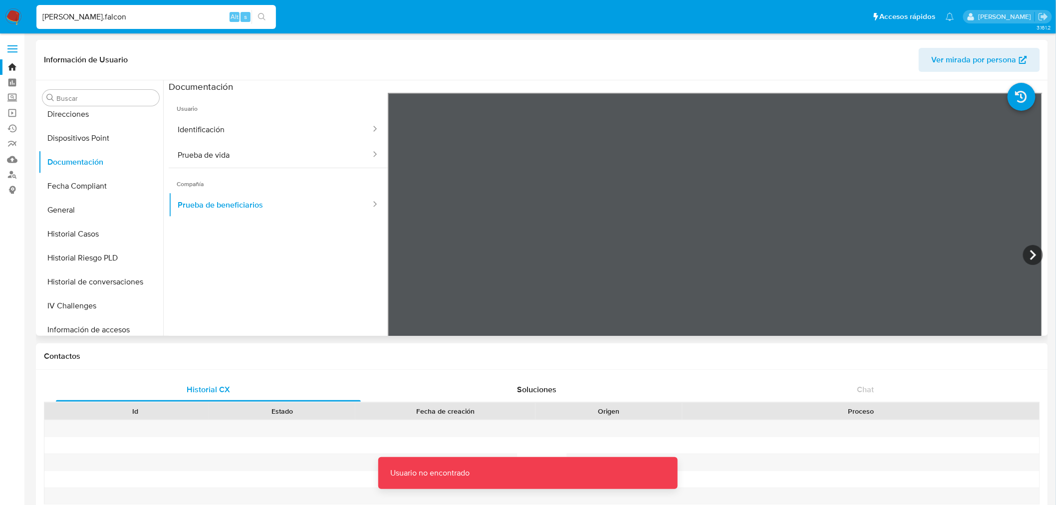
click at [172, 18] on input "p.gonzalez.falcon" at bounding box center [156, 16] width 240 height 13
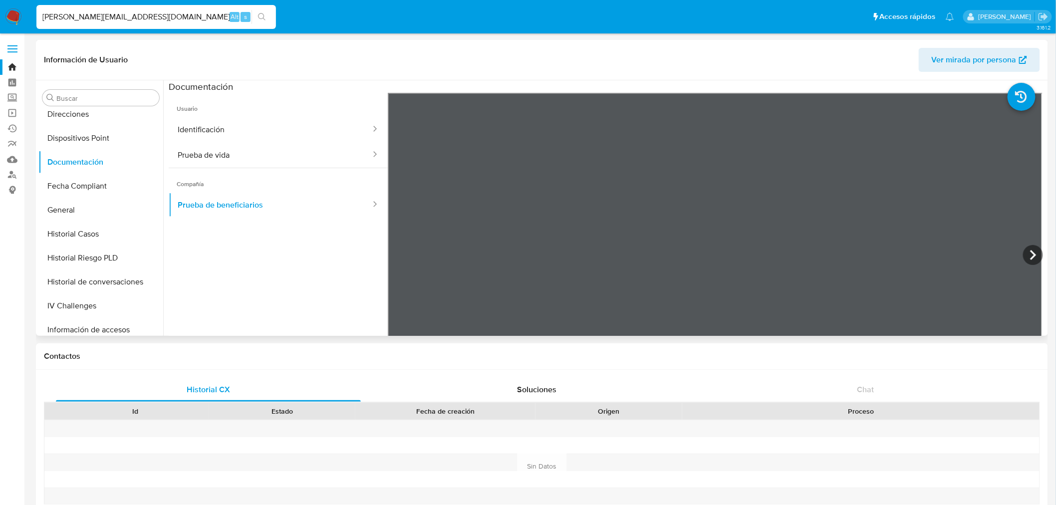
type input "p.gonzalez.falcon@gmail.com"
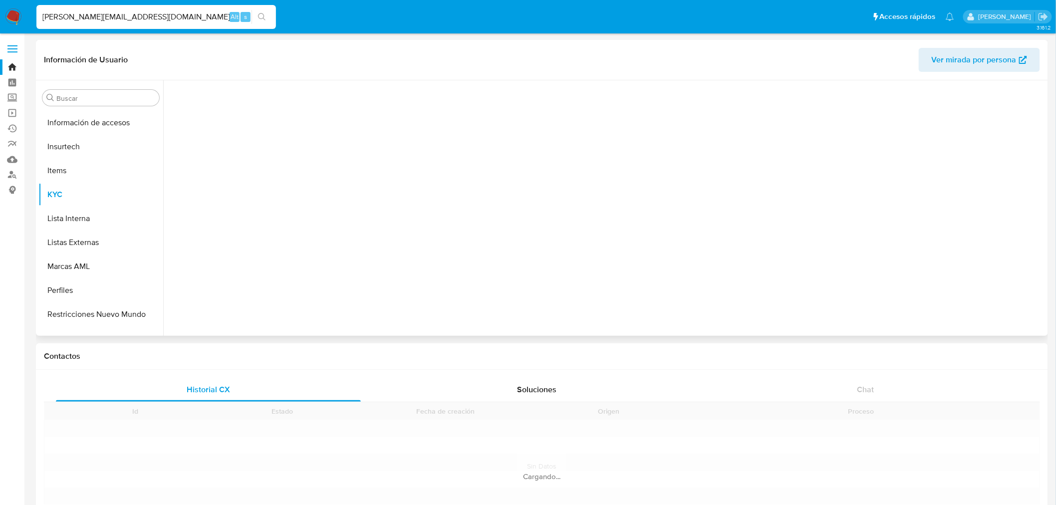
scroll to position [469, 0]
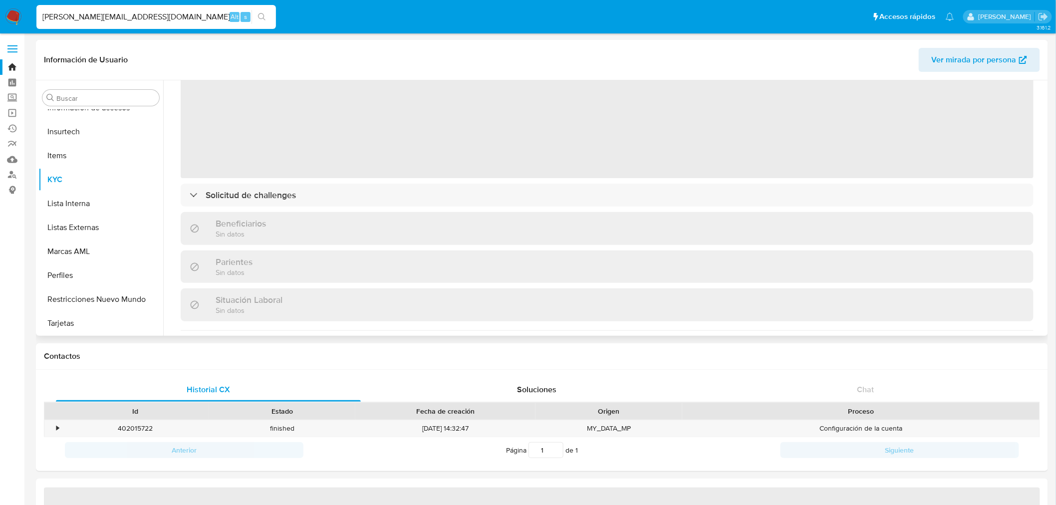
select select "10"
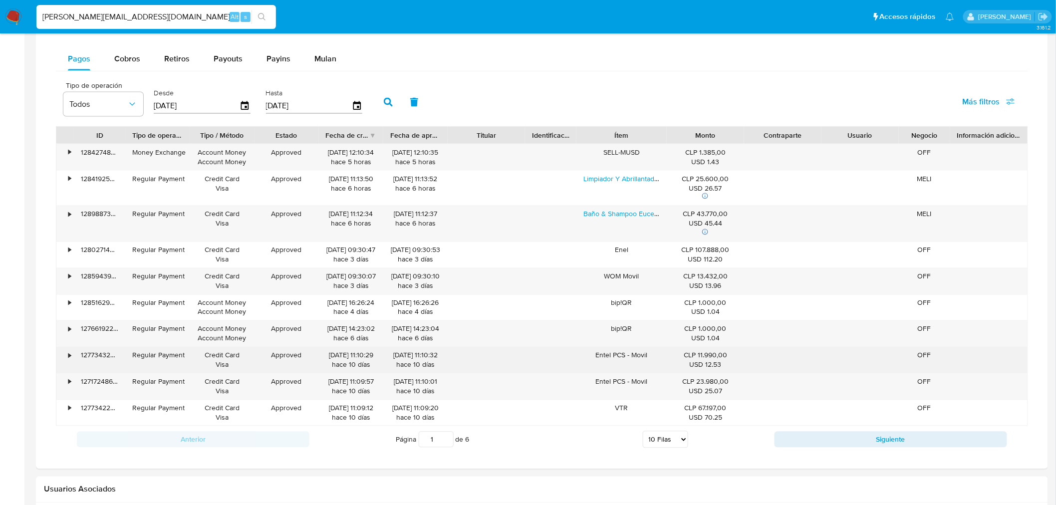
scroll to position [610, 0]
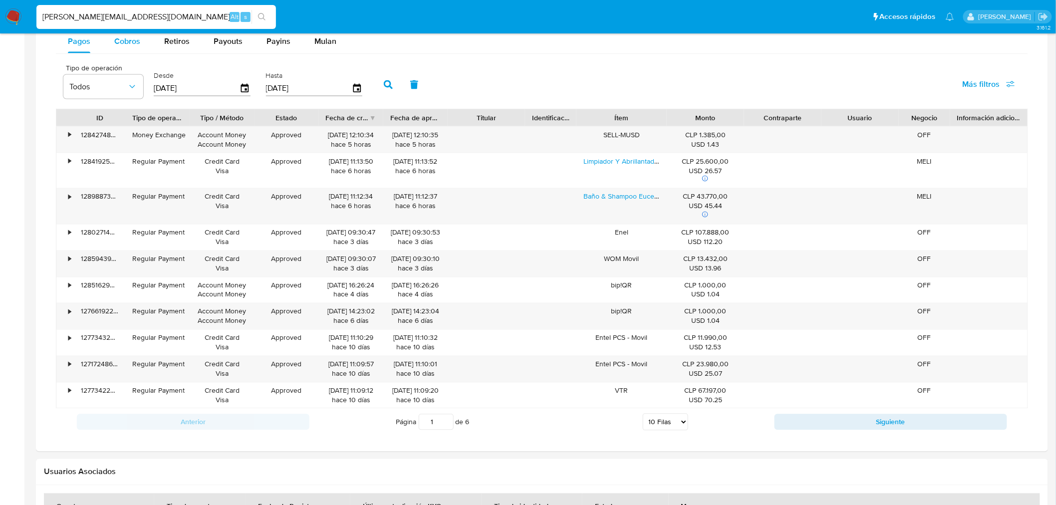
click at [127, 45] on span "Cobros" at bounding box center [127, 40] width 26 height 11
select select "10"
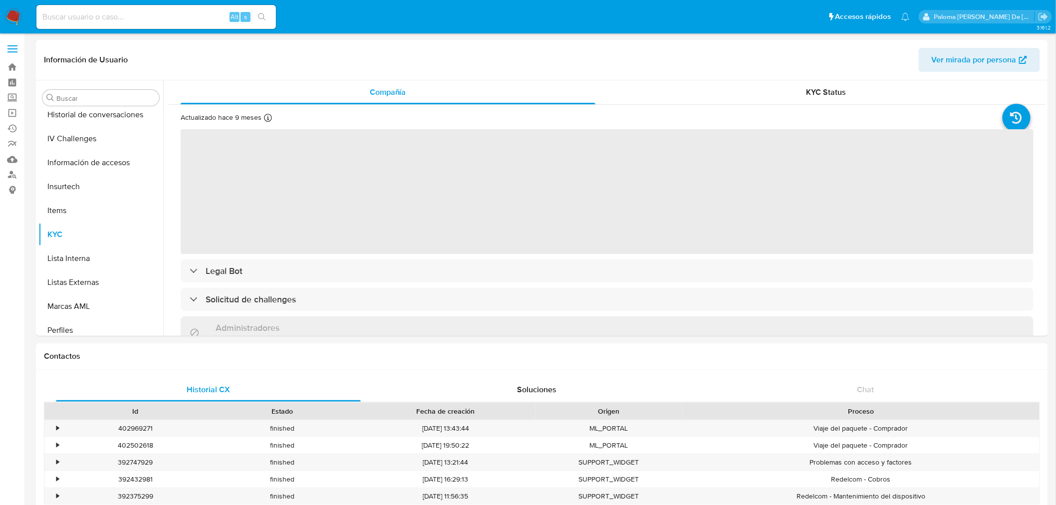
select select "10"
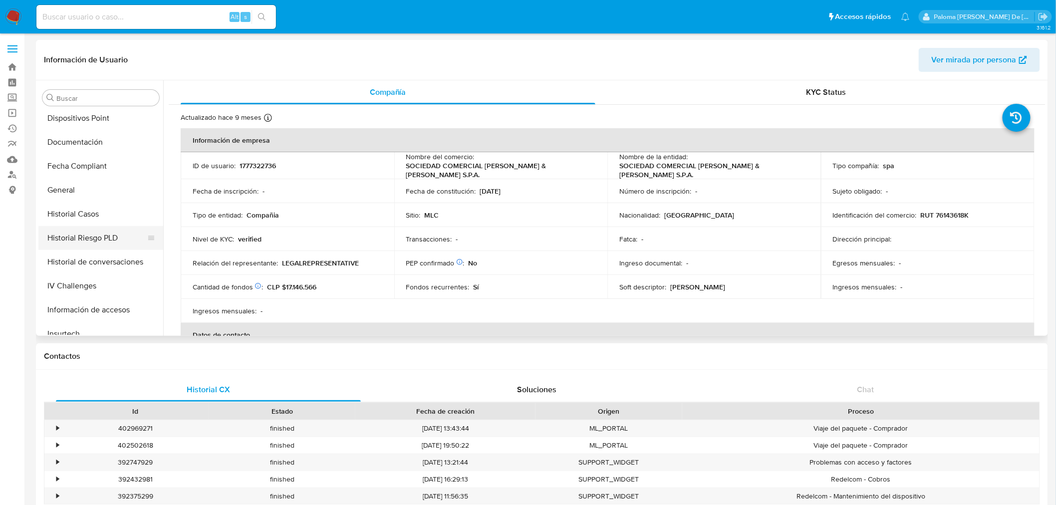
scroll to position [248, 0]
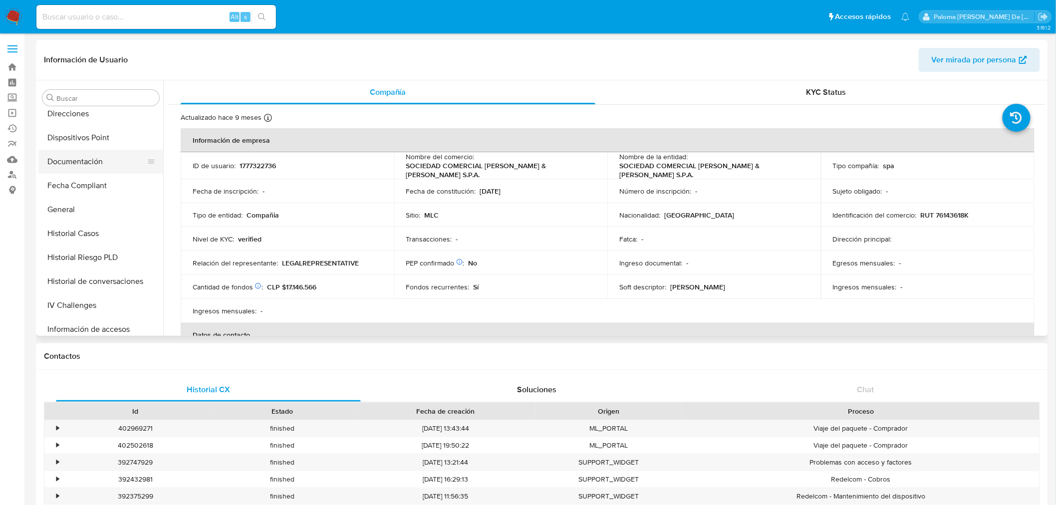
click at [80, 161] on button "Documentación" at bounding box center [96, 162] width 117 height 24
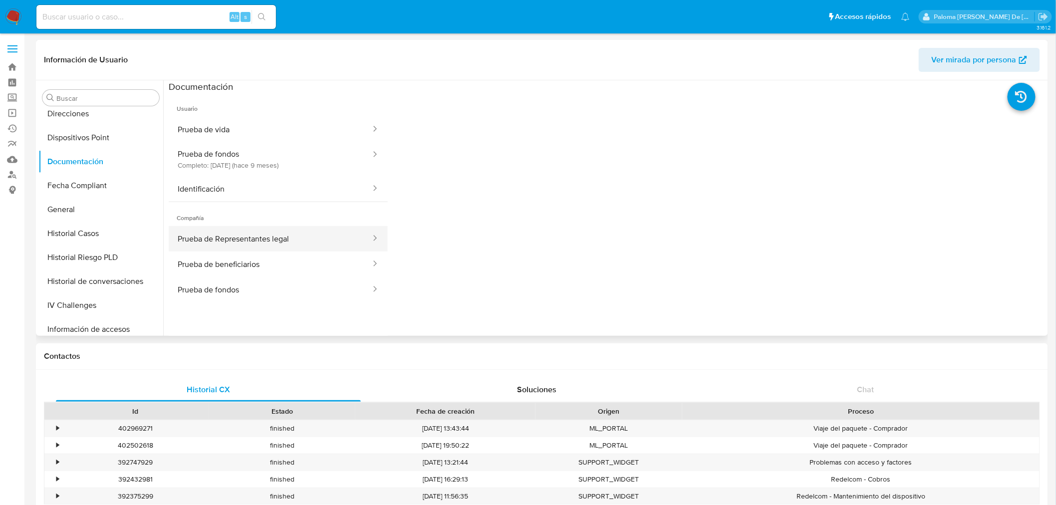
click at [265, 232] on button "Prueba de Representantes legal" at bounding box center [270, 238] width 203 height 25
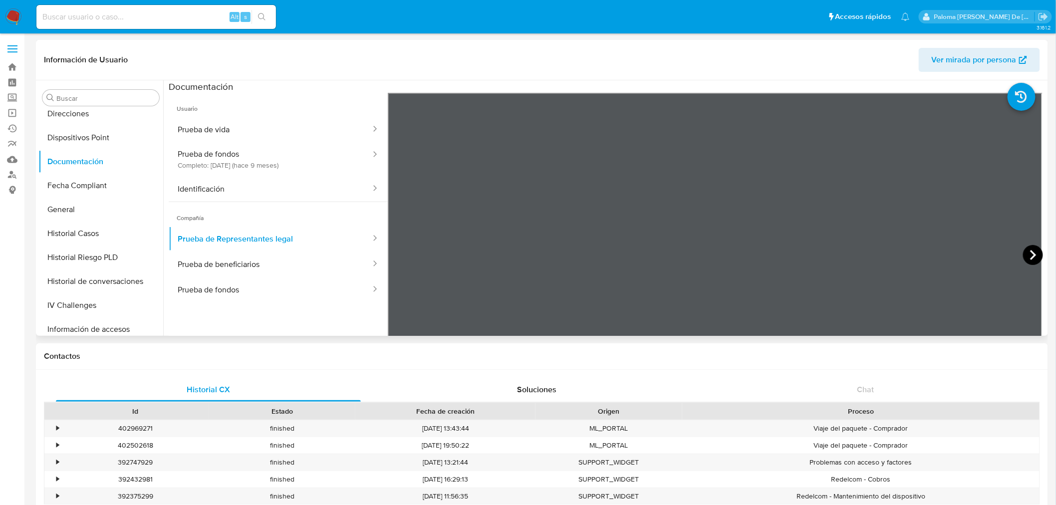
click at [1030, 258] on icon at bounding box center [1033, 255] width 6 height 10
click at [234, 292] on button "Prueba de fondos" at bounding box center [270, 289] width 203 height 25
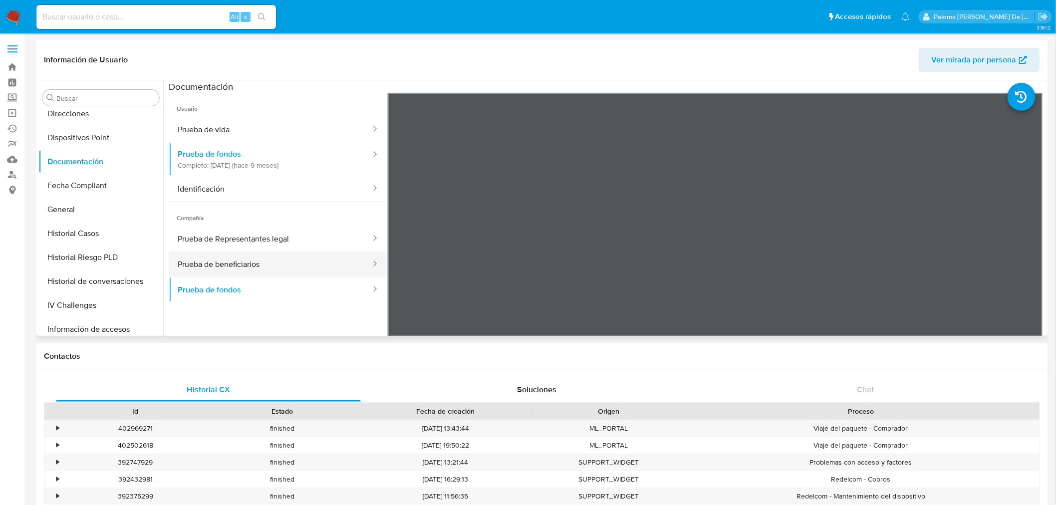
click at [210, 259] on button "Prueba de beneficiarios" at bounding box center [270, 264] width 203 height 25
click at [1035, 250] on icon at bounding box center [1033, 255] width 20 height 20
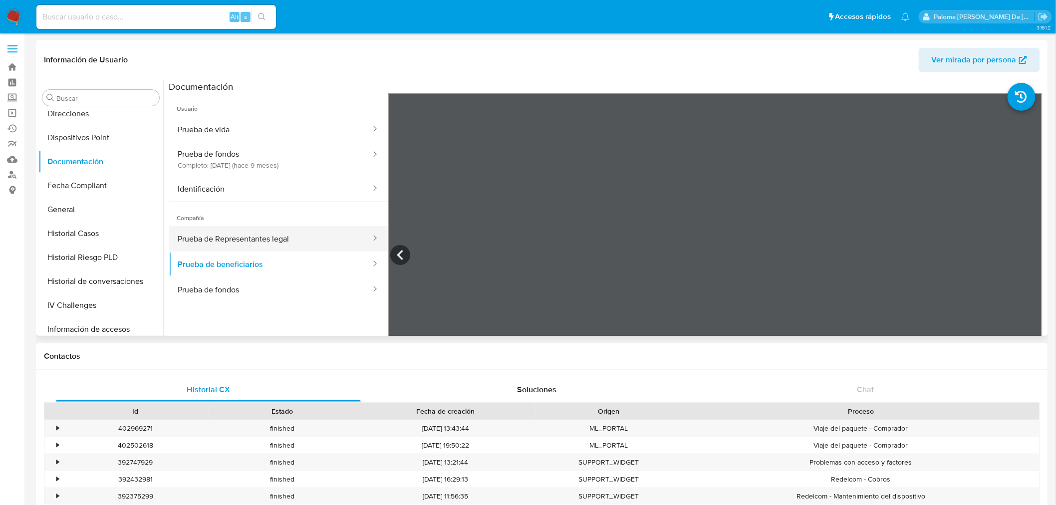
click at [254, 240] on button "Prueba de Representantes legal" at bounding box center [270, 238] width 203 height 25
click at [1030, 258] on icon at bounding box center [1033, 255] width 20 height 20
